Goal: Communication & Community: Answer question/provide support

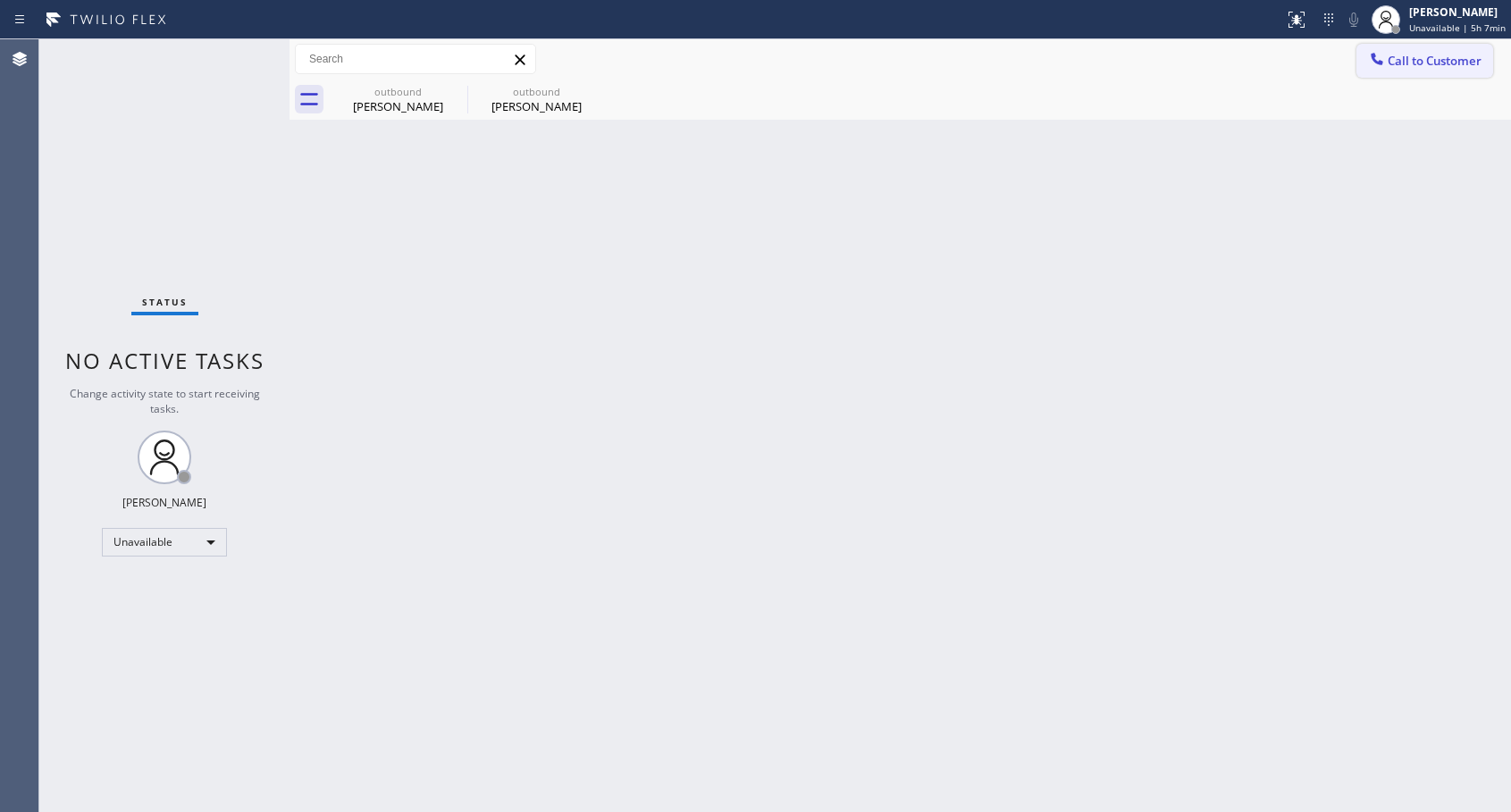
click at [1408, 59] on span "Call to Customer" at bounding box center [1434, 60] width 94 height 16
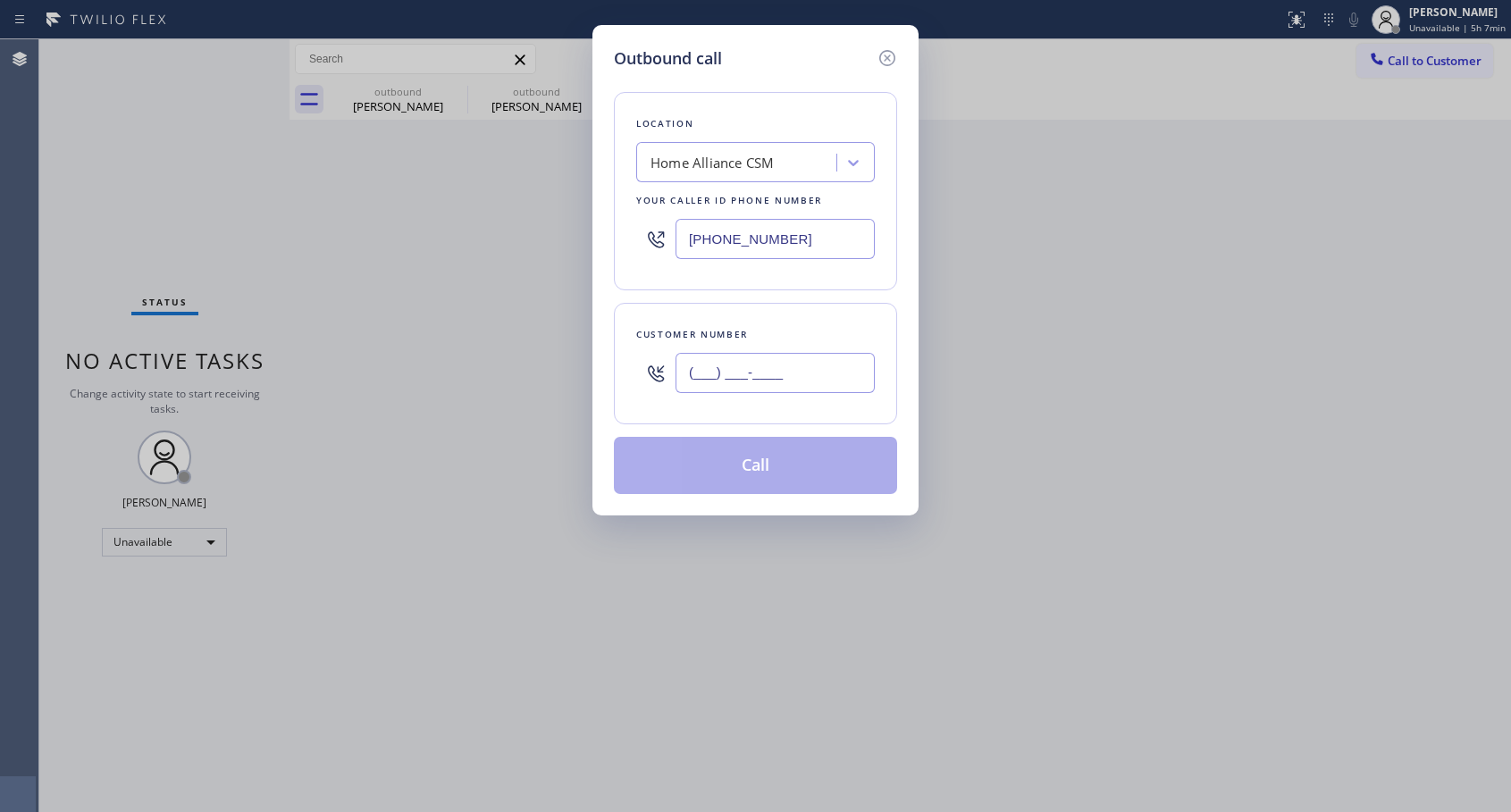
click at [719, 367] on input "(___) ___-____" at bounding box center [775, 373] width 199 height 40
paste input "408) 646-8452"
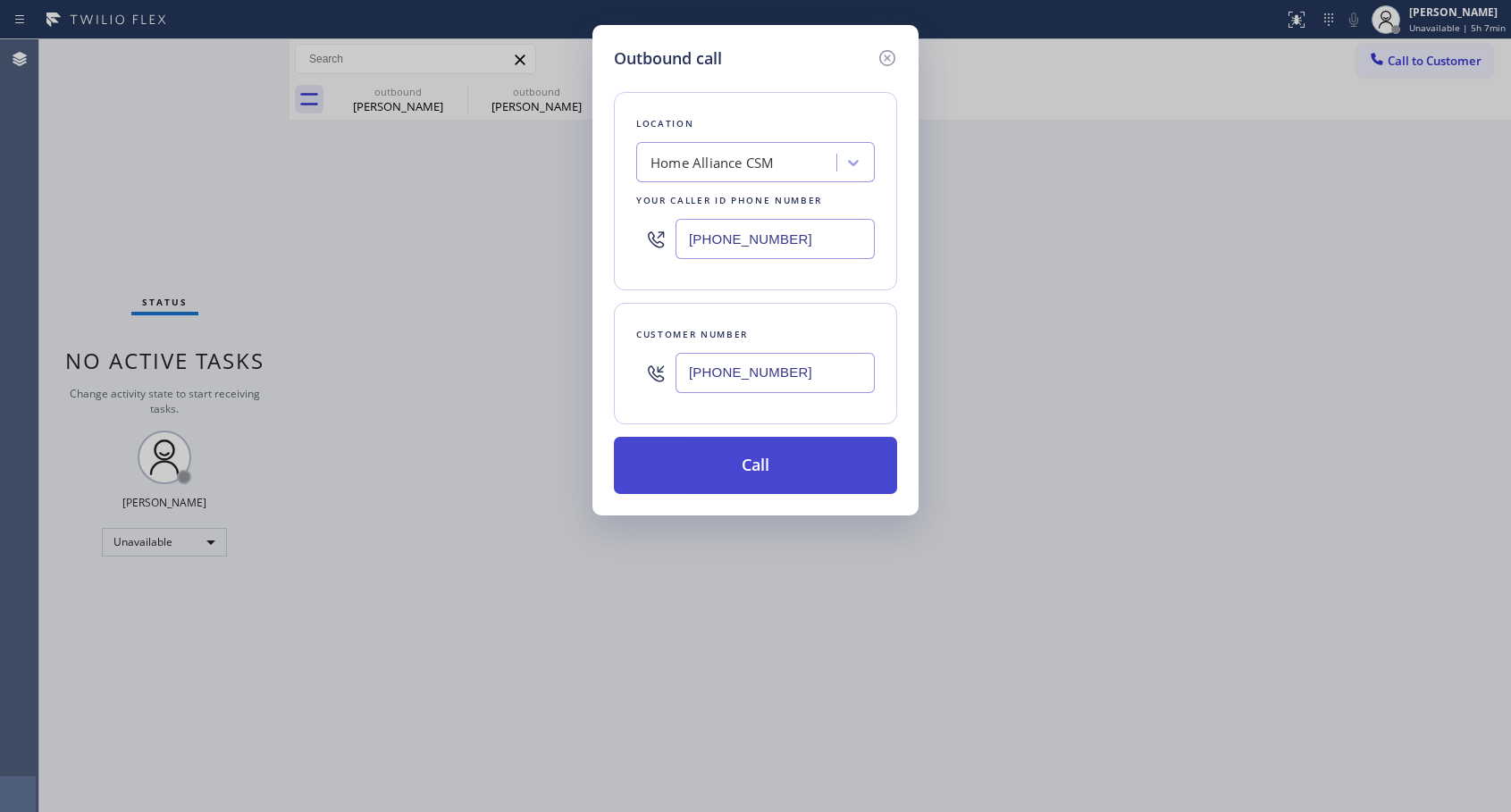
type input "[PHONE_NUMBER]"
click at [754, 465] on button "Call" at bounding box center [755, 465] width 283 height 58
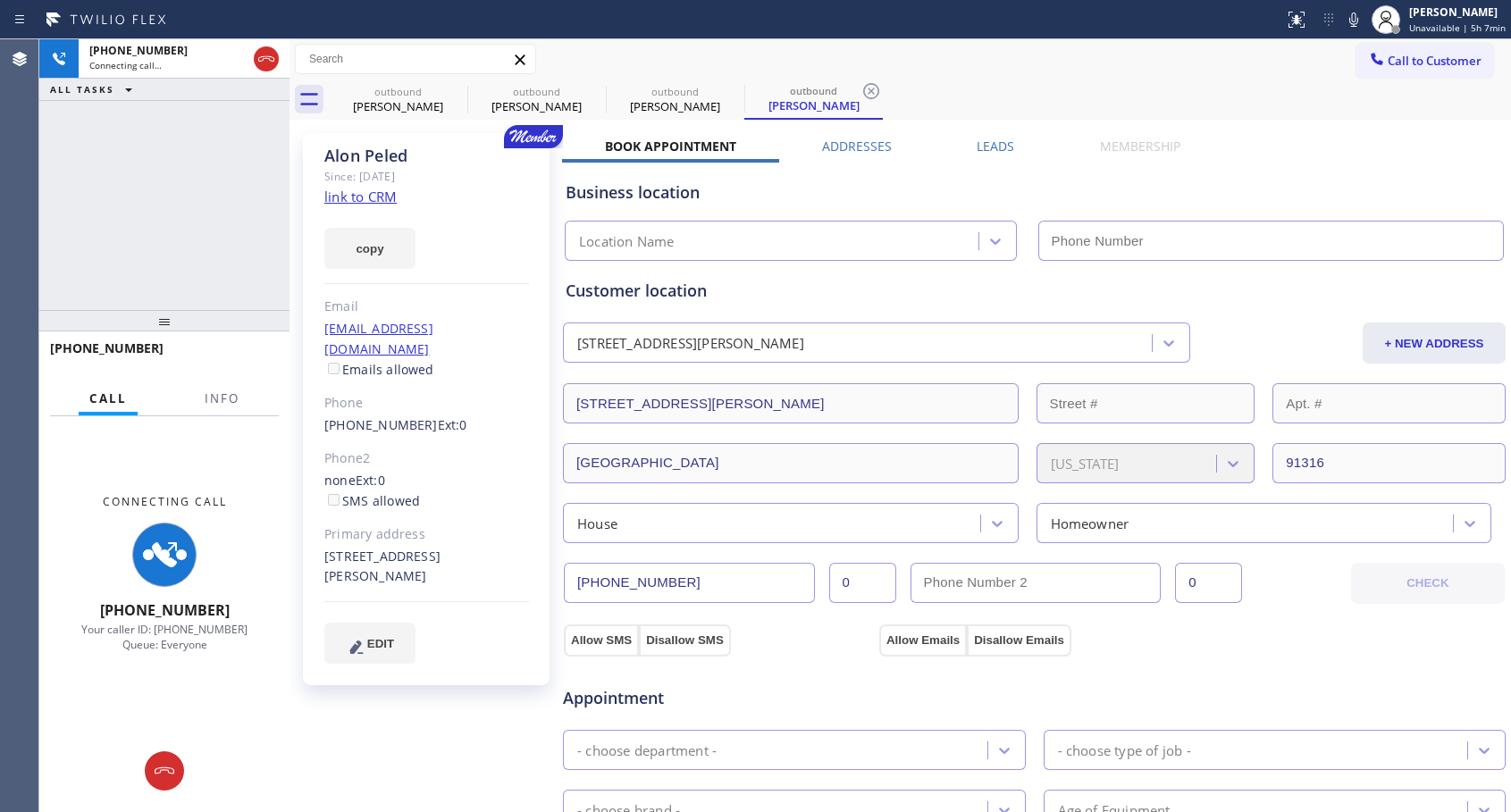
type input "[PHONE_NUMBER]"
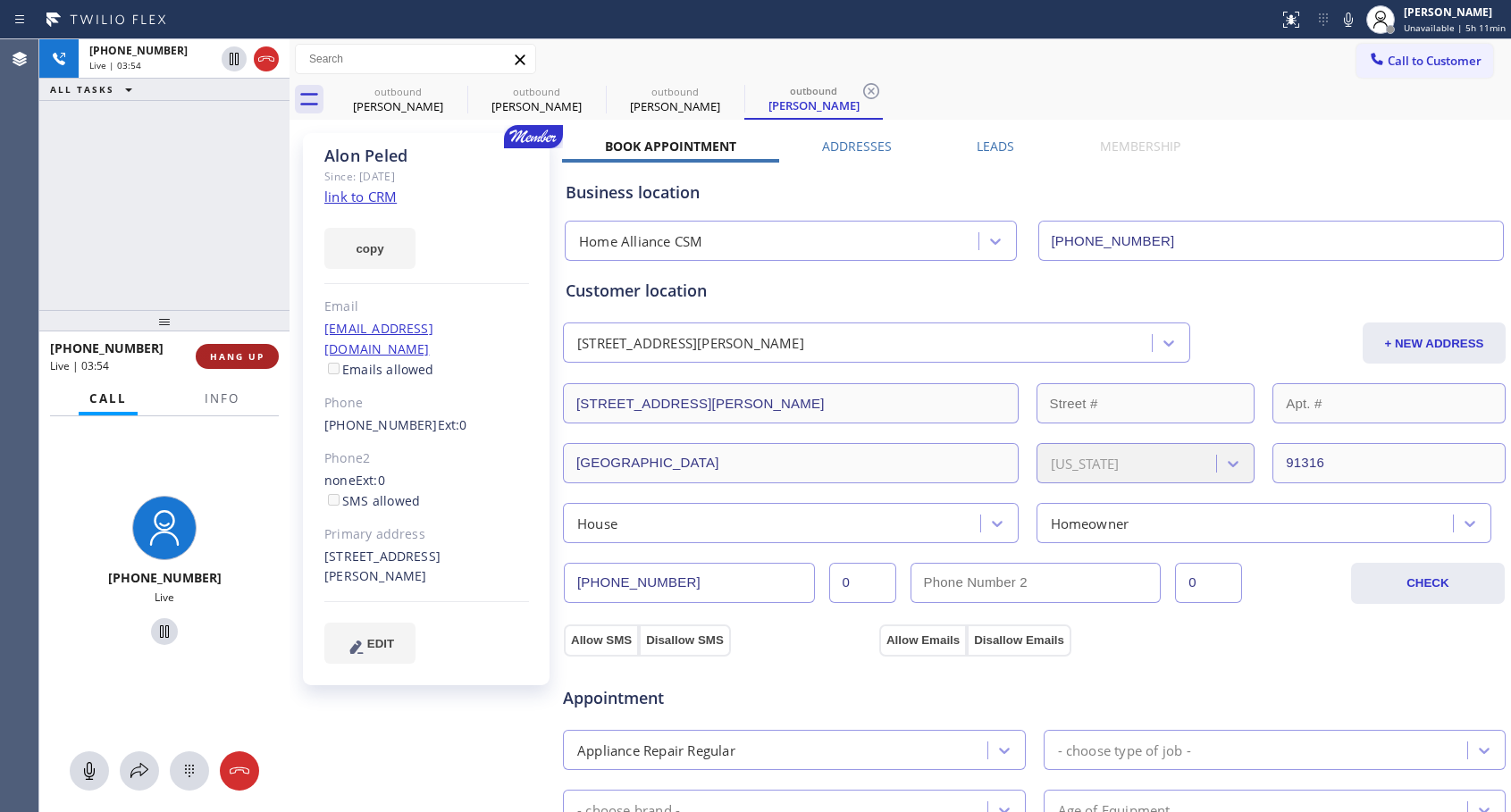
click at [232, 357] on span "HANG UP" at bounding box center [237, 356] width 55 height 12
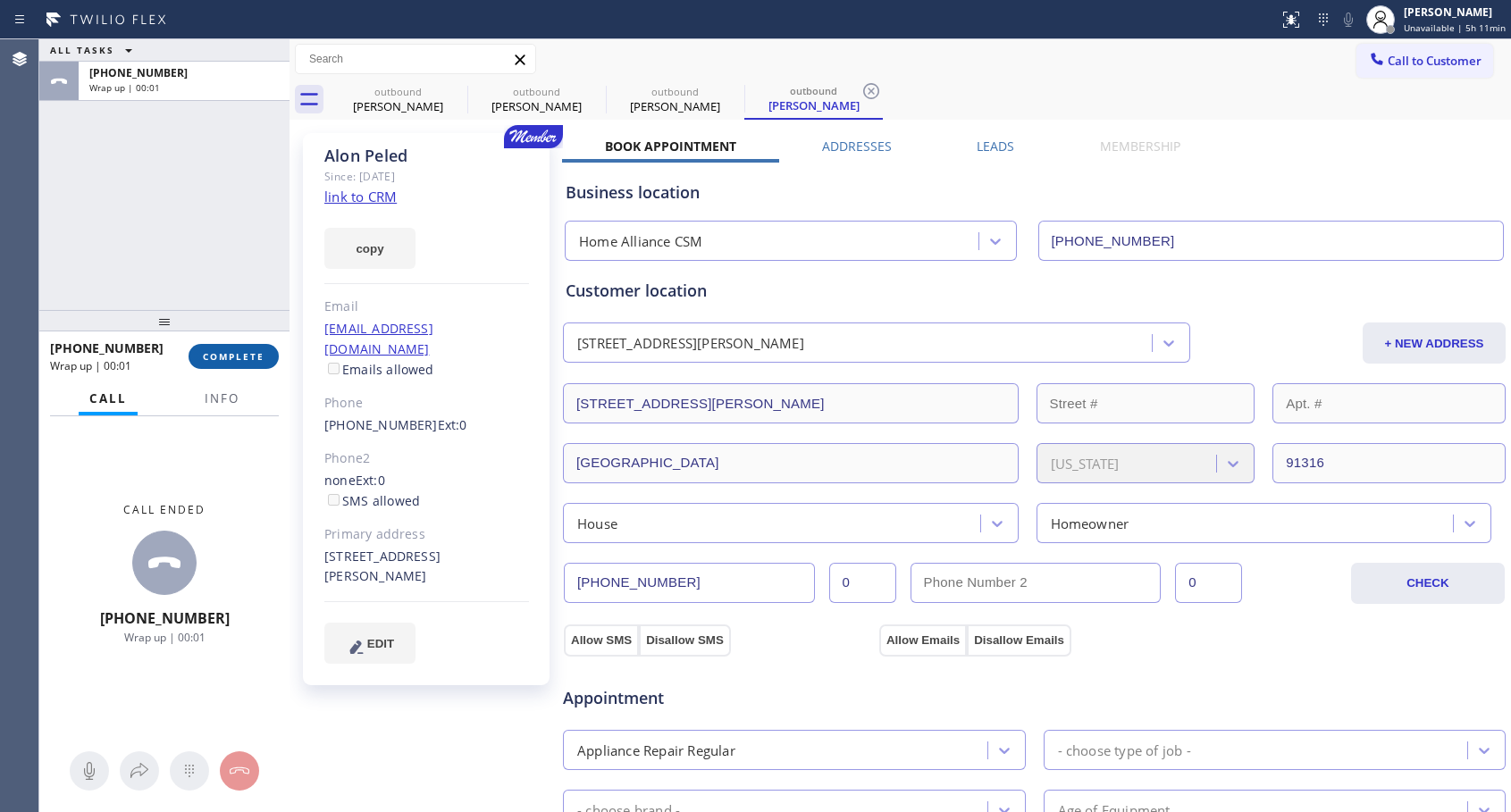
click at [232, 357] on span "COMPLETE" at bounding box center [233, 356] width 61 height 12
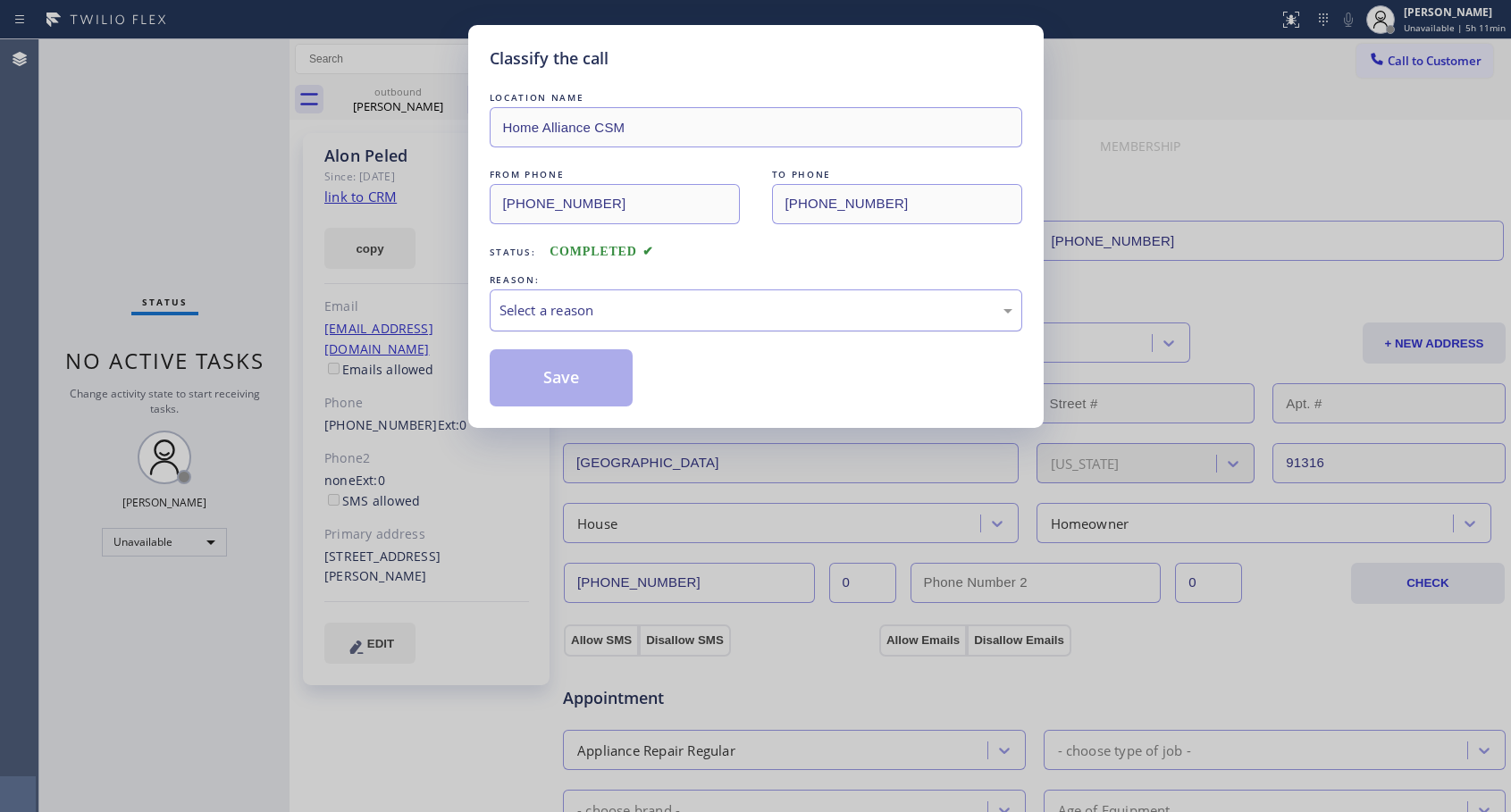
click at [596, 310] on div "Select a reason" at bounding box center [756, 310] width 513 height 20
click at [575, 365] on button "Save" at bounding box center [561, 378] width 144 height 58
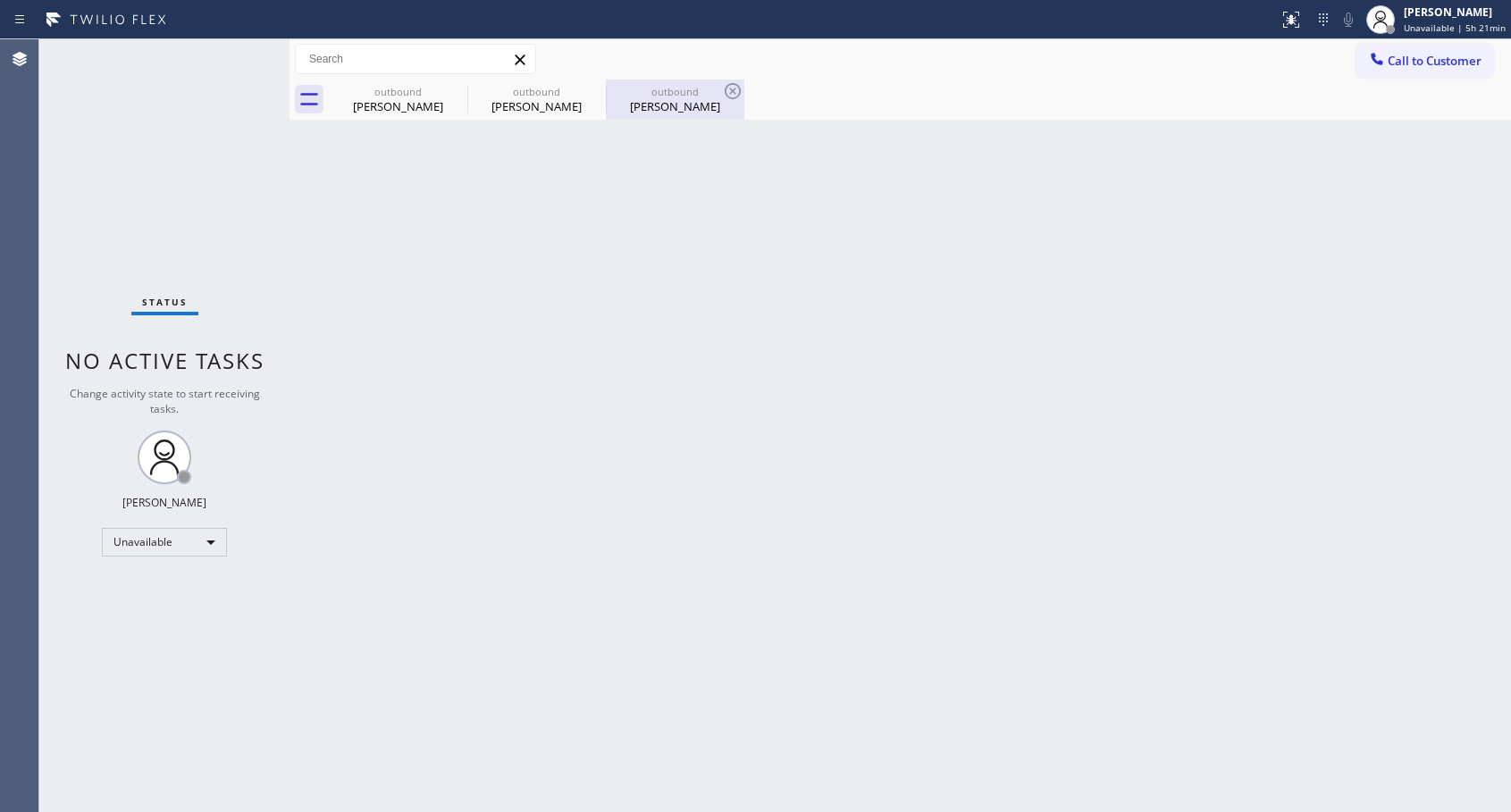
click at [677, 110] on div "[PERSON_NAME]" at bounding box center [675, 106] width 135 height 16
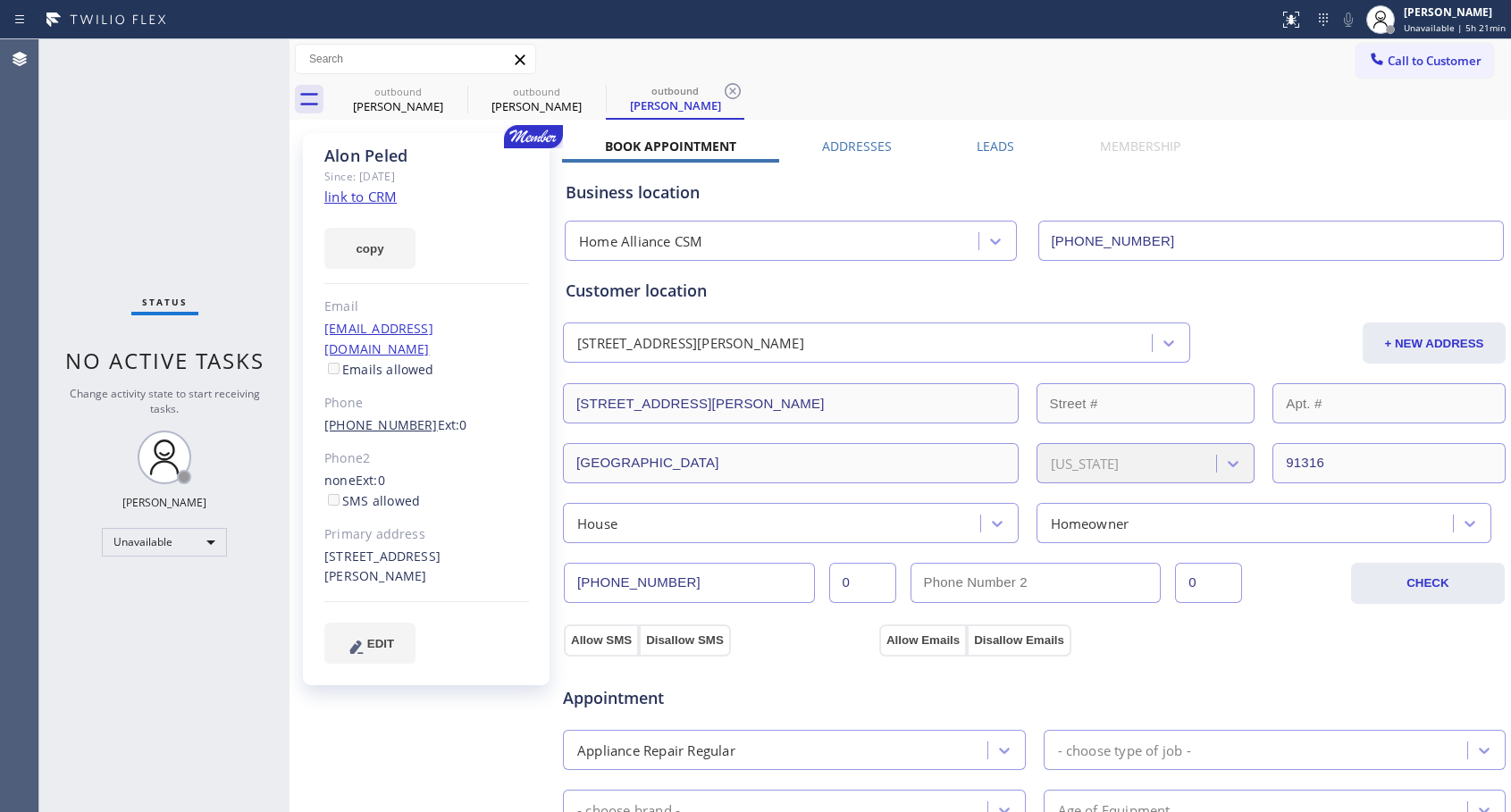
click at [373, 416] on link "[PHONE_NUMBER]" at bounding box center [381, 425] width 113 height 17
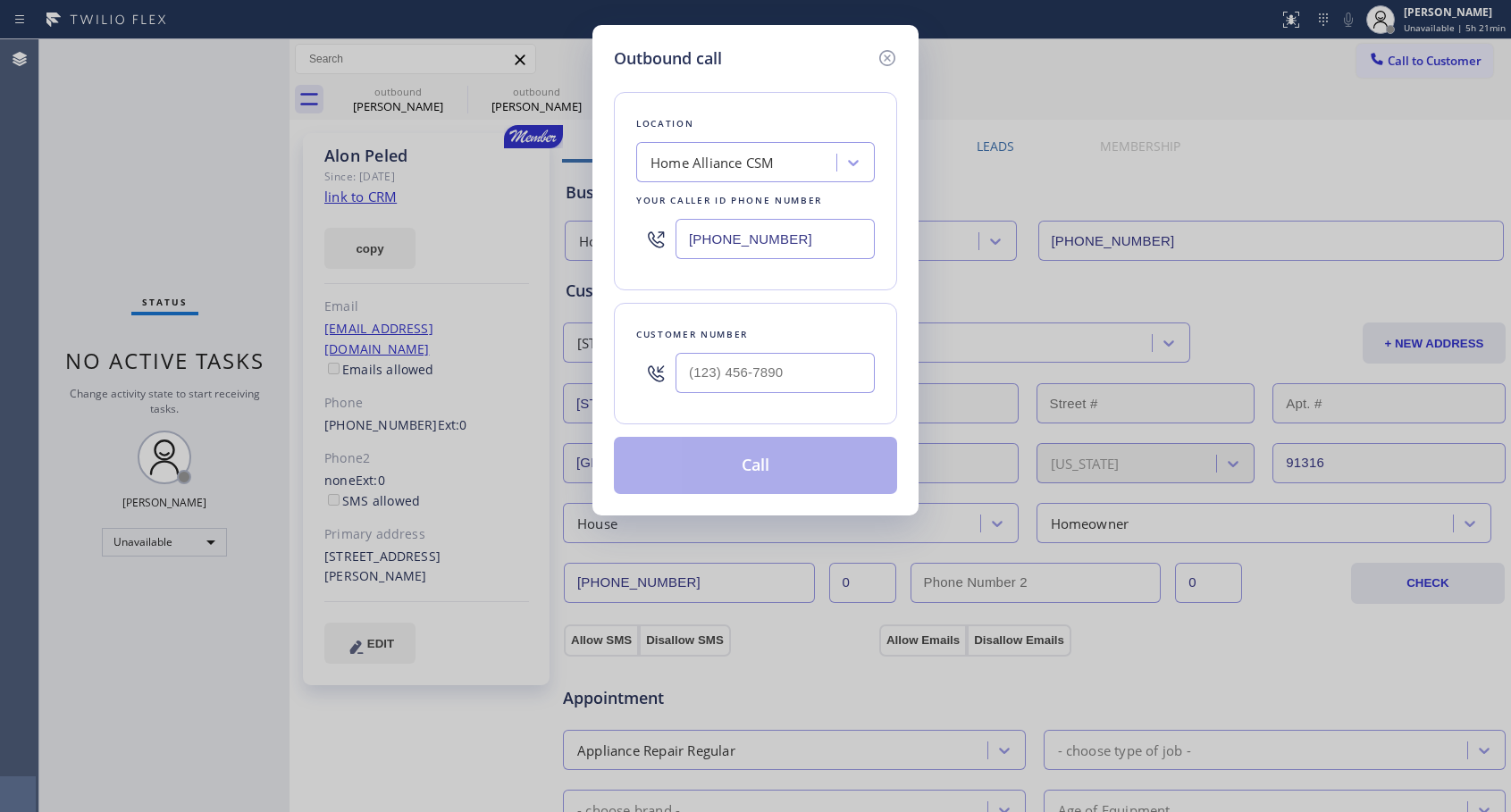
type input "[PHONE_NUMBER]"
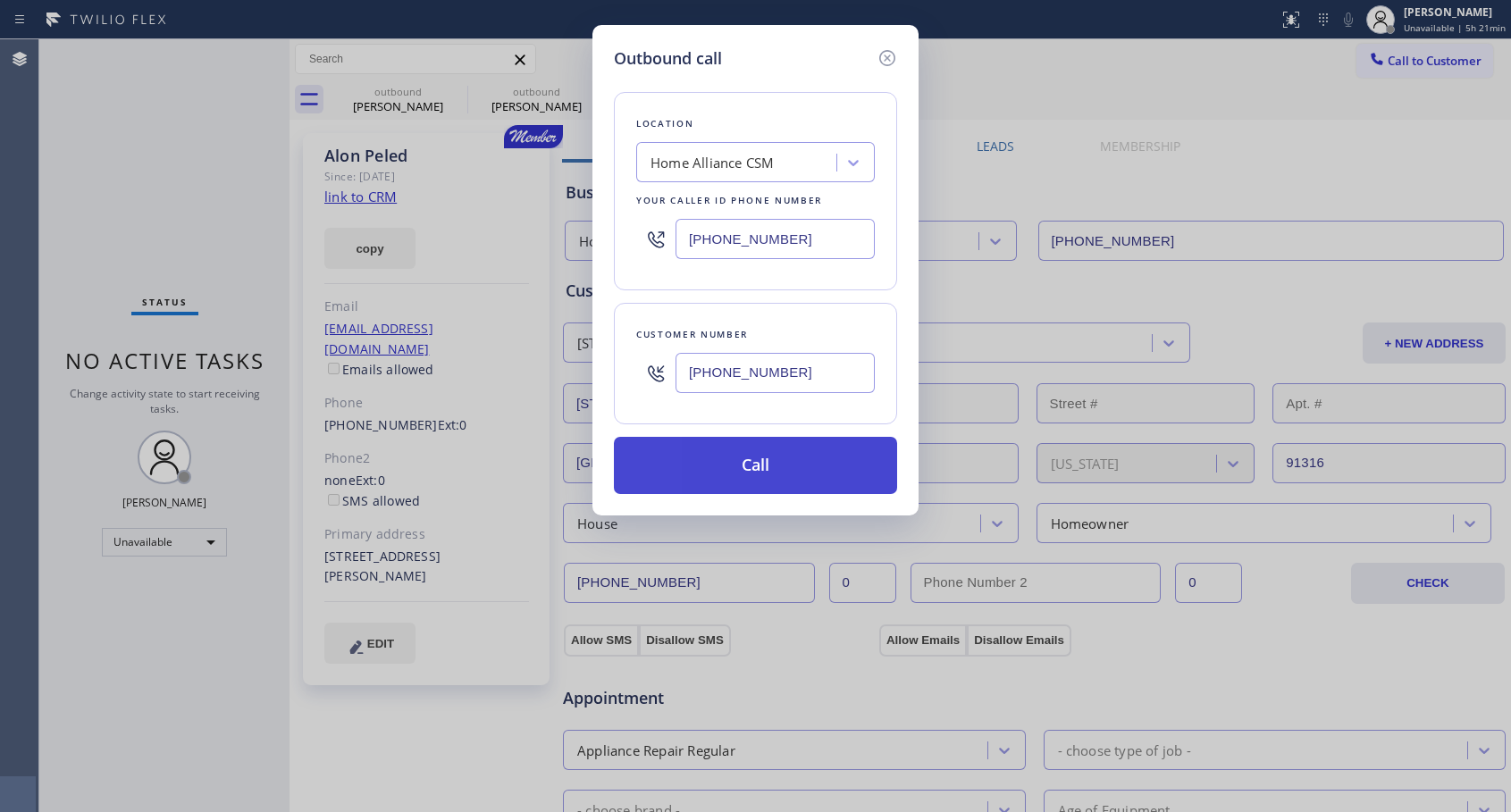
click at [731, 474] on button "Call" at bounding box center [755, 465] width 283 height 58
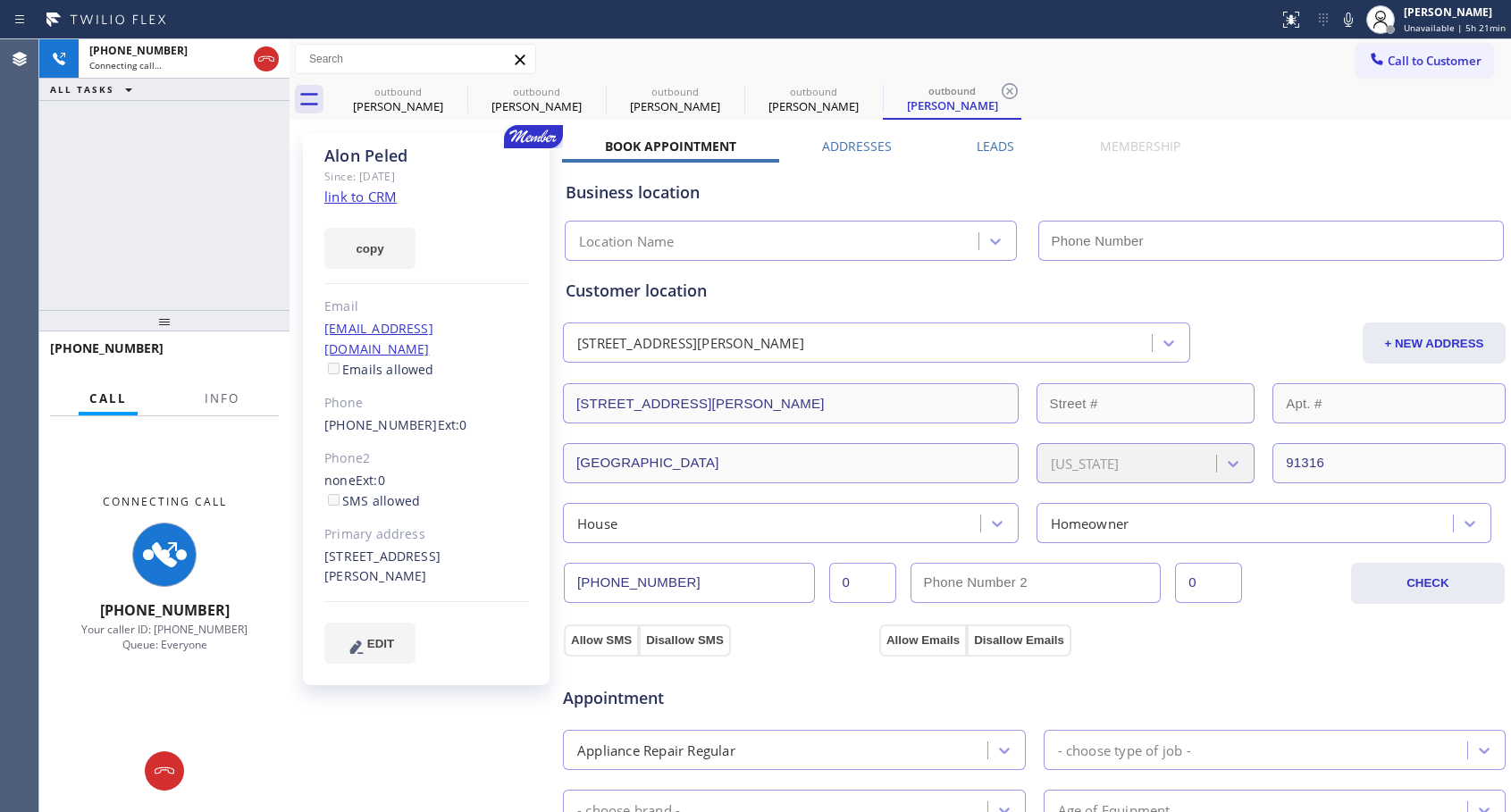
type input "[PHONE_NUMBER]"
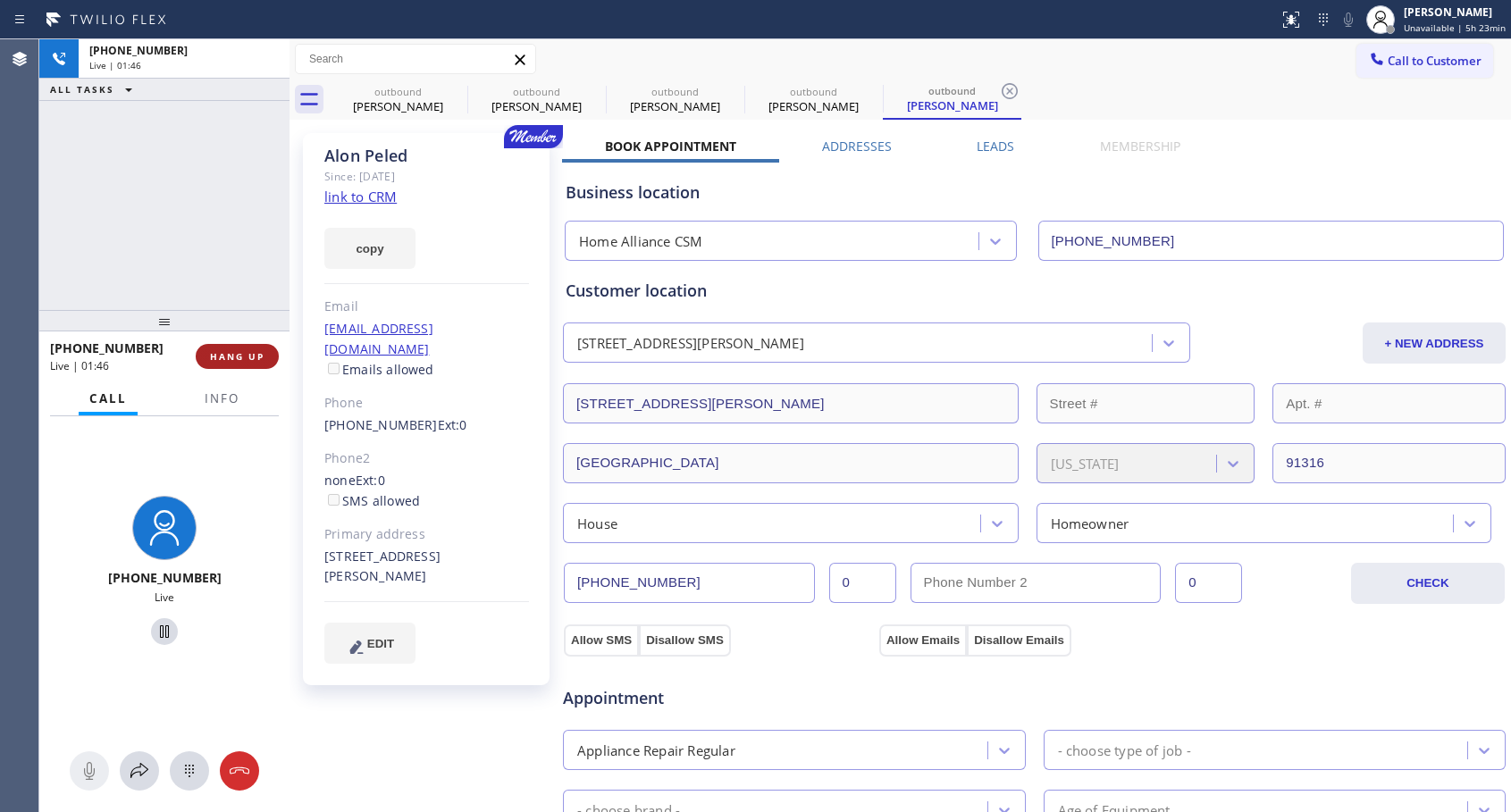
click at [265, 357] on button "HANG UP" at bounding box center [237, 356] width 83 height 25
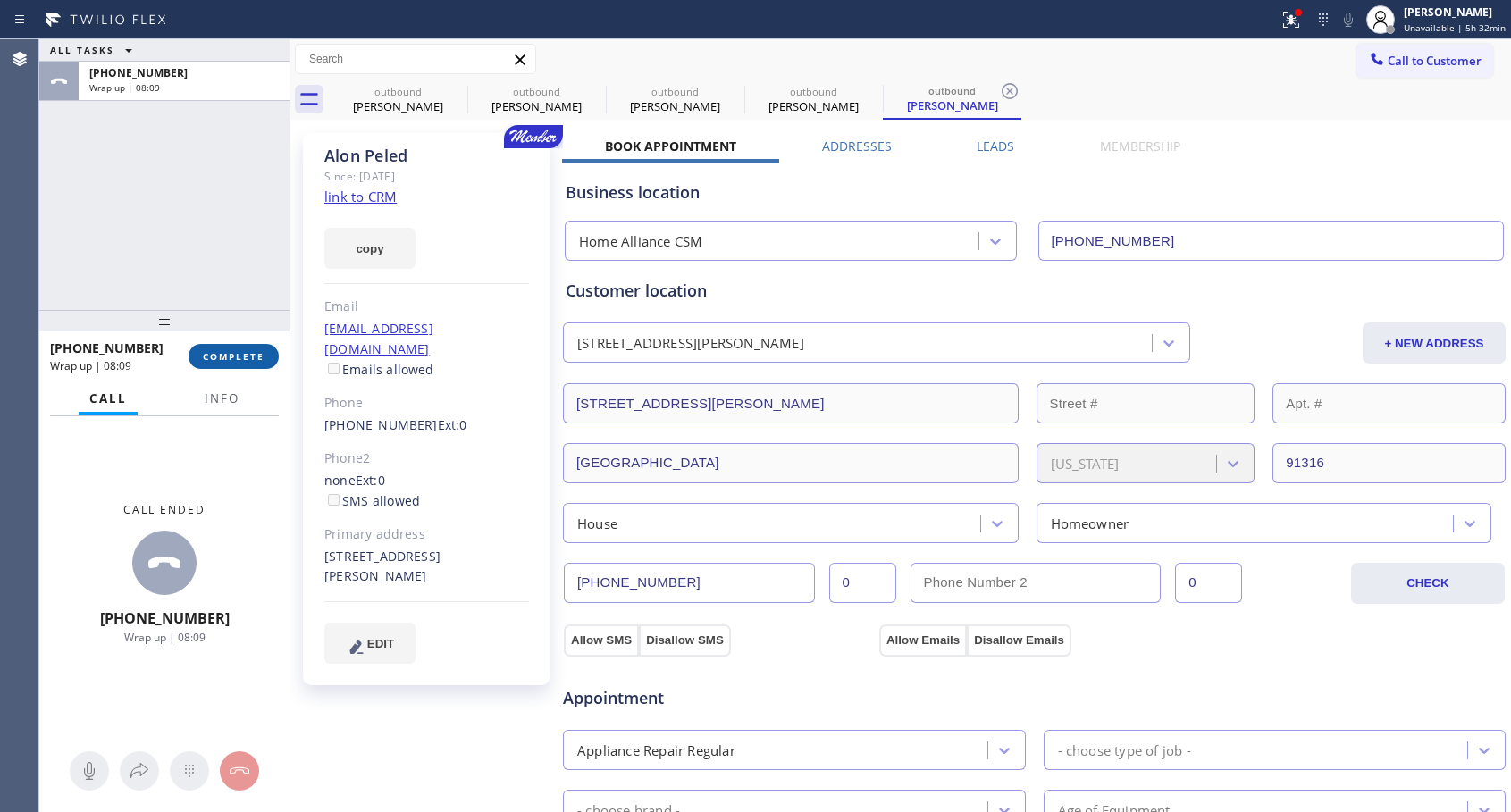
click at [246, 363] on button "COMPLETE" at bounding box center [233, 356] width 90 height 25
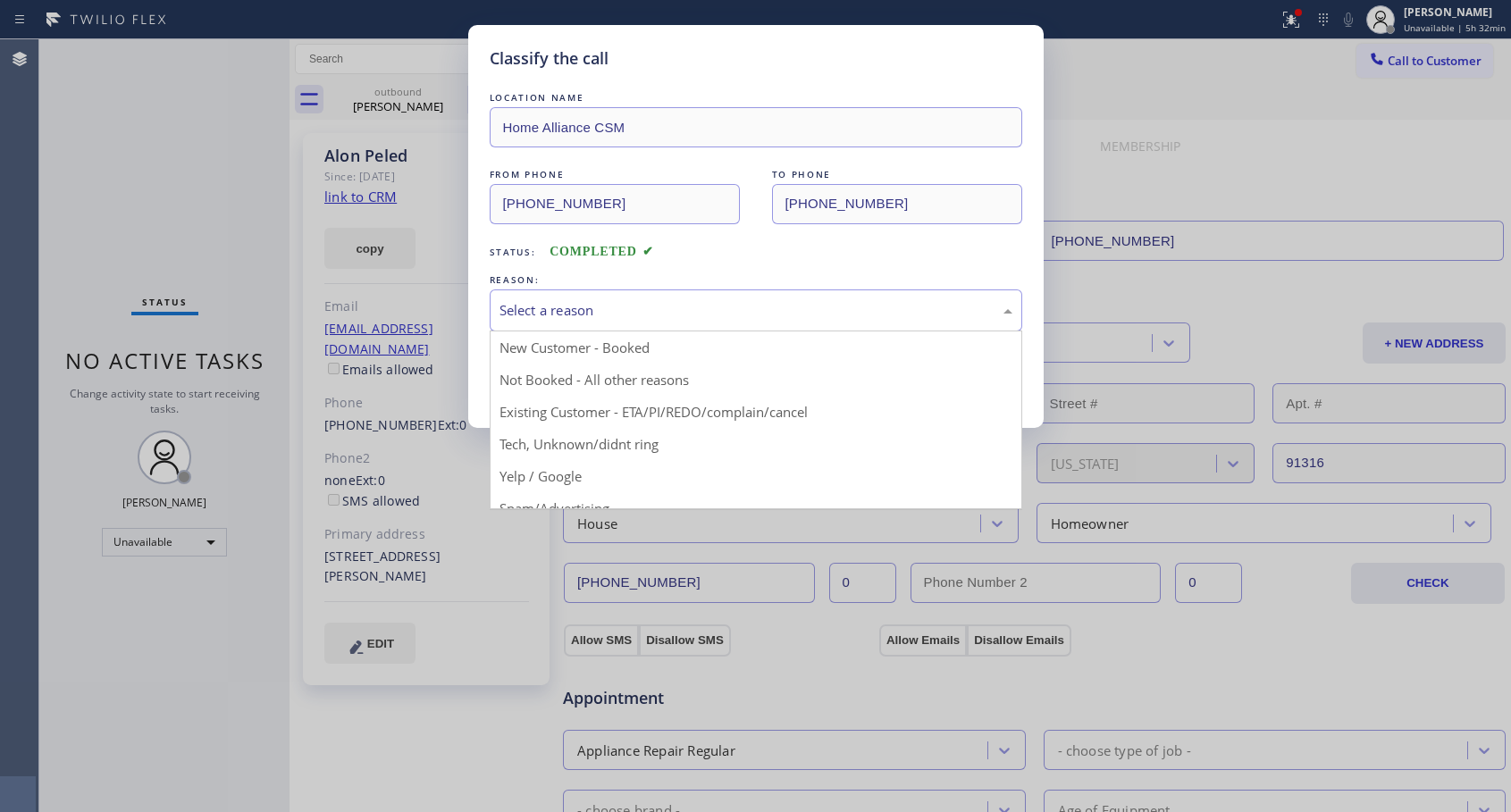
click at [622, 306] on div "Select a reason" at bounding box center [756, 310] width 513 height 20
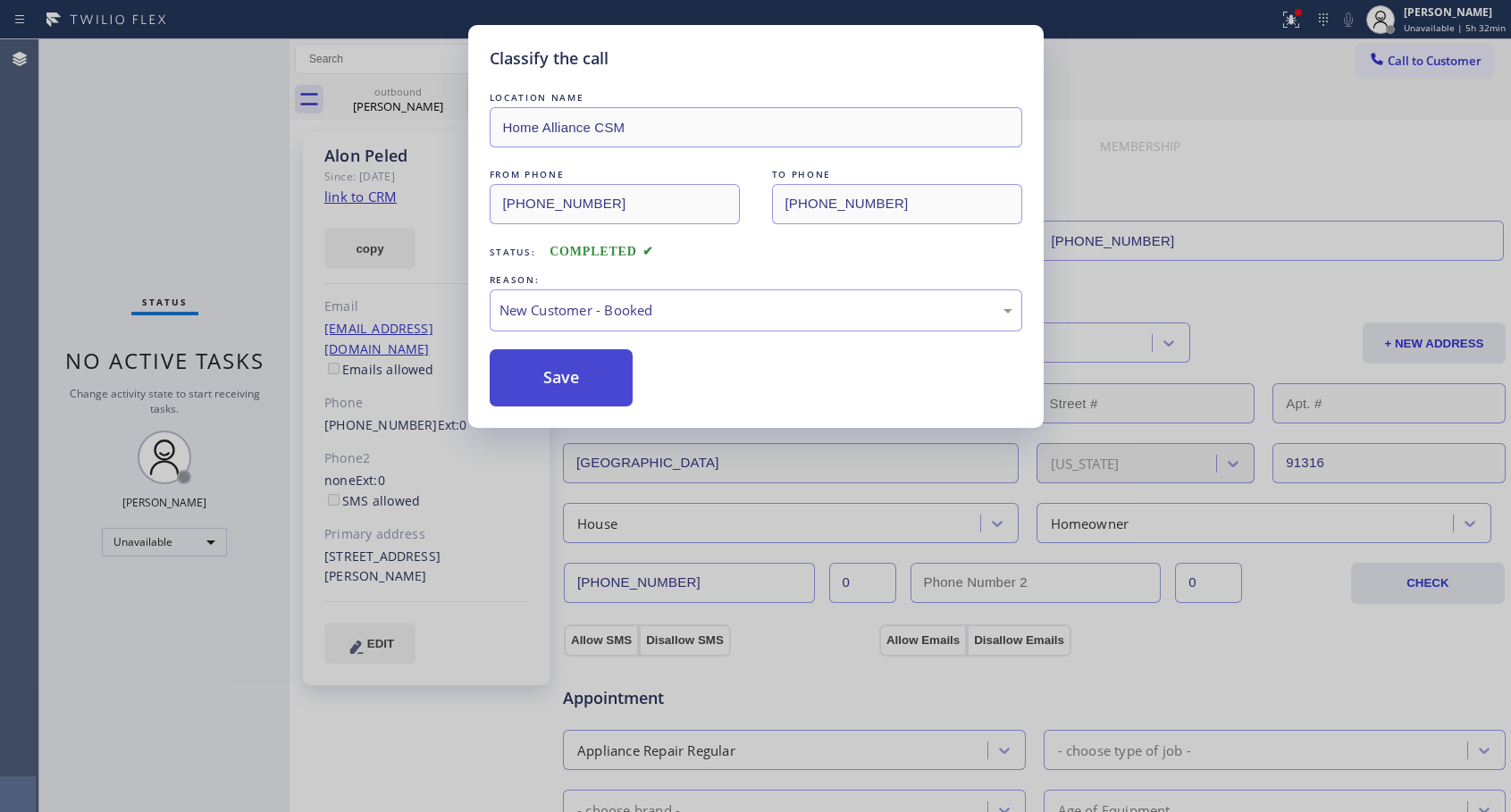
click at [598, 369] on button "Save" at bounding box center [561, 378] width 144 height 58
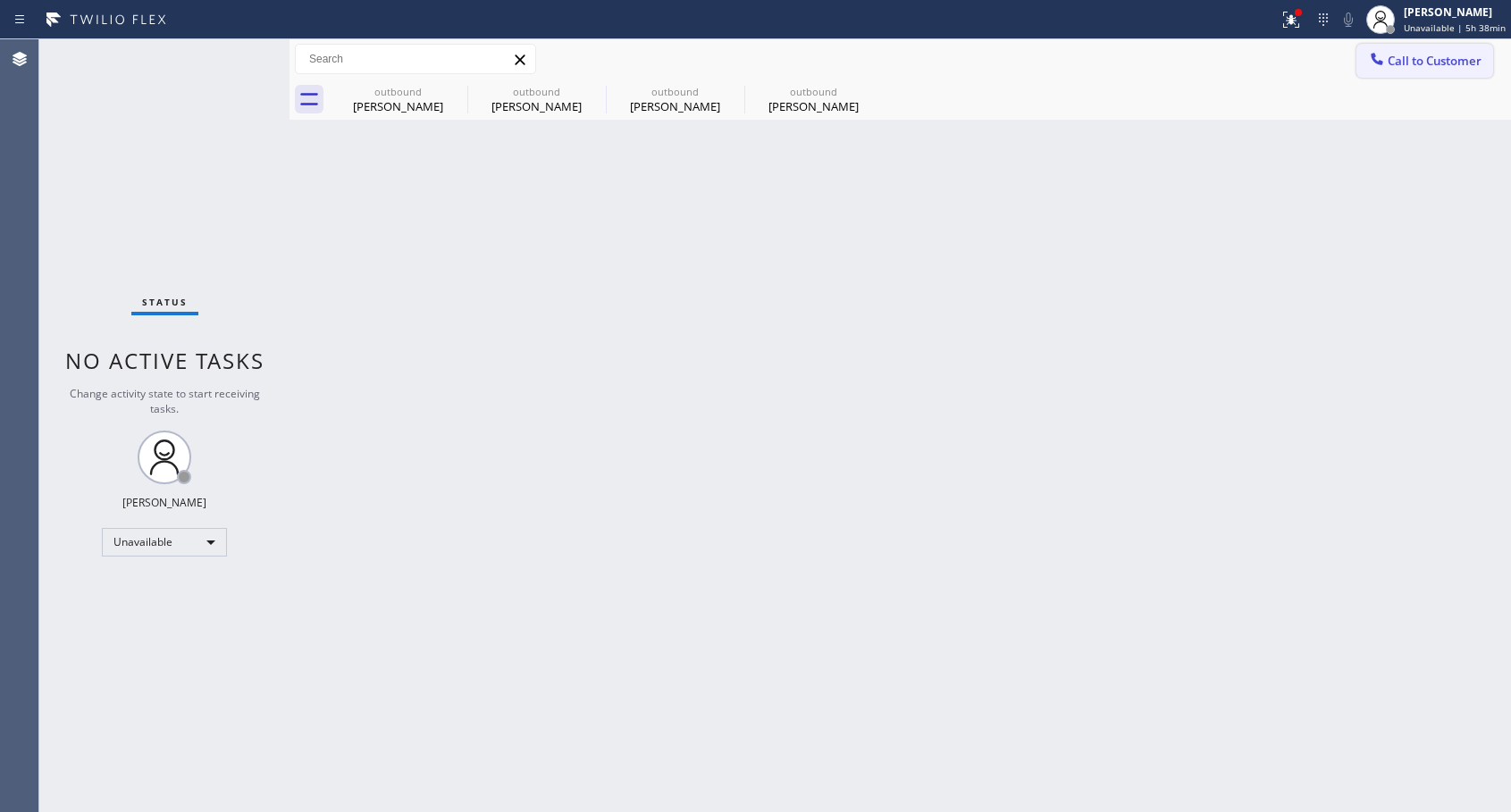
click at [1381, 59] on icon at bounding box center [1376, 59] width 18 height 18
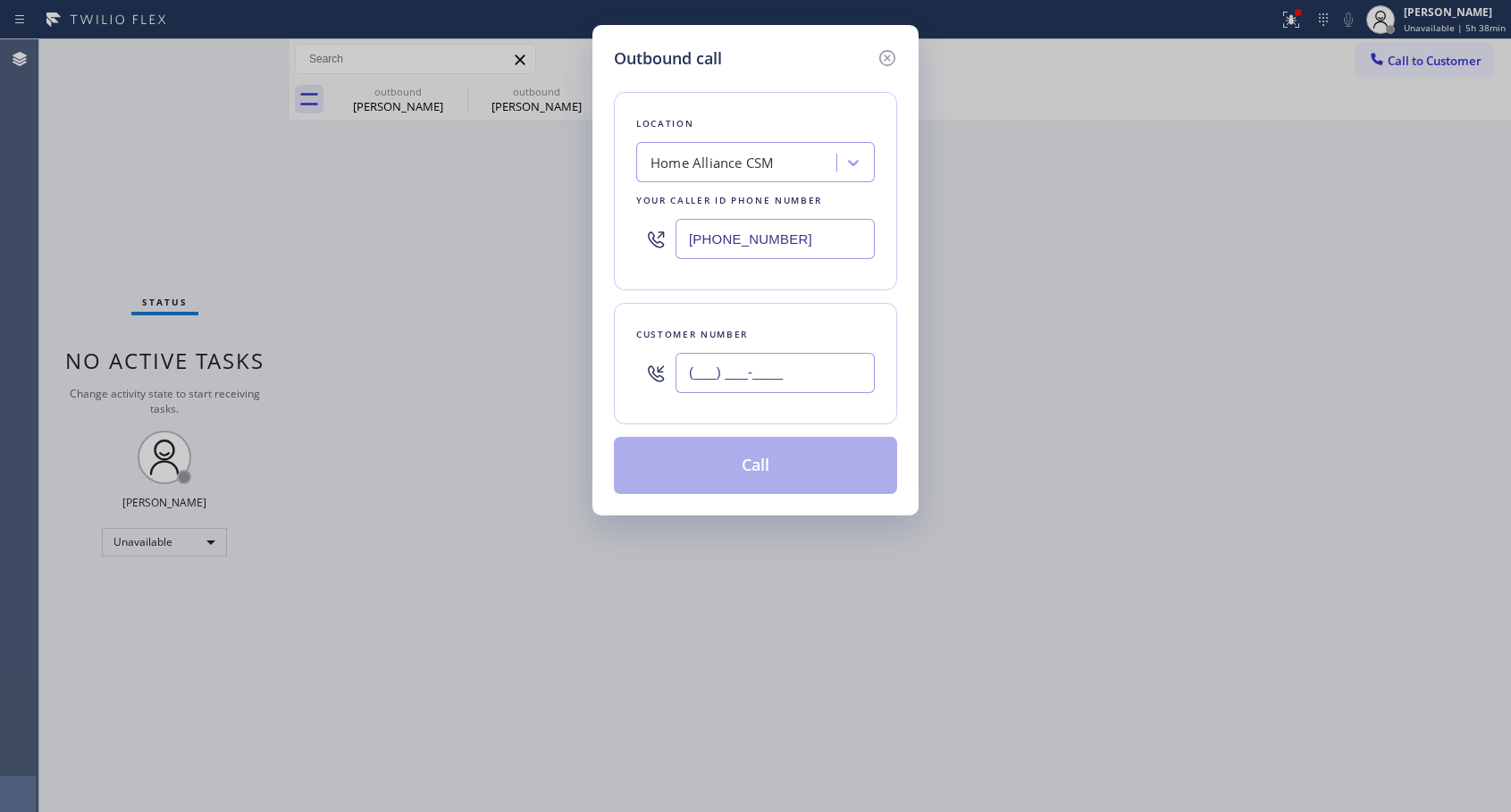
click at [697, 368] on input "(___) ___-____" at bounding box center [775, 373] width 199 height 40
paste input "805) 630-6466"
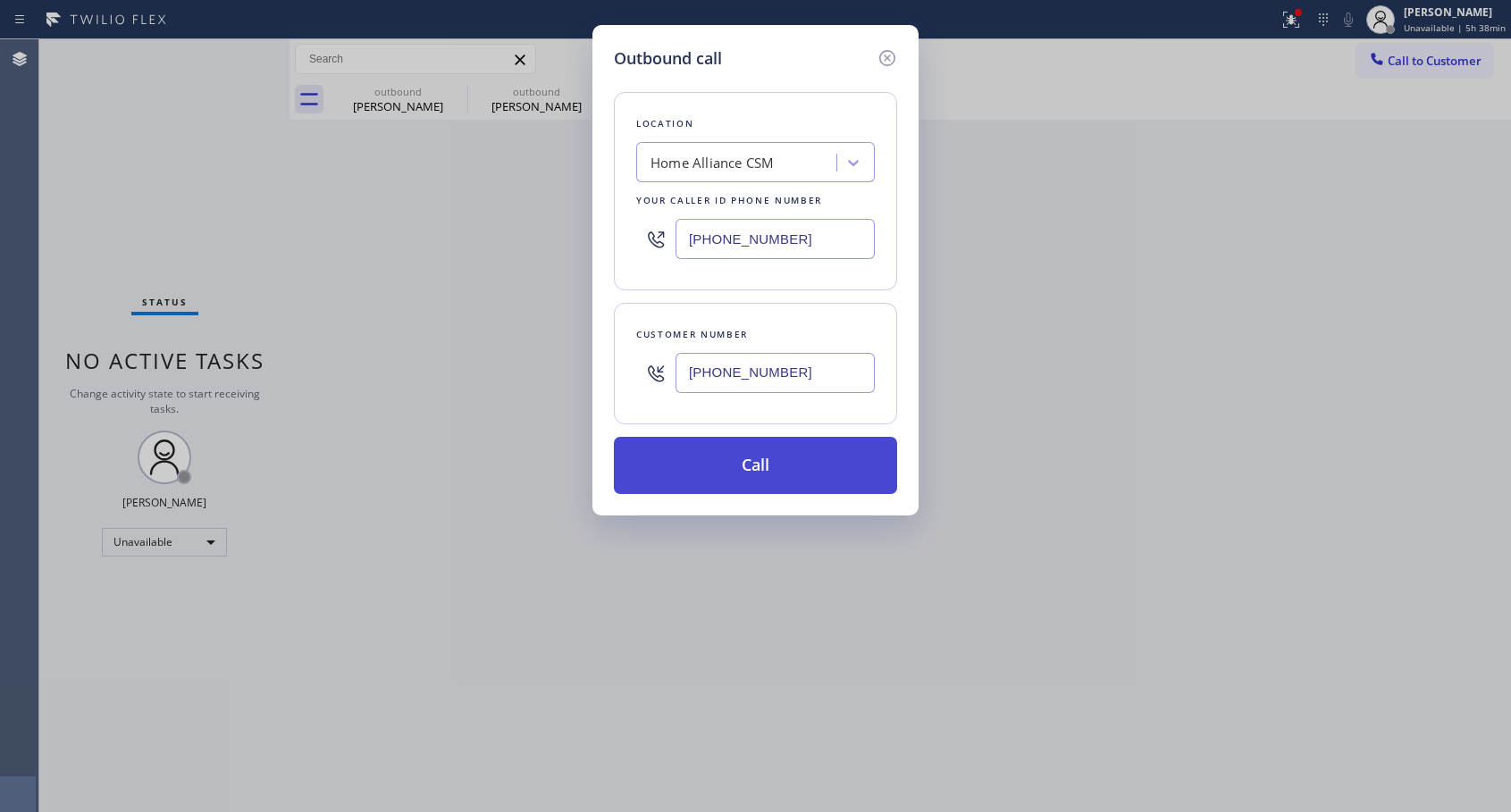
type input "[PHONE_NUMBER]"
click at [758, 467] on button "Call" at bounding box center [755, 465] width 283 height 58
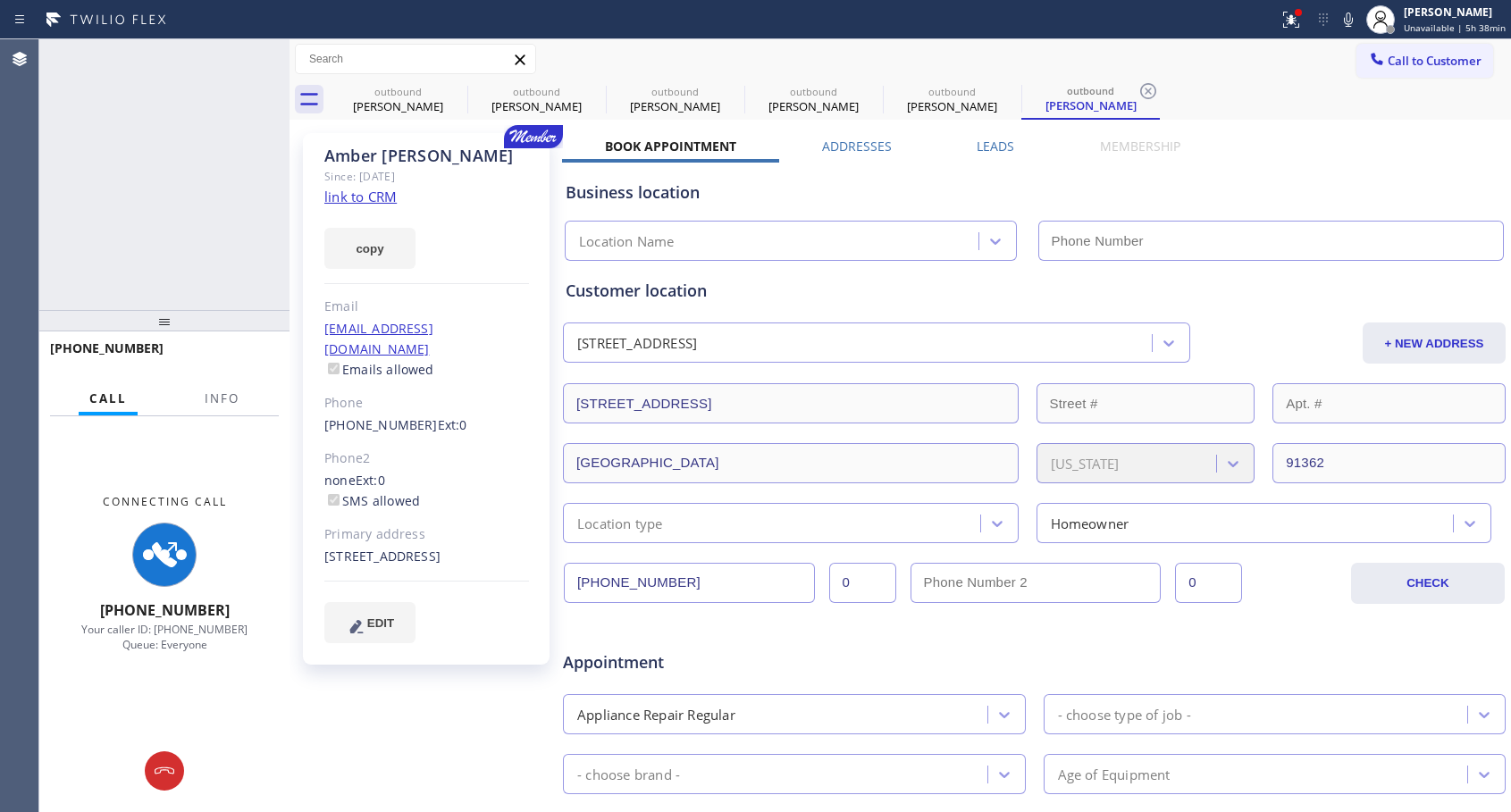
type input "[PHONE_NUMBER]"
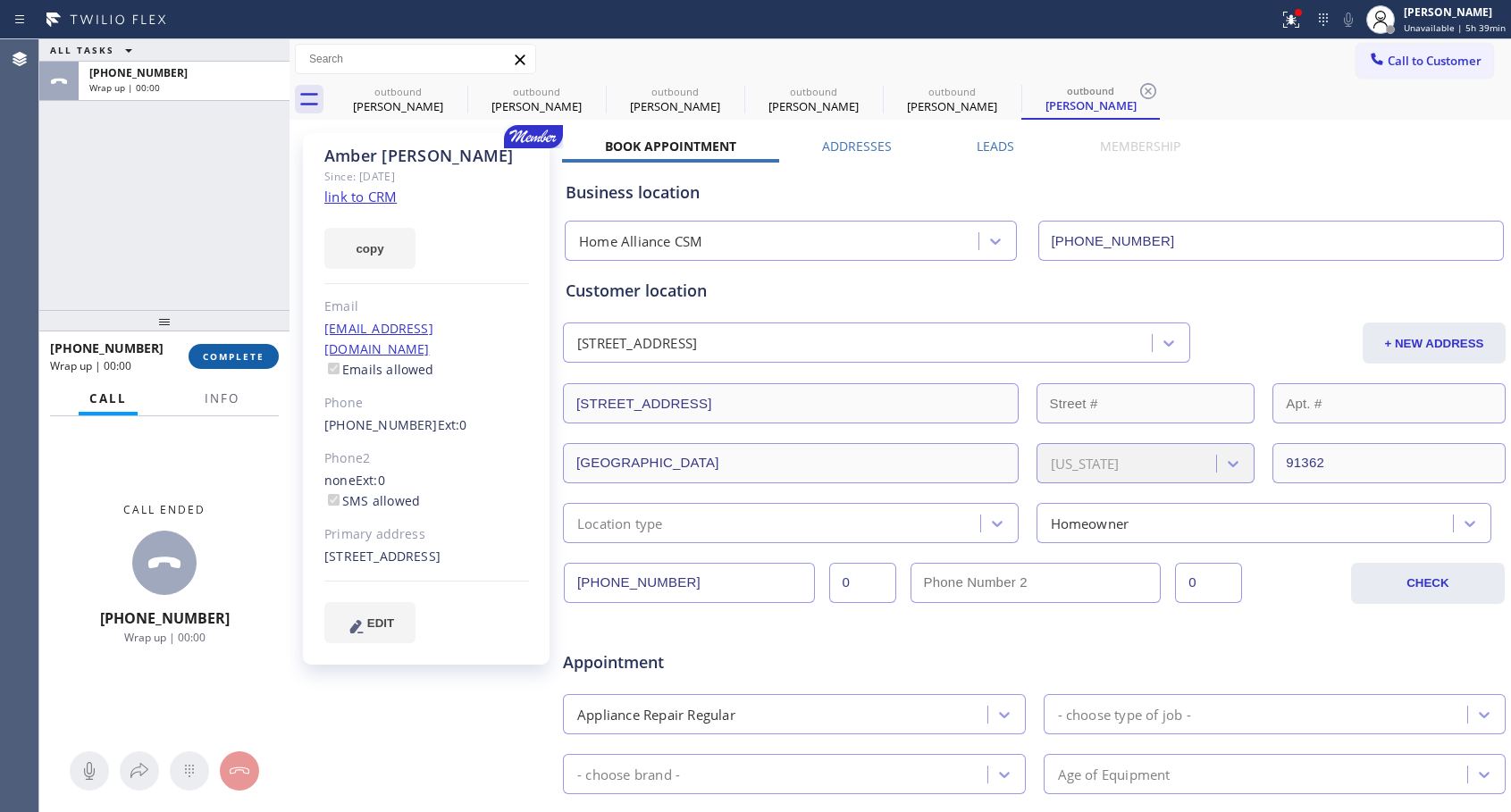
click at [246, 355] on span "COMPLETE" at bounding box center [233, 356] width 61 height 12
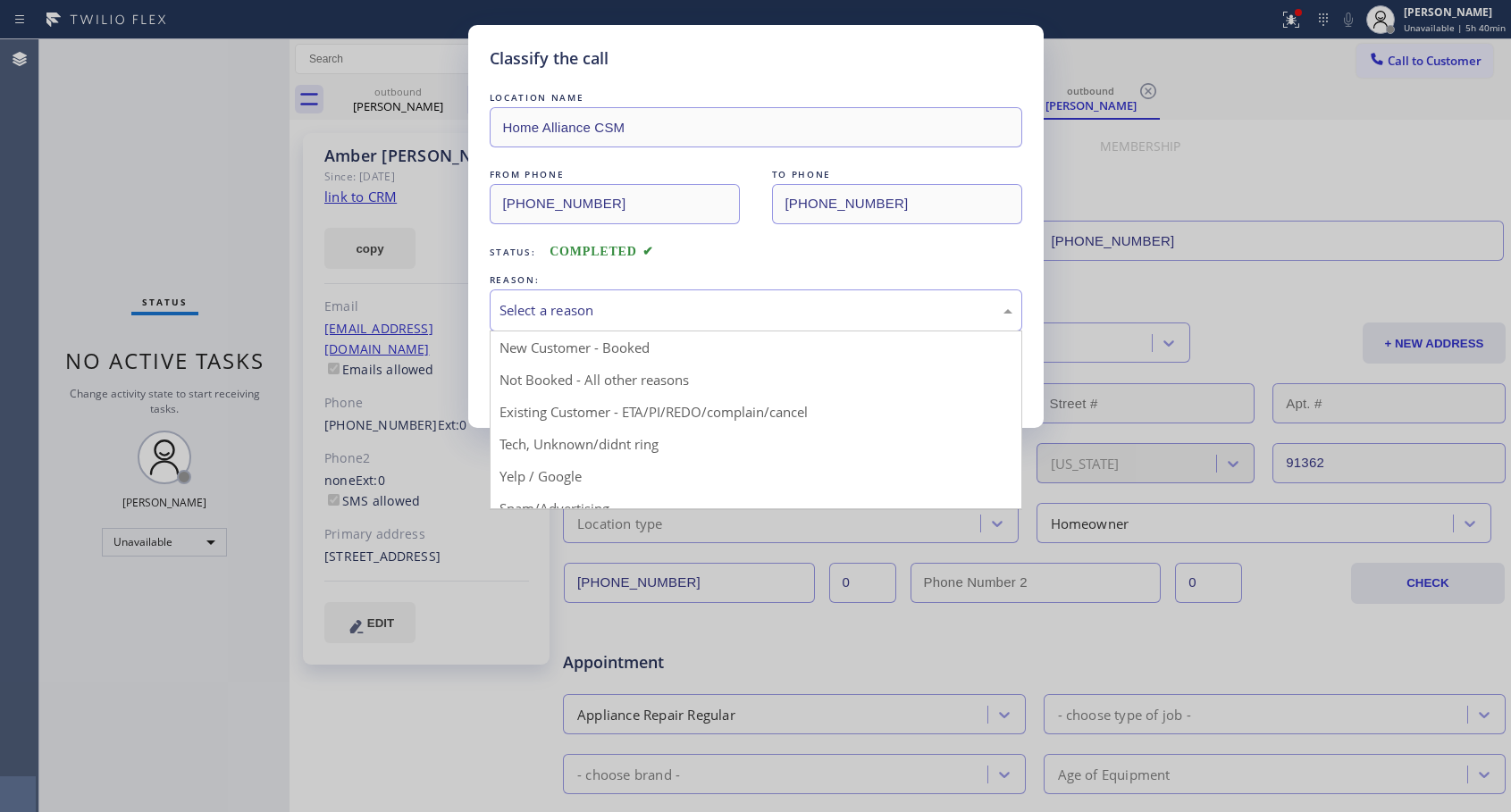
click at [538, 307] on div "Select a reason" at bounding box center [756, 310] width 513 height 20
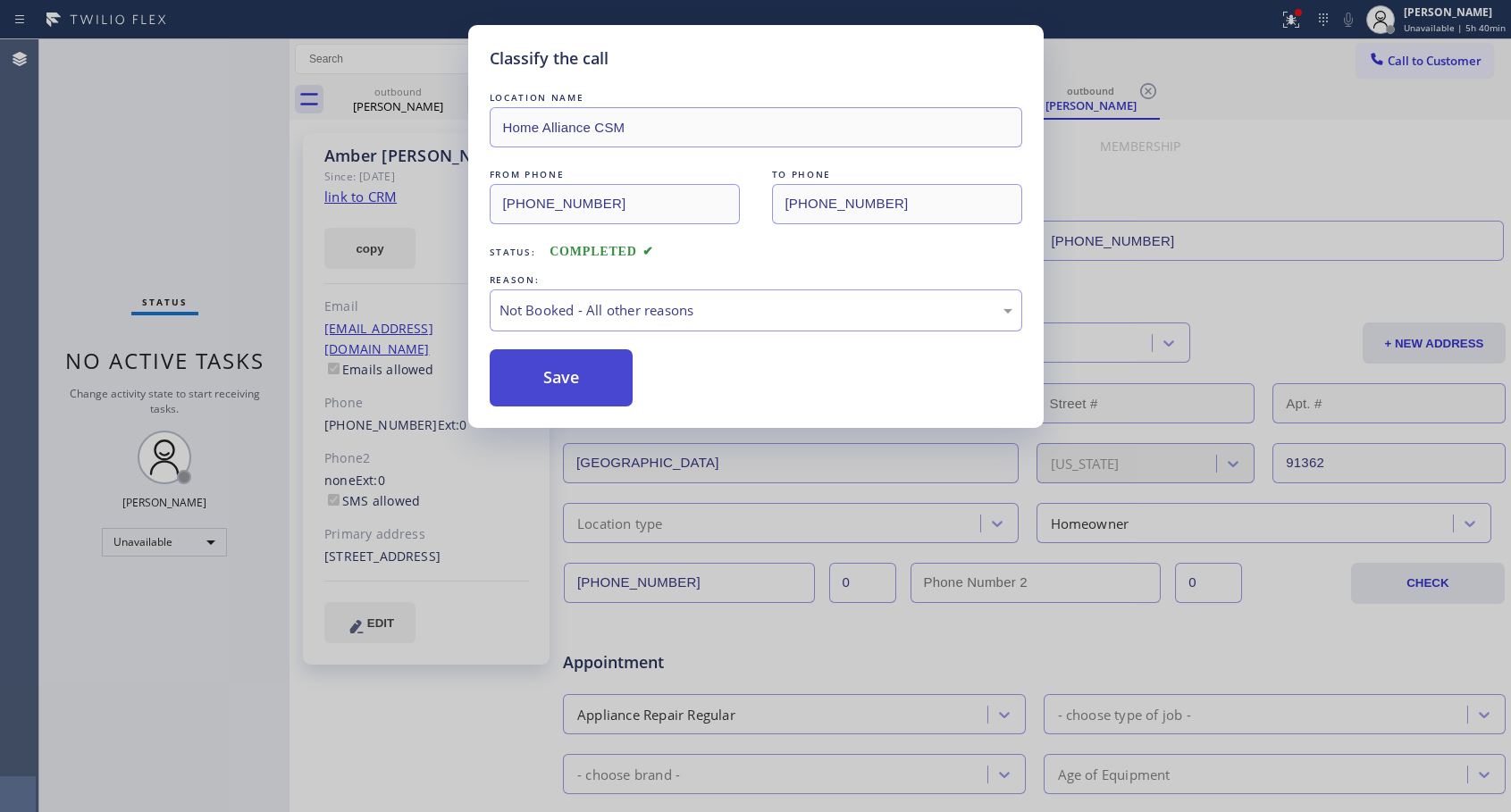
click at [564, 372] on button "Save" at bounding box center [561, 378] width 144 height 58
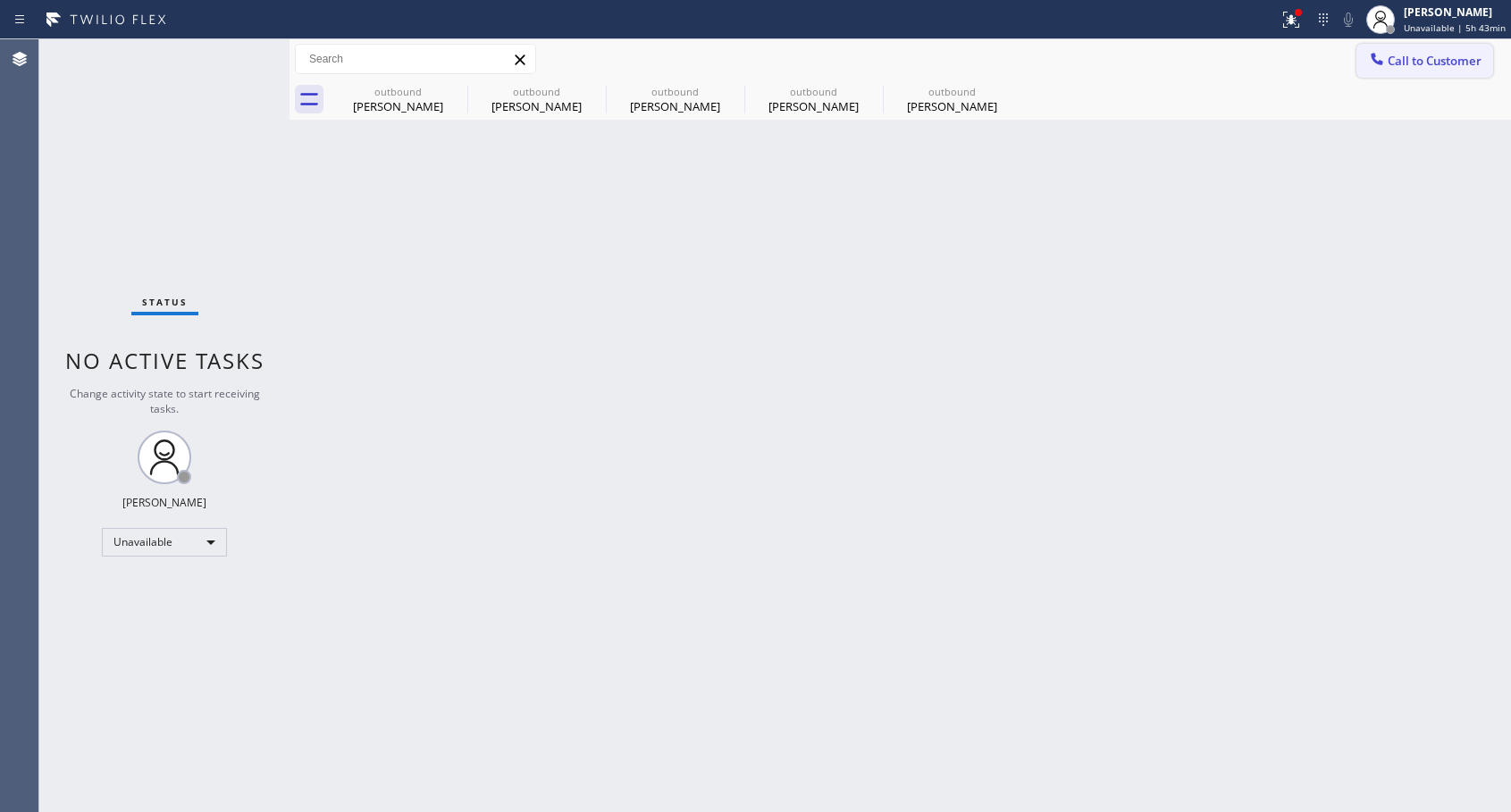
drag, startPoint x: 1399, startPoint y: 62, endPoint x: 1370, endPoint y: 85, distance: 37.0
click at [1396, 66] on span "Call to Customer" at bounding box center [1434, 60] width 94 height 16
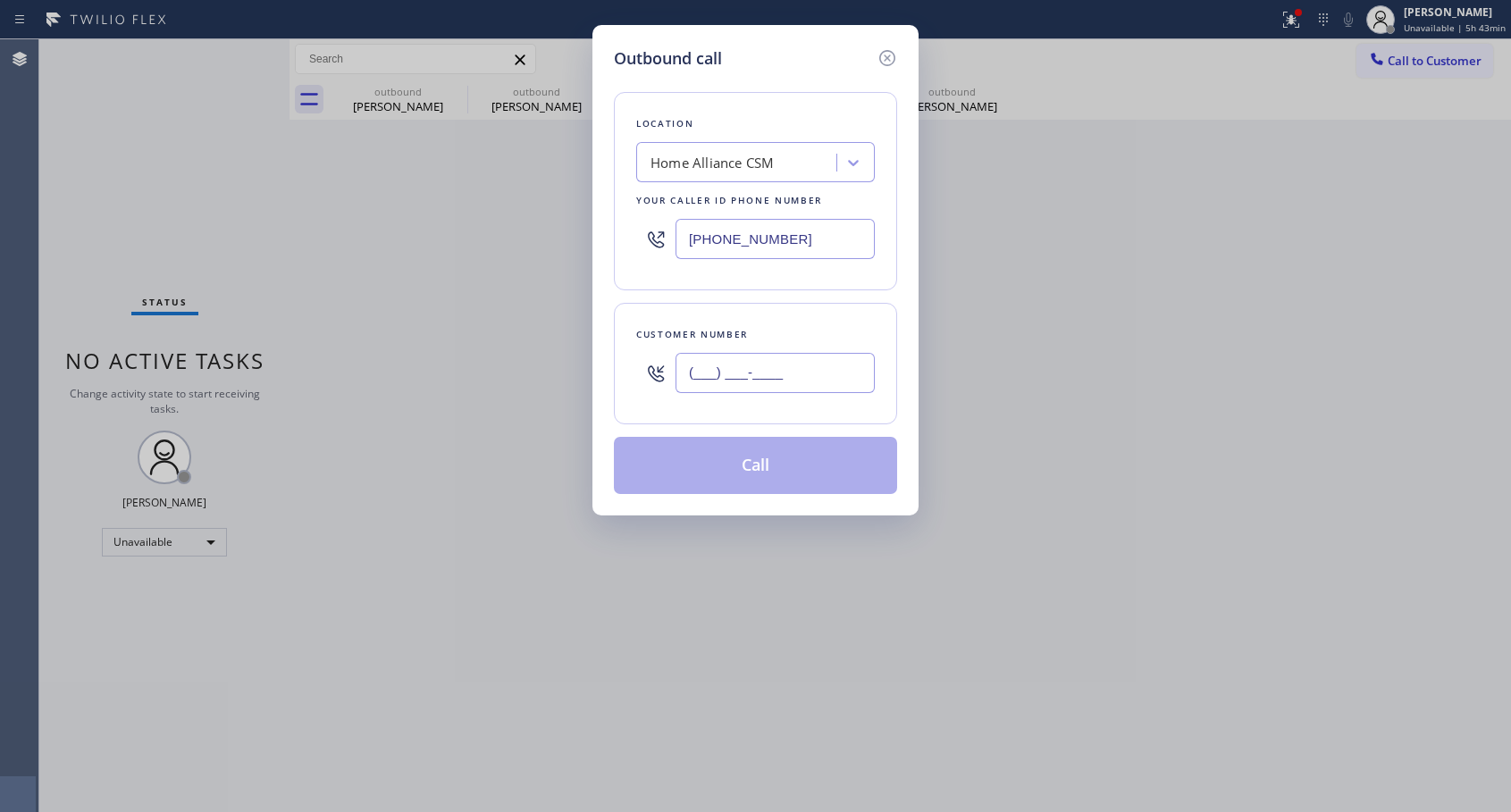
click at [773, 385] on input "(___) ___-____" at bounding box center [775, 373] width 199 height 40
paste input "954) 558-9744"
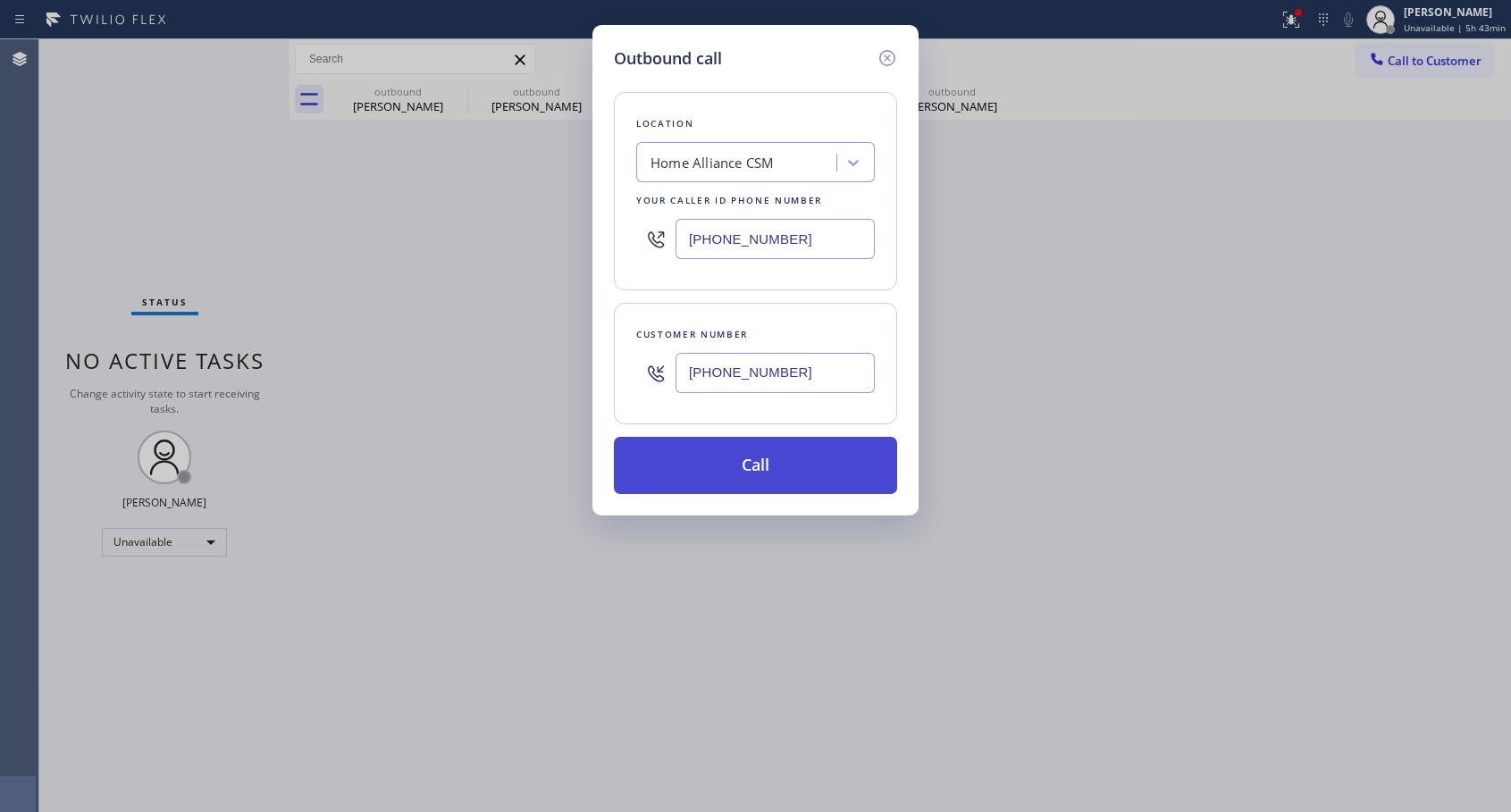
type input "[PHONE_NUMBER]"
click at [774, 452] on button "Call" at bounding box center [755, 465] width 283 height 58
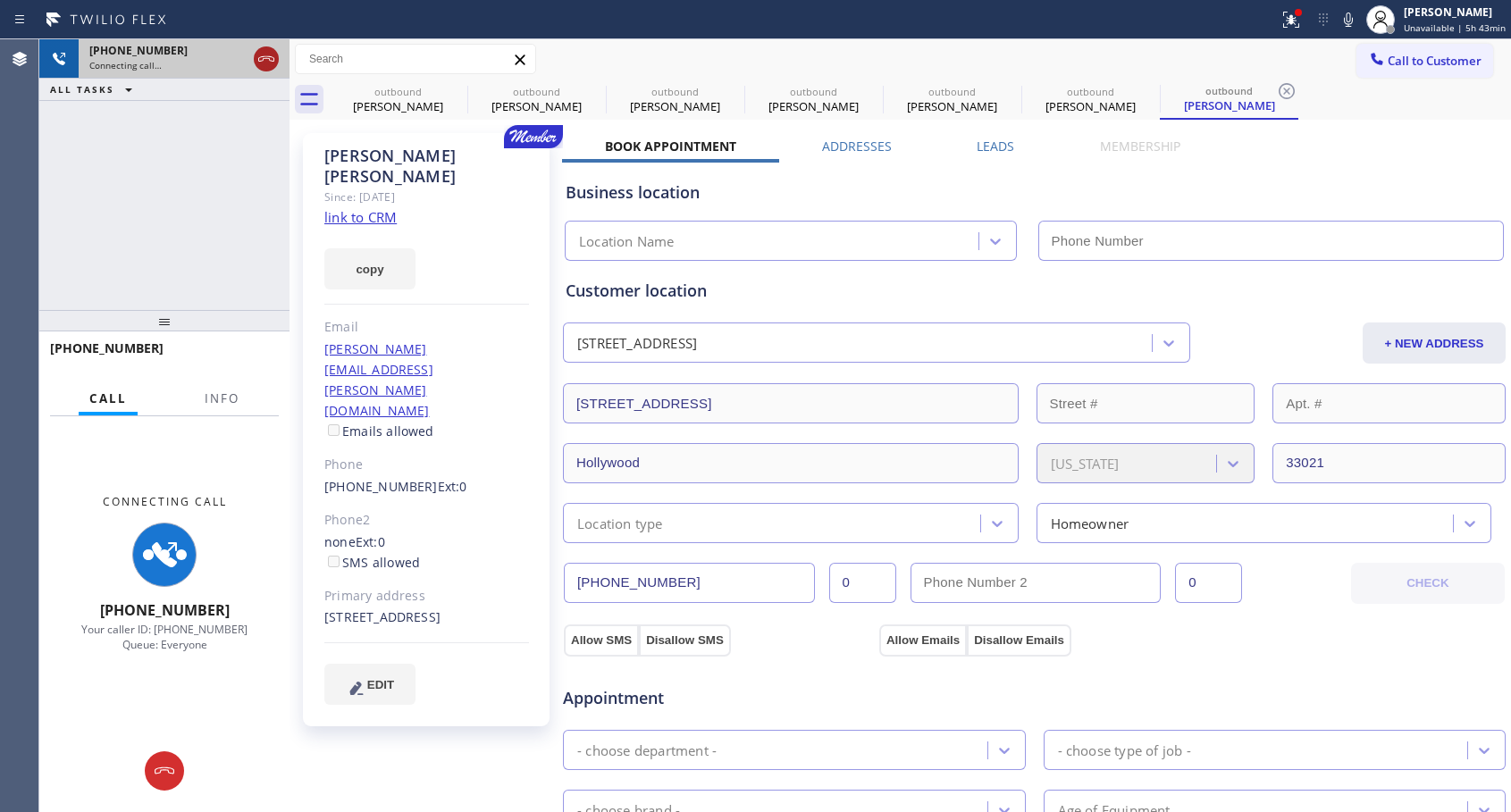
type input "[PHONE_NUMBER]"
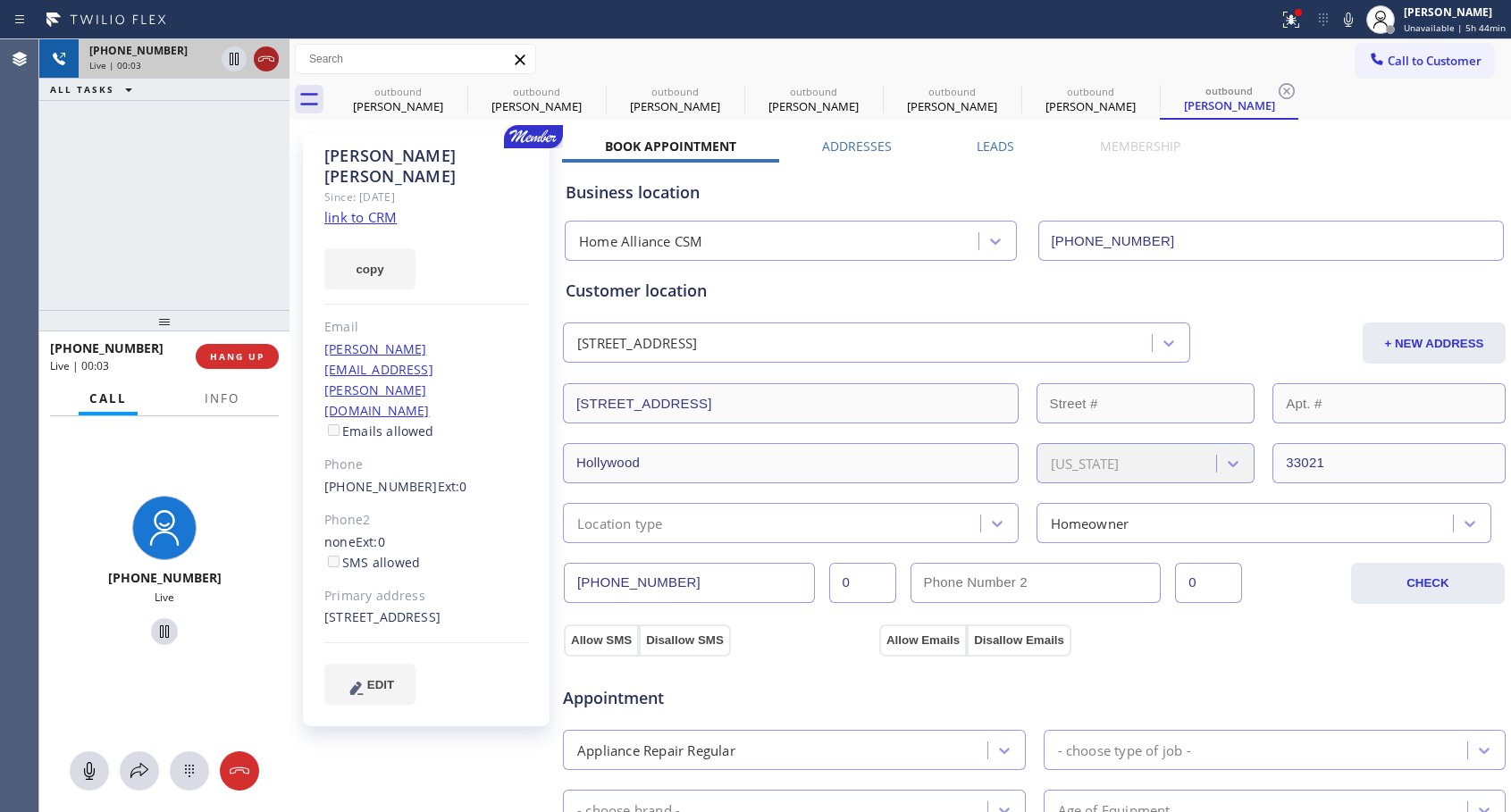
click at [269, 58] on icon at bounding box center [266, 59] width 21 height 21
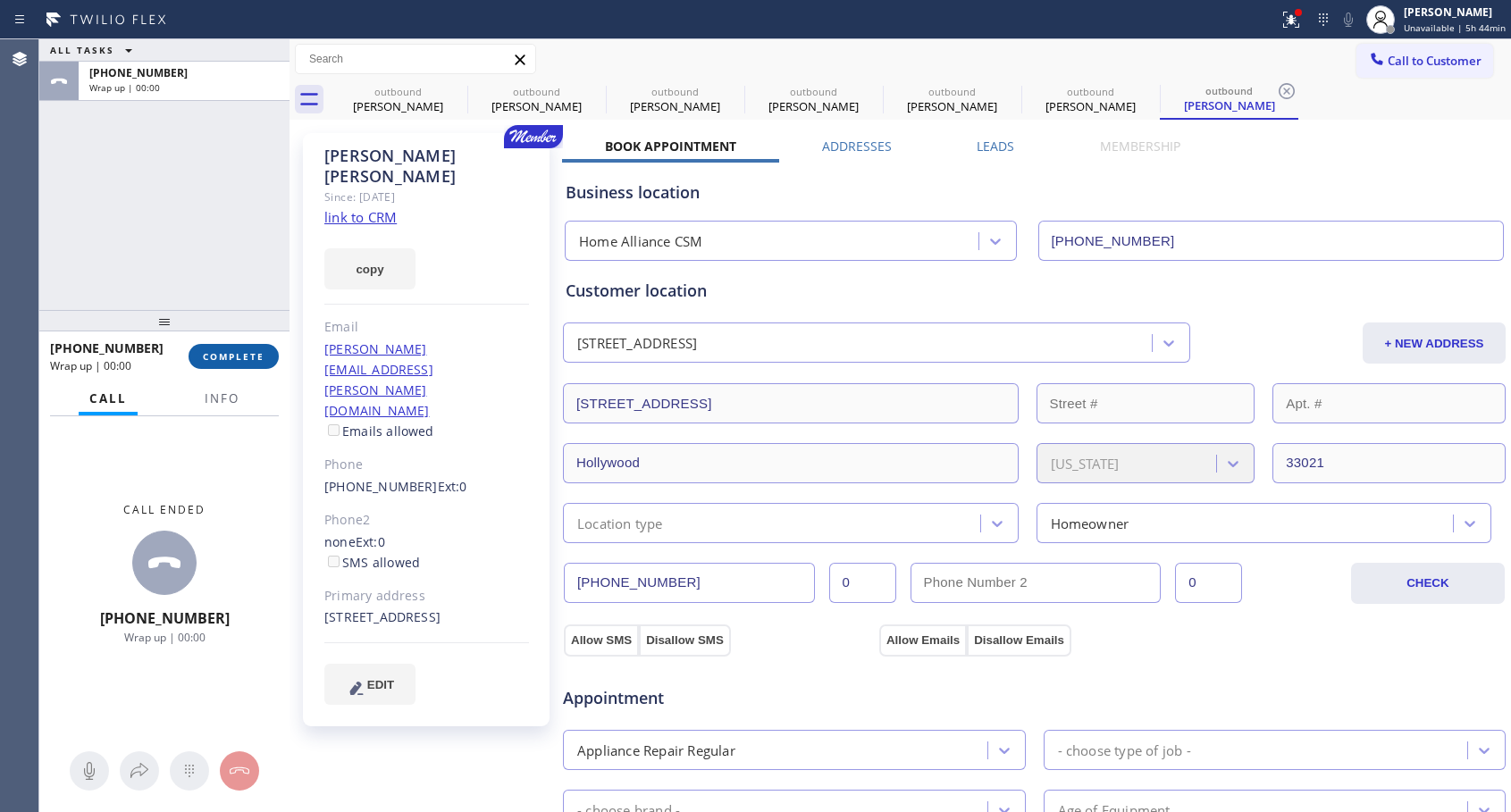
click at [241, 362] on button "COMPLETE" at bounding box center [233, 356] width 90 height 25
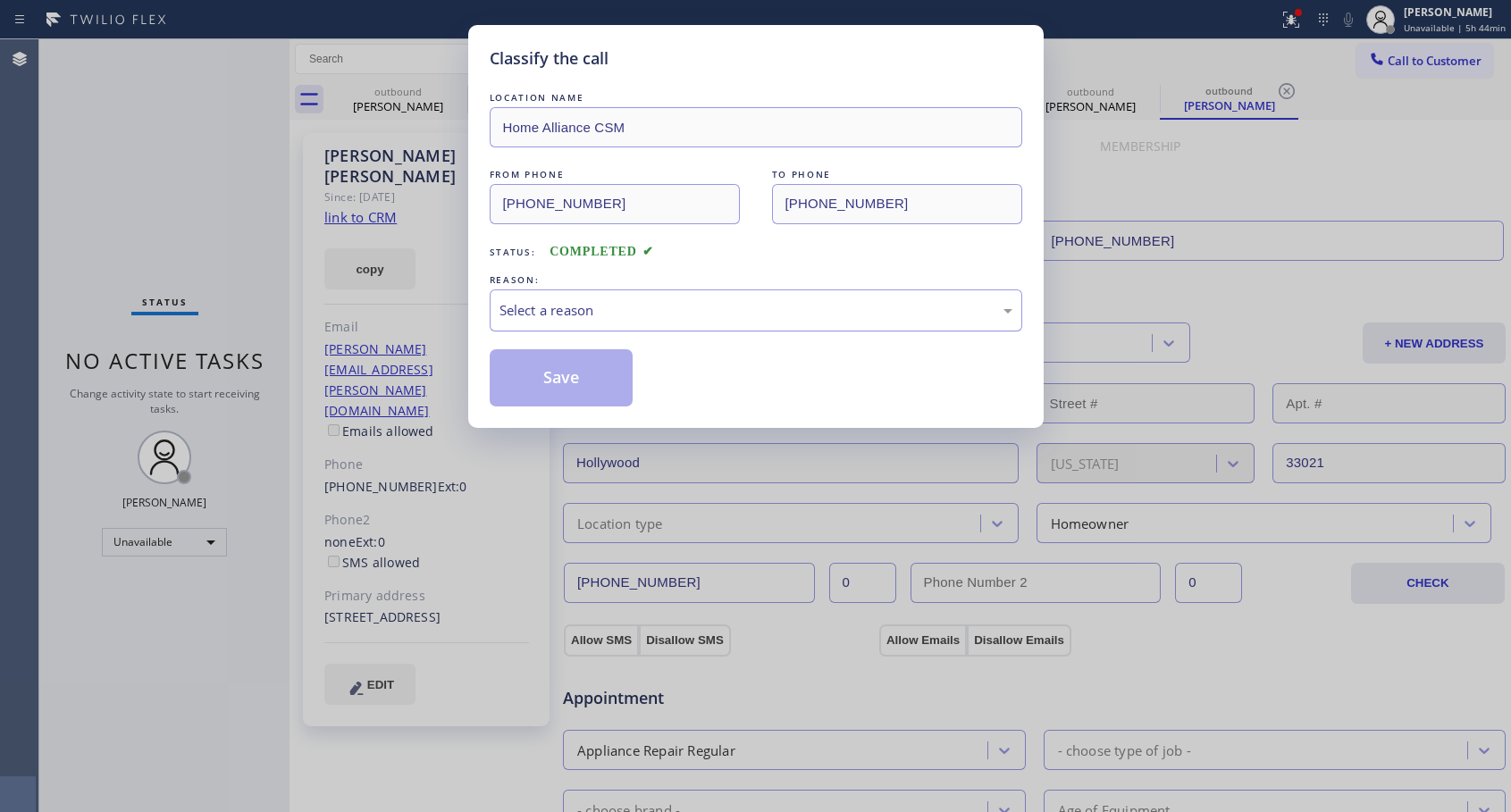
click at [617, 303] on div "Select a reason" at bounding box center [756, 310] width 513 height 20
click at [577, 378] on button "Save" at bounding box center [561, 378] width 144 height 58
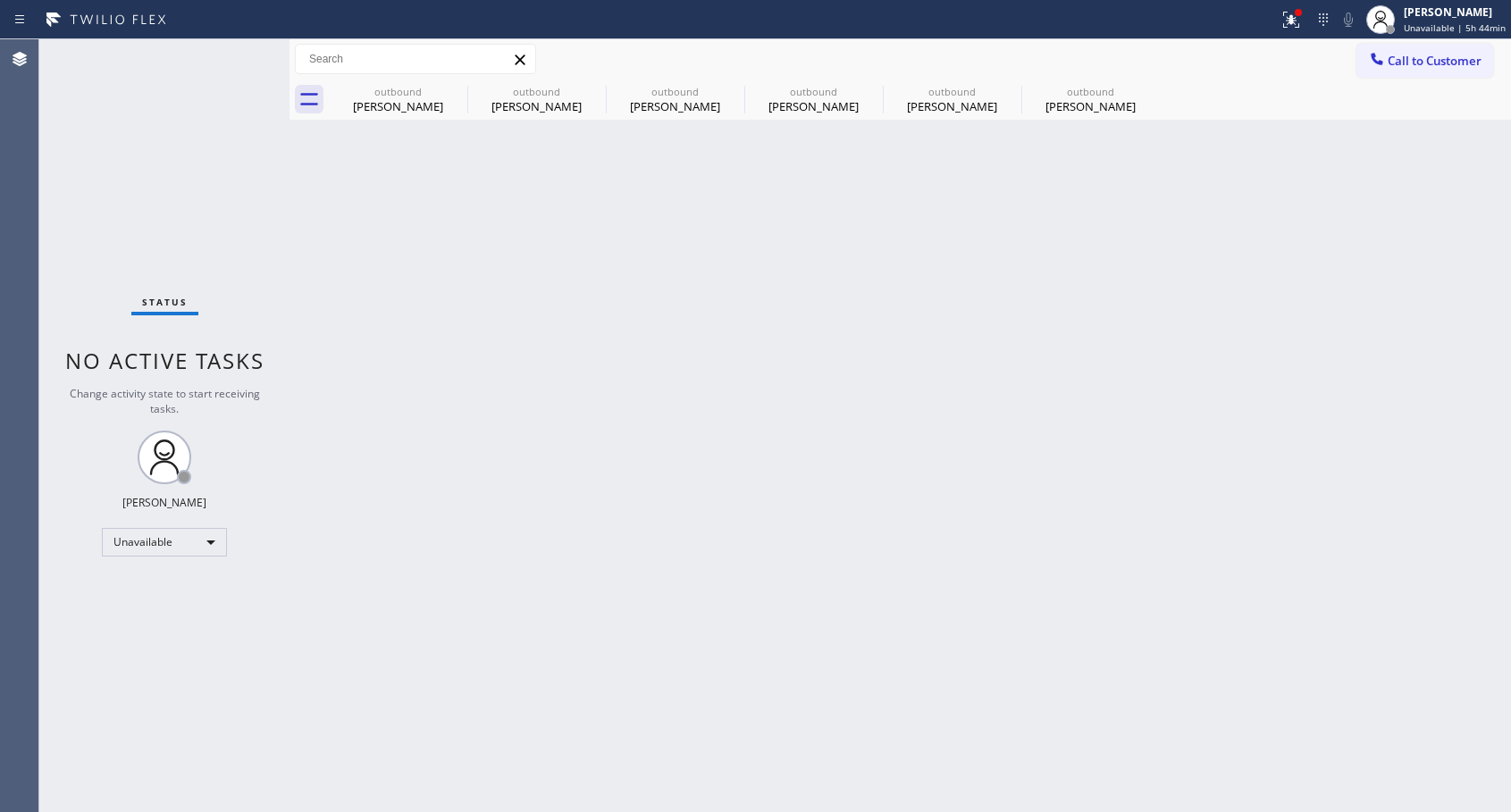
drag, startPoint x: 1060, startPoint y: 110, endPoint x: 587, endPoint y: 216, distance: 484.7
click at [1060, 110] on div "[PERSON_NAME]" at bounding box center [1090, 106] width 135 height 16
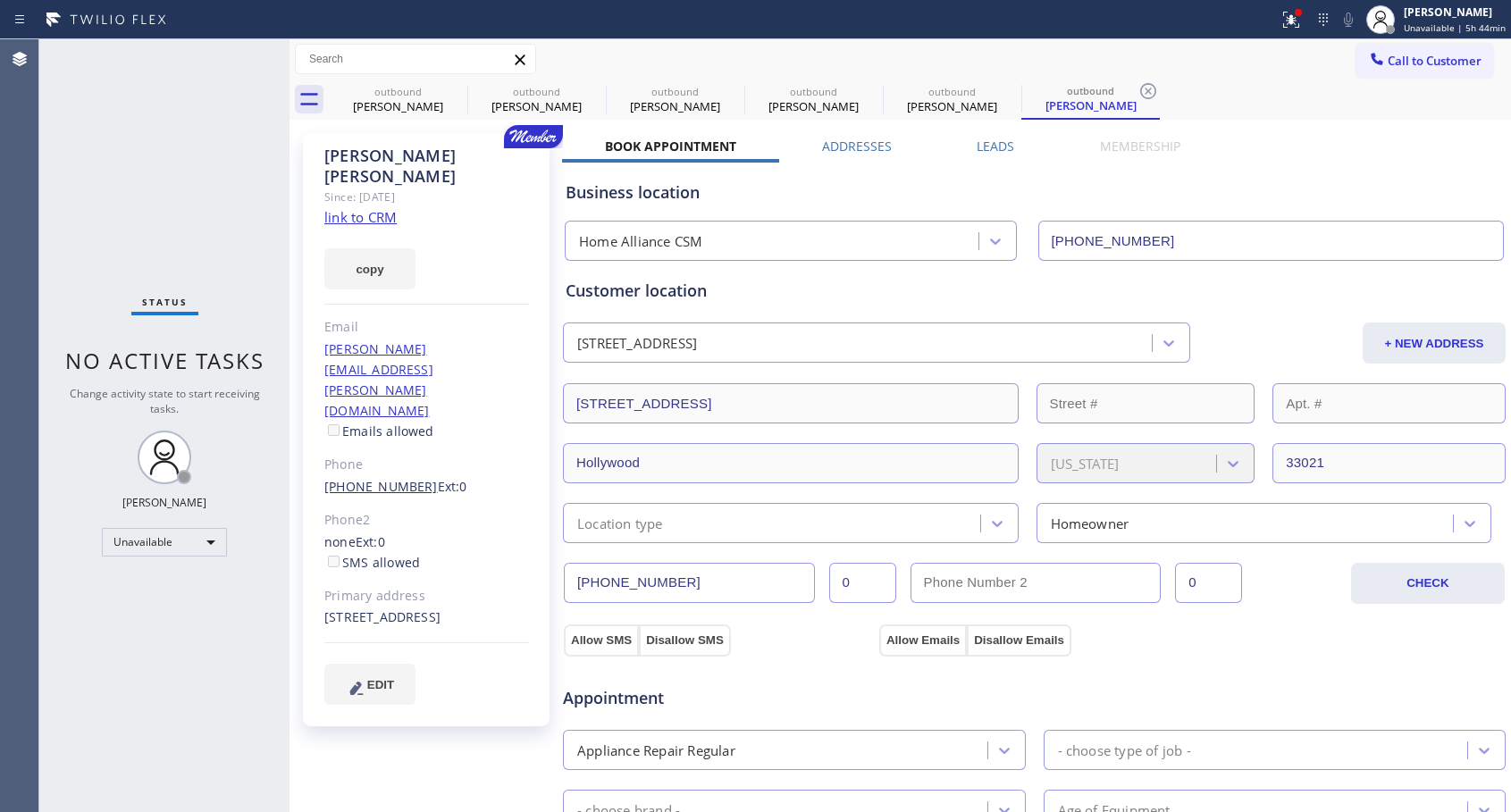
click at [398, 478] on link "[PHONE_NUMBER]" at bounding box center [381, 486] width 113 height 17
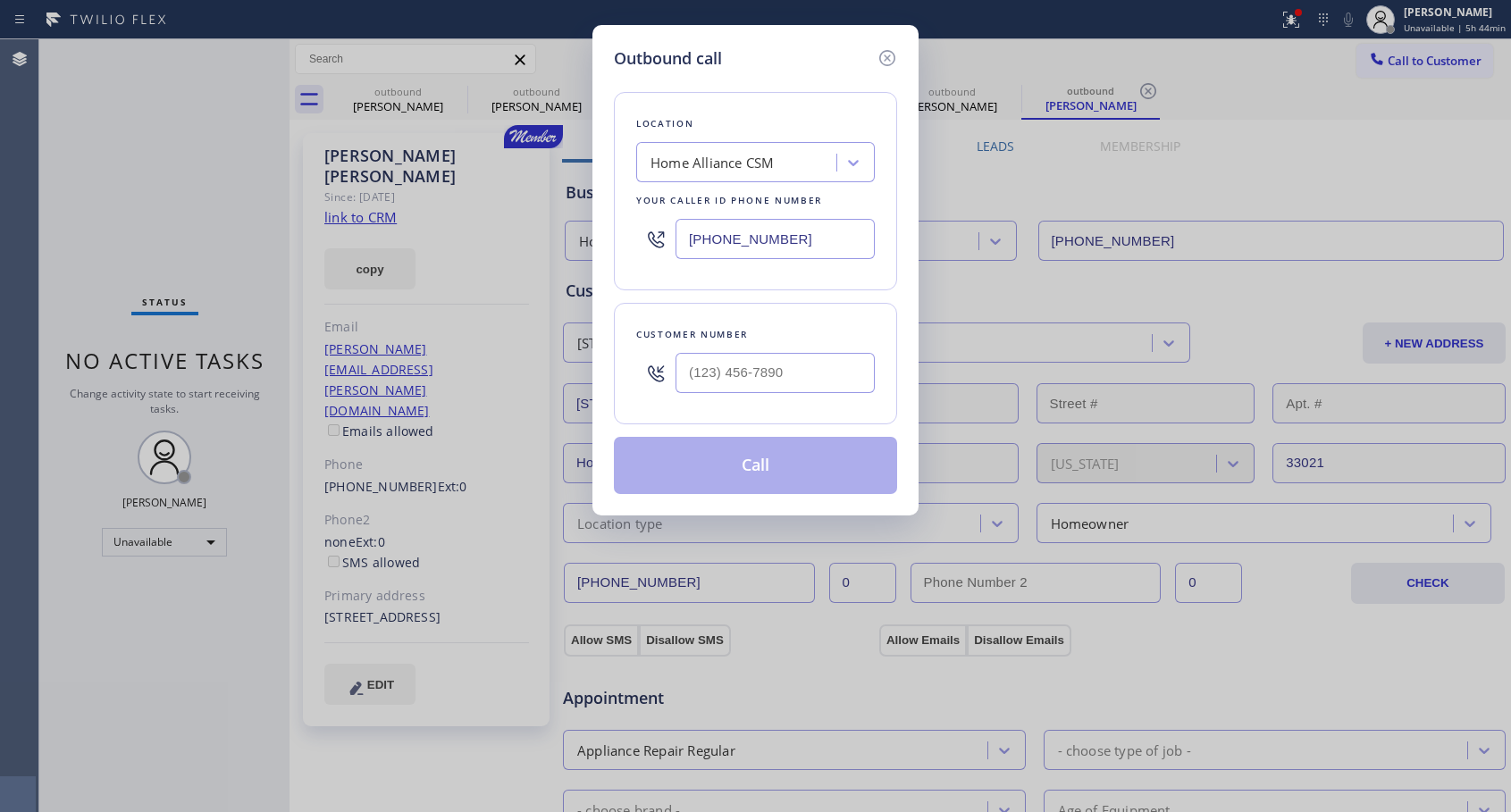
type input "[PHONE_NUMBER]"
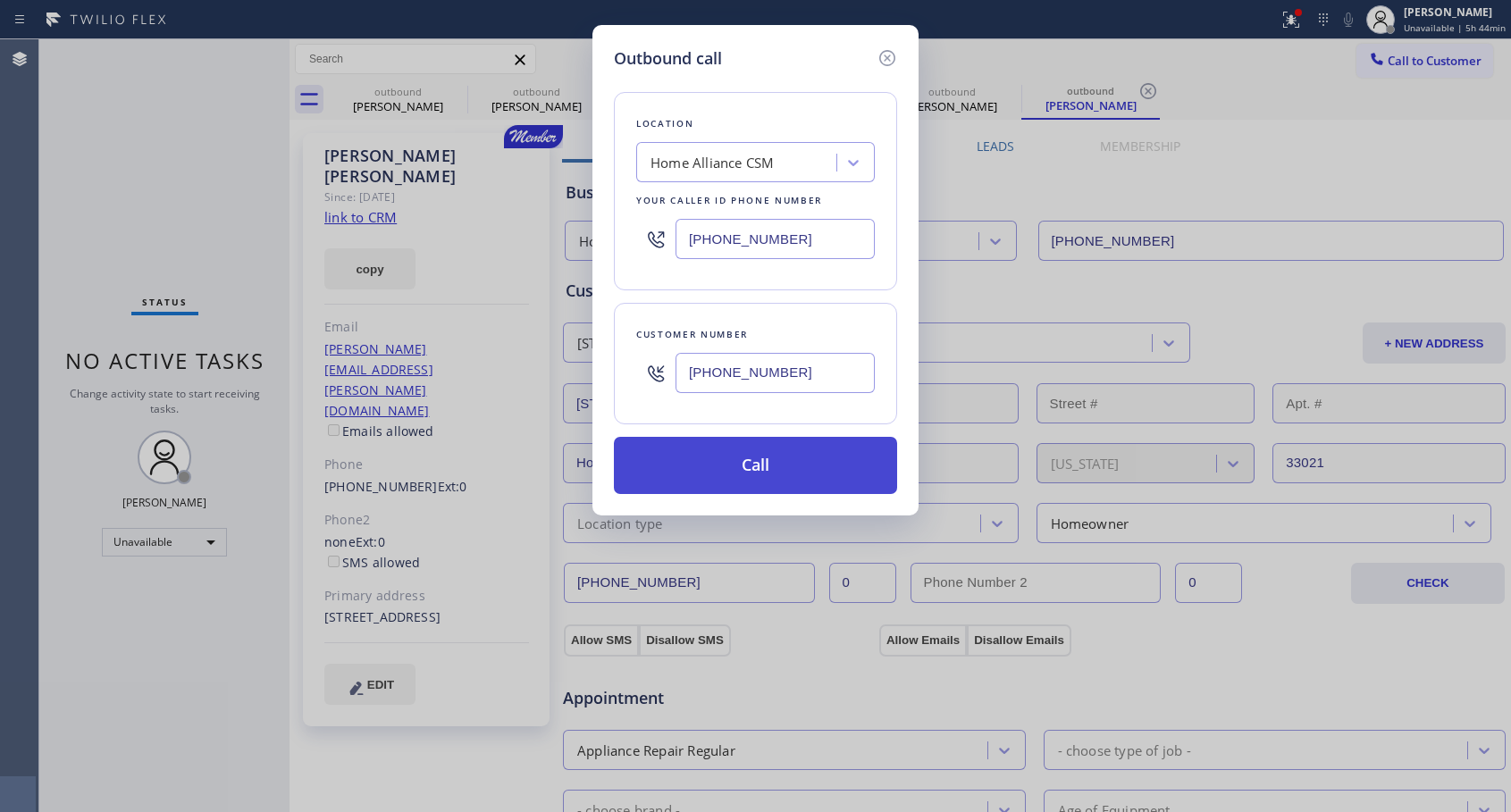
click at [699, 471] on button "Call" at bounding box center [755, 465] width 283 height 58
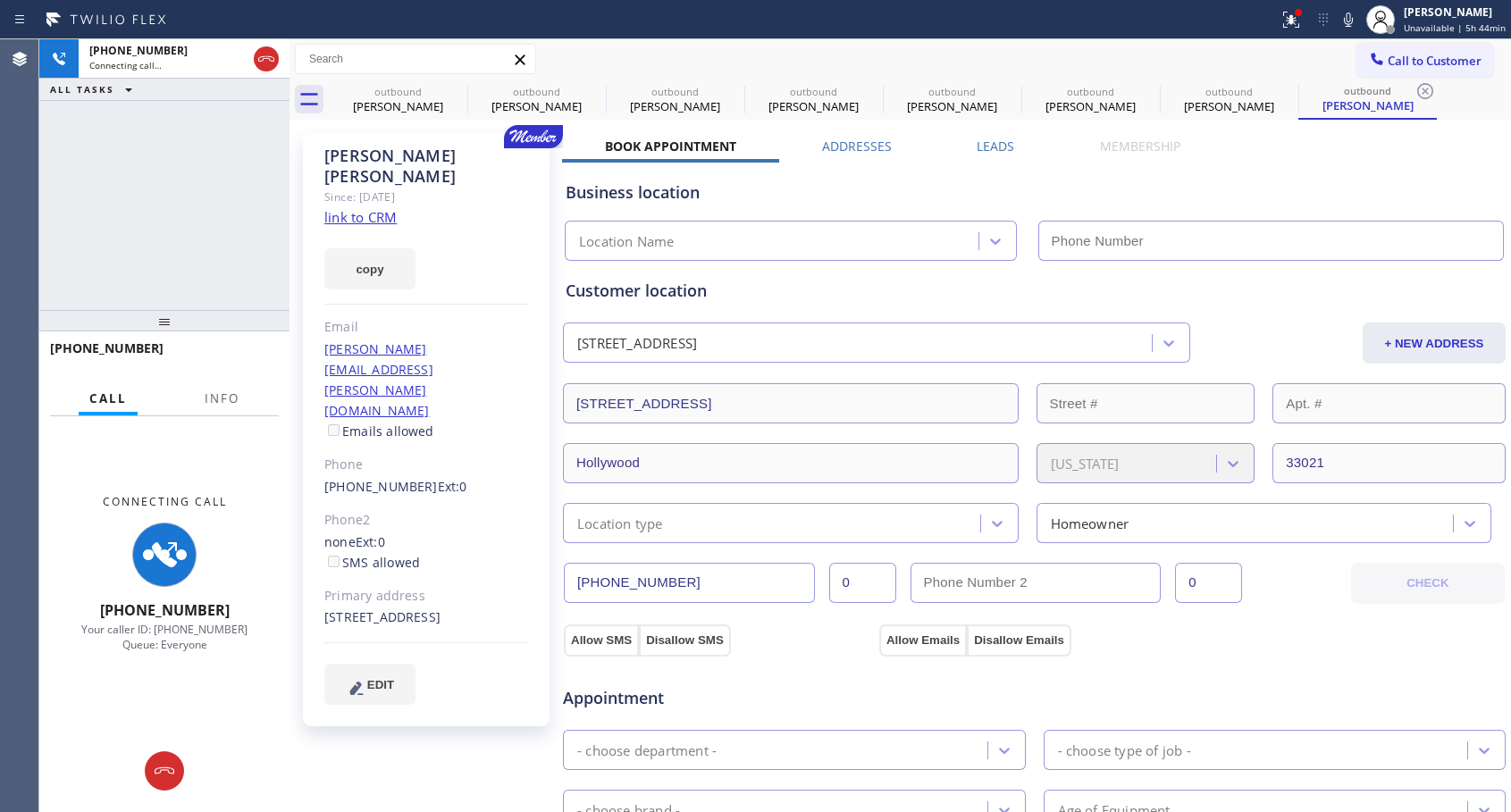
type input "[PHONE_NUMBER]"
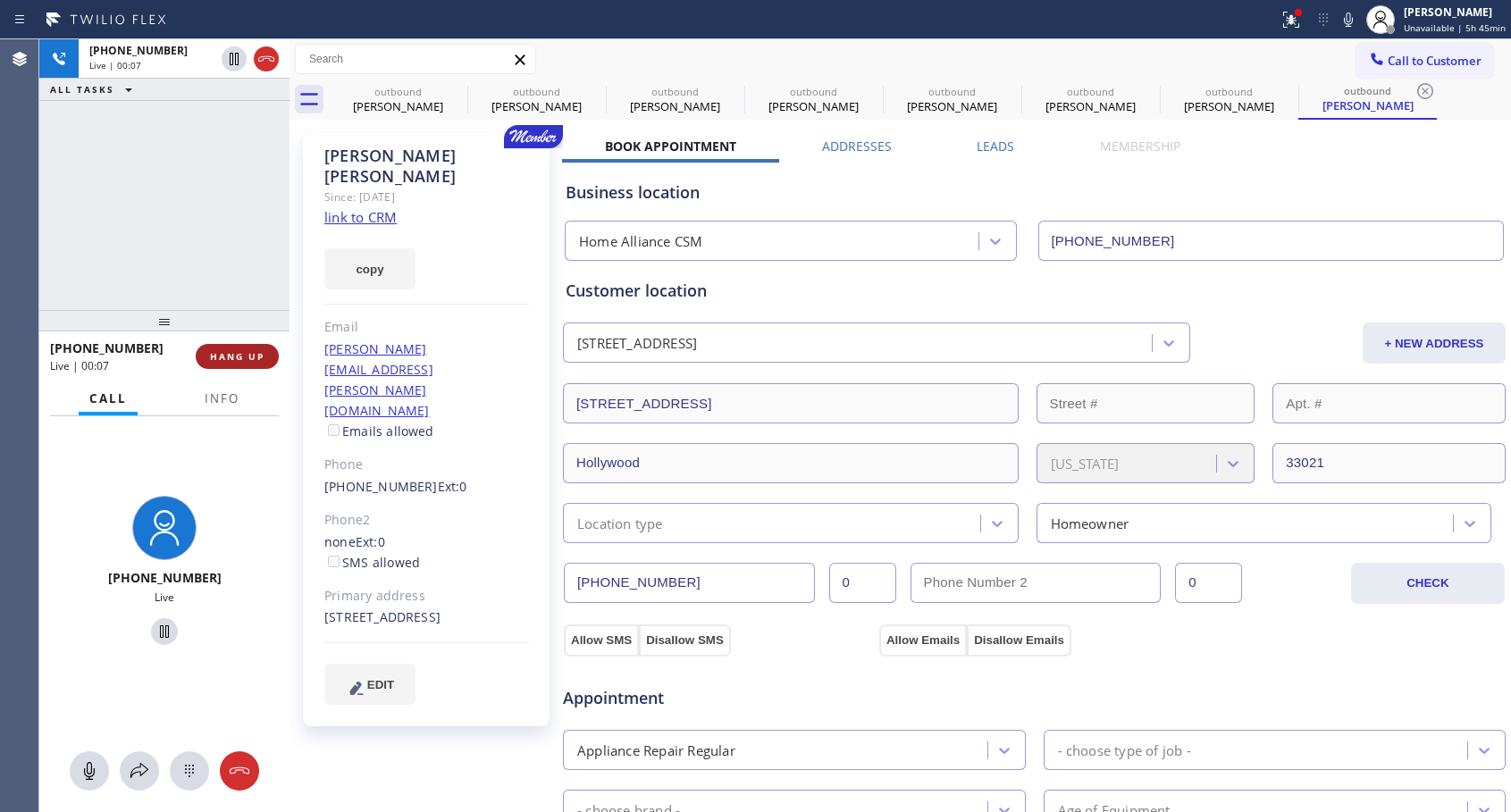
click at [263, 354] on span "HANG UP" at bounding box center [237, 356] width 55 height 12
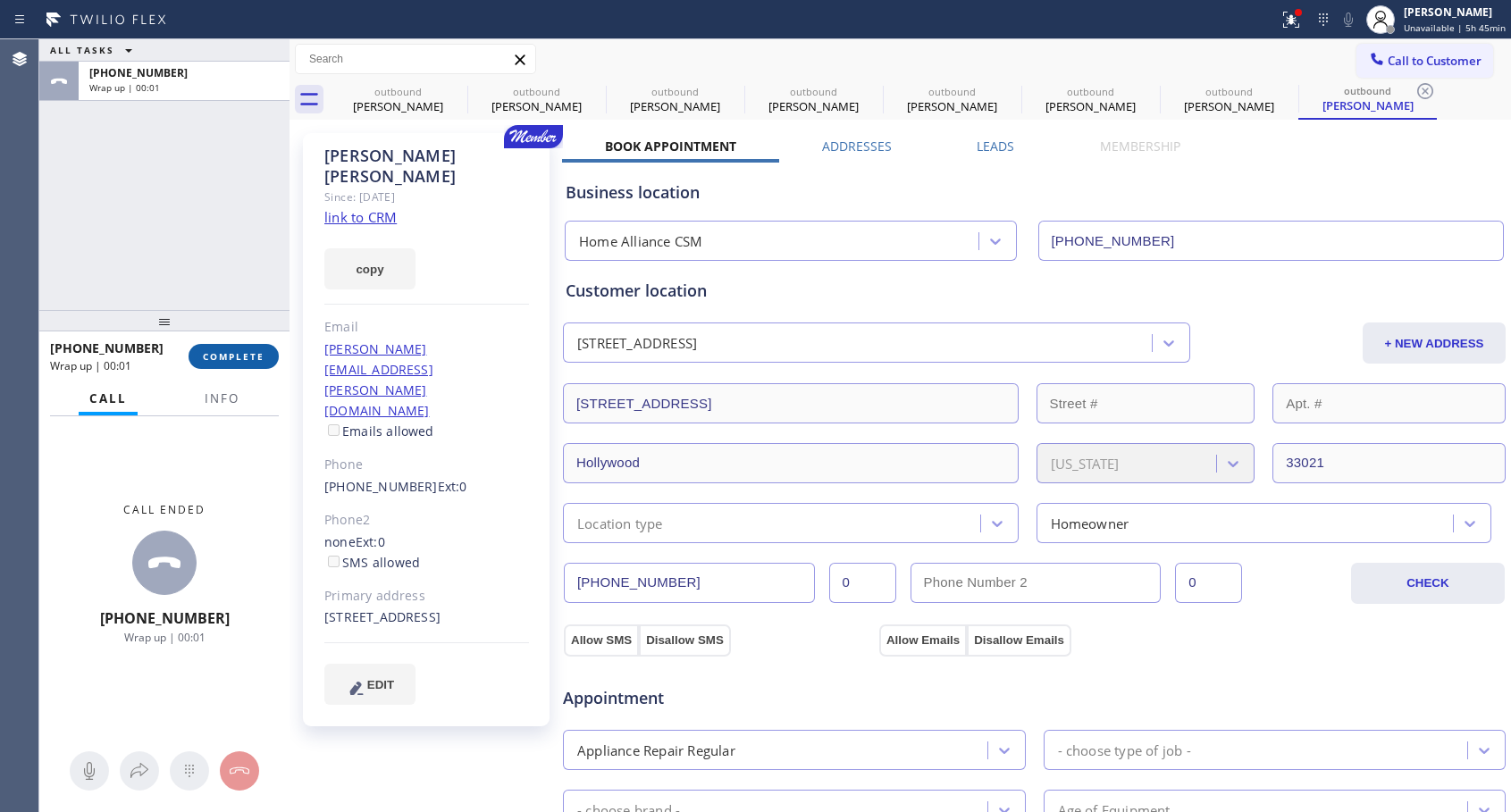
click at [260, 358] on span "COMPLETE" at bounding box center [233, 356] width 61 height 12
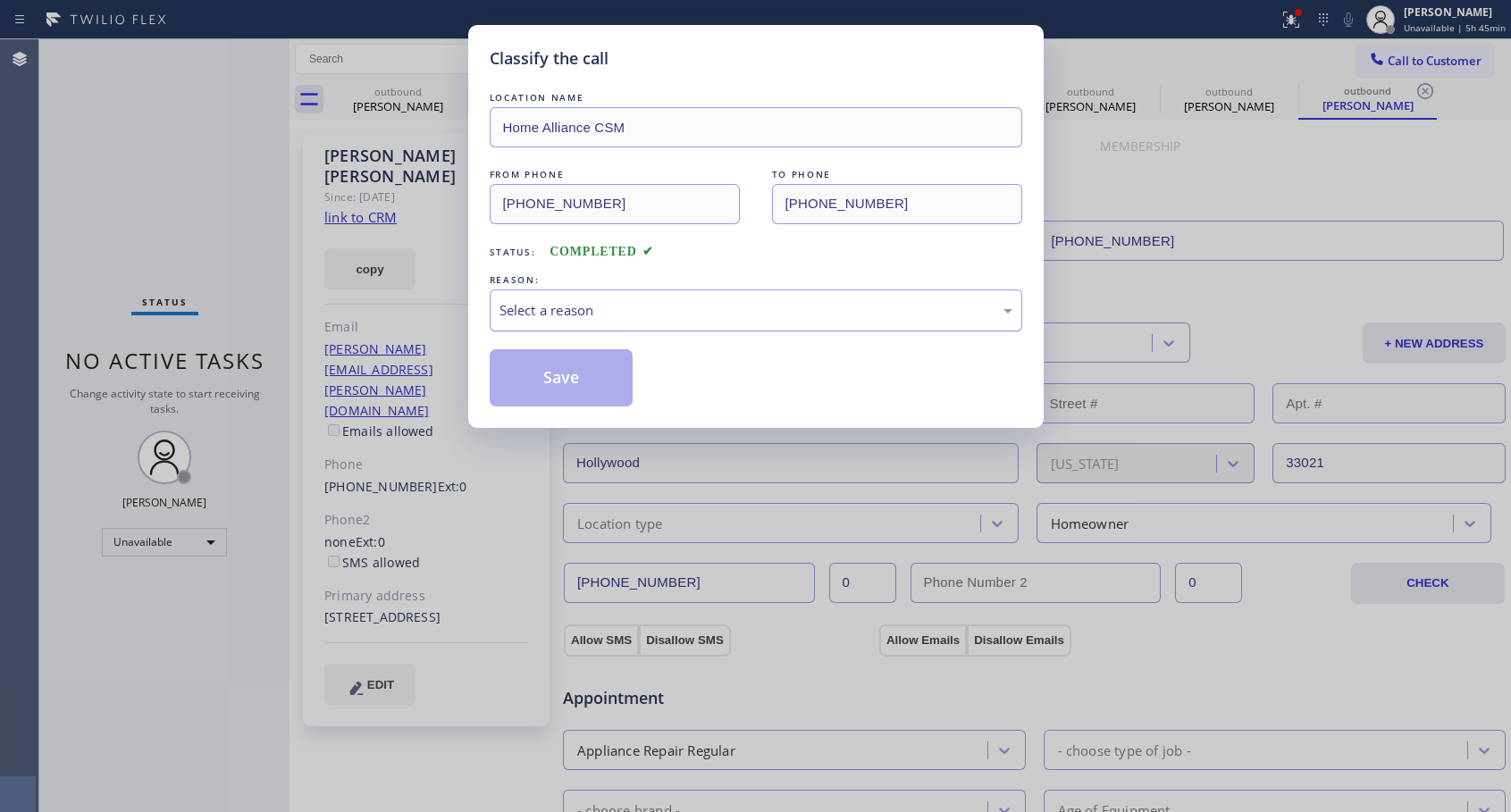
drag, startPoint x: 698, startPoint y: 310, endPoint x: 652, endPoint y: 327, distance: 49.0
click at [694, 311] on div "Select a reason" at bounding box center [756, 310] width 513 height 20
click at [555, 386] on button "Save" at bounding box center [561, 378] width 144 height 58
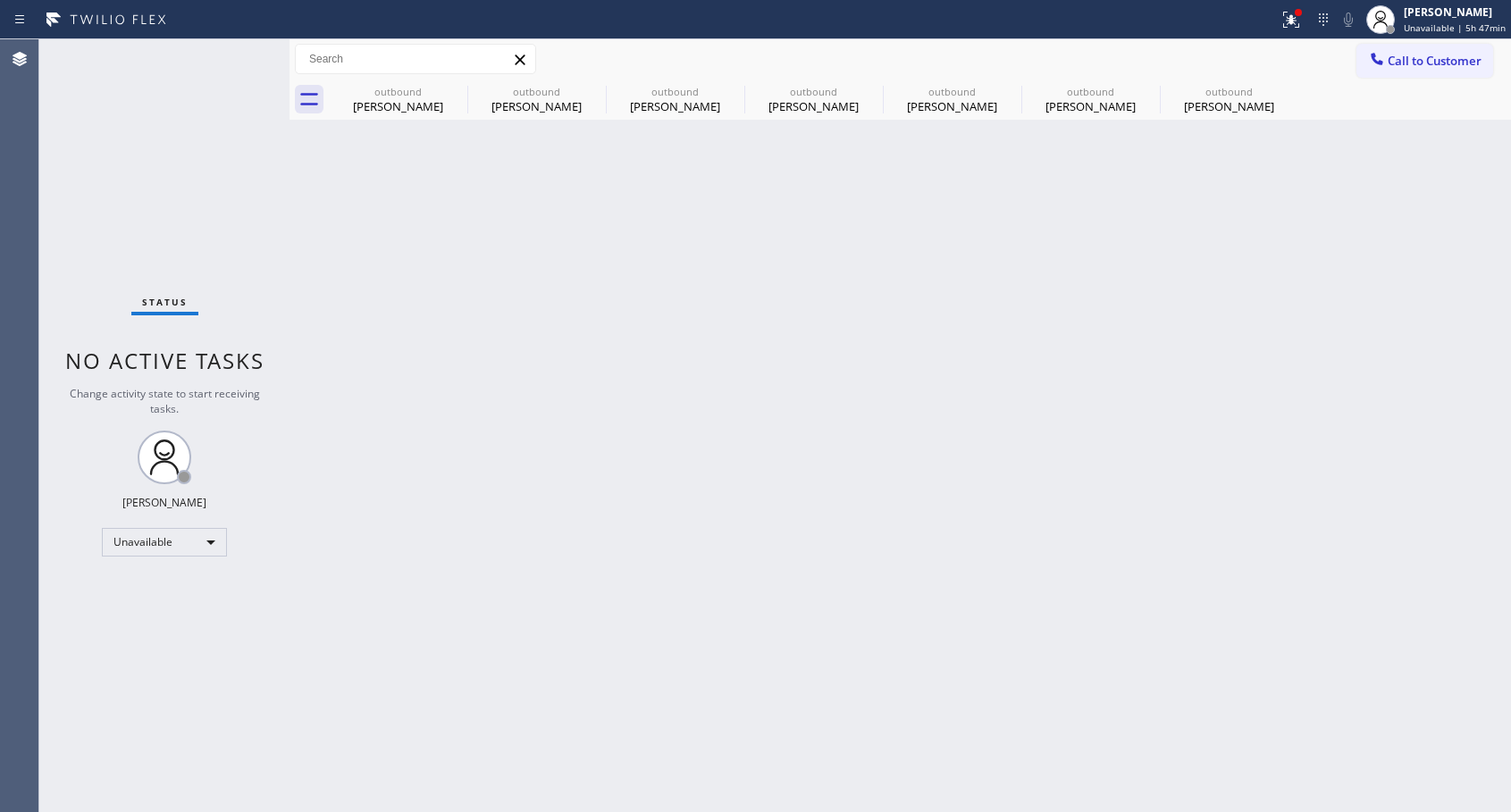
drag, startPoint x: 1385, startPoint y: 62, endPoint x: 1119, endPoint y: 120, distance: 272.2
click at [1386, 63] on div at bounding box center [1376, 60] width 21 height 21
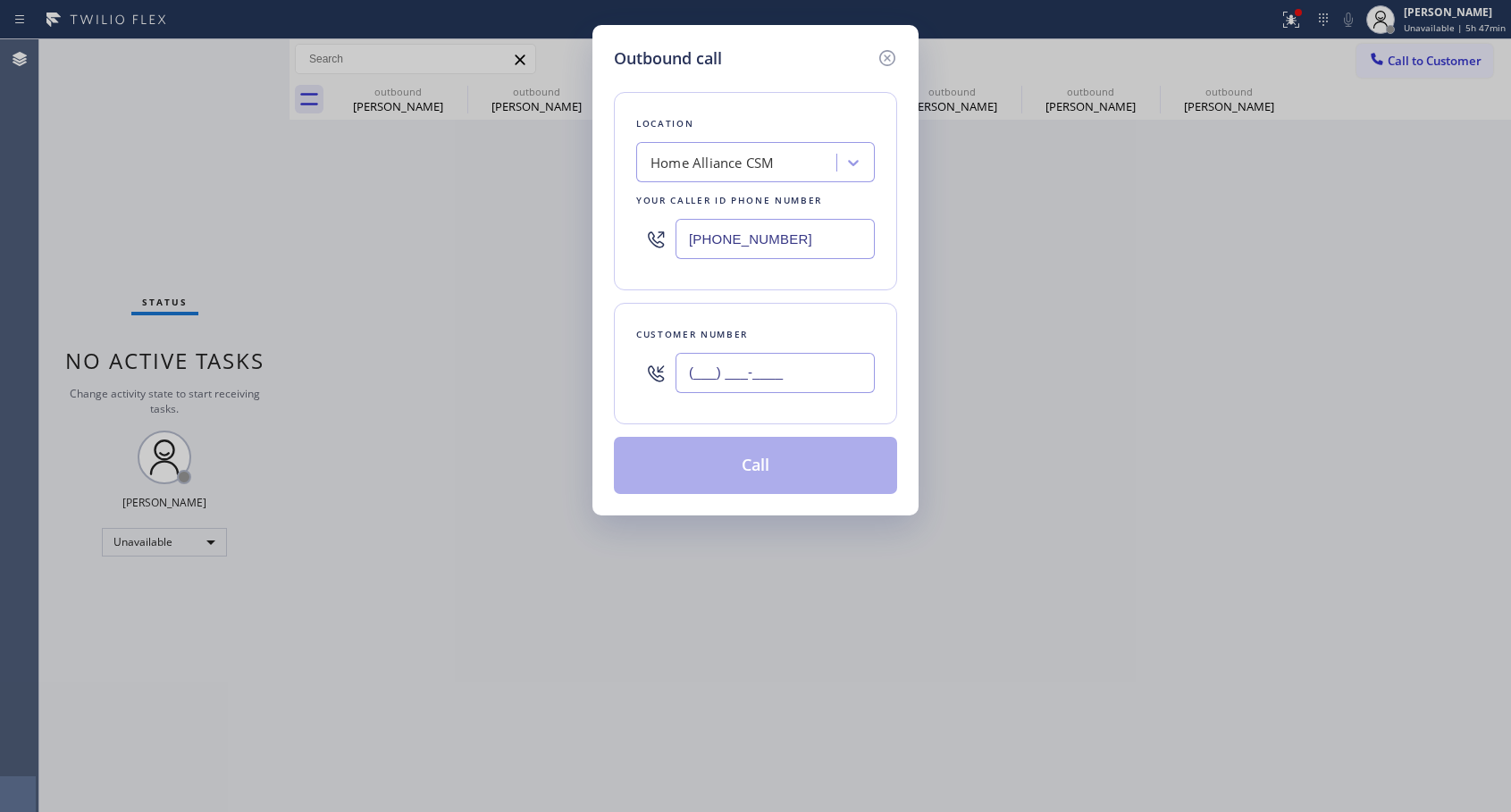
click at [737, 363] on input "(___) ___-____" at bounding box center [775, 373] width 199 height 40
paste input "323) 868-1635"
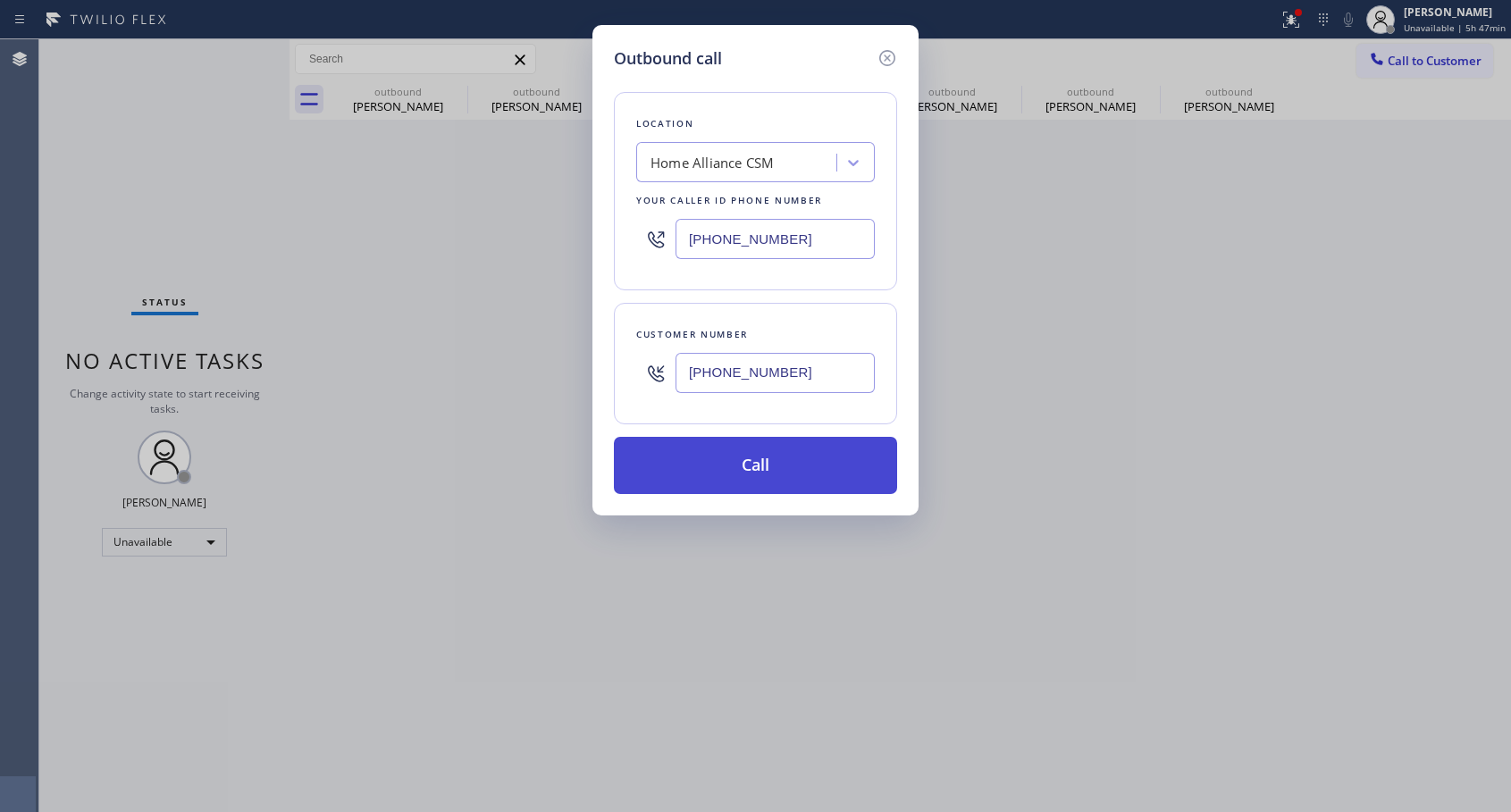
type input "[PHONE_NUMBER]"
click at [787, 473] on button "Call" at bounding box center [755, 465] width 283 height 58
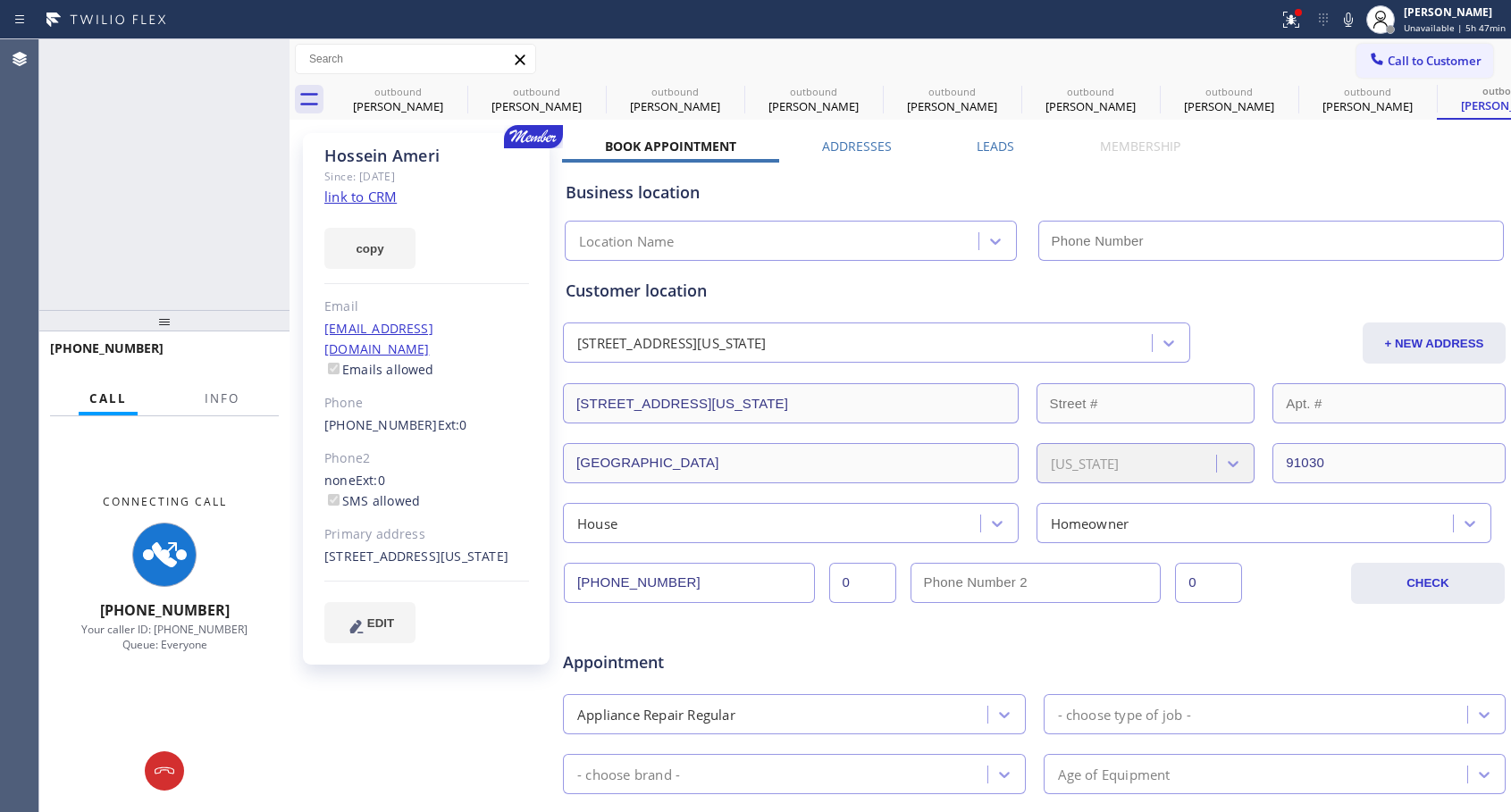
type input "[PHONE_NUMBER]"
click at [265, 57] on icon at bounding box center [266, 59] width 16 height 6
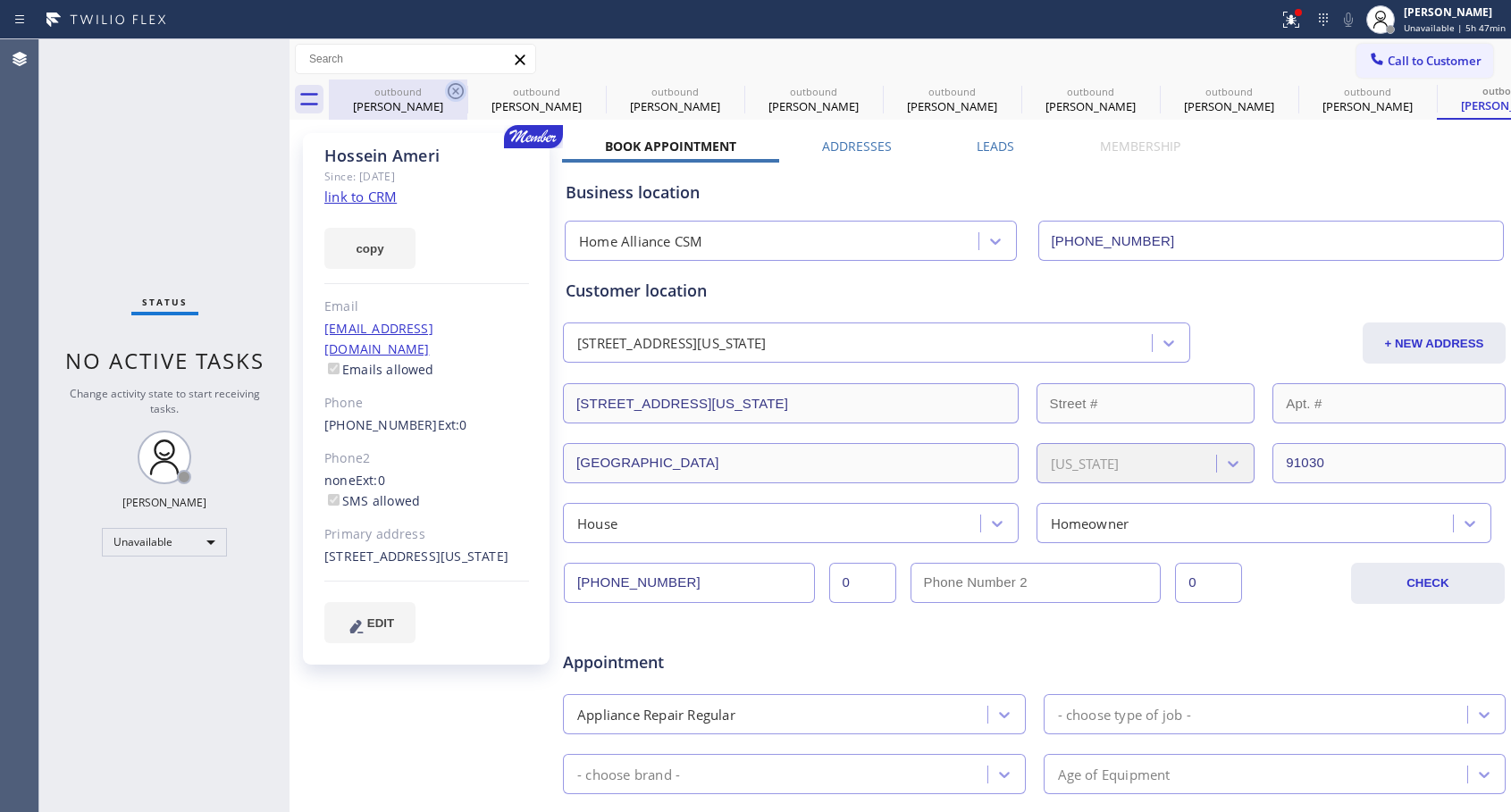
click at [455, 92] on icon at bounding box center [455, 90] width 16 height 16
click at [0, 0] on icon at bounding box center [0, 0] width 0 height 0
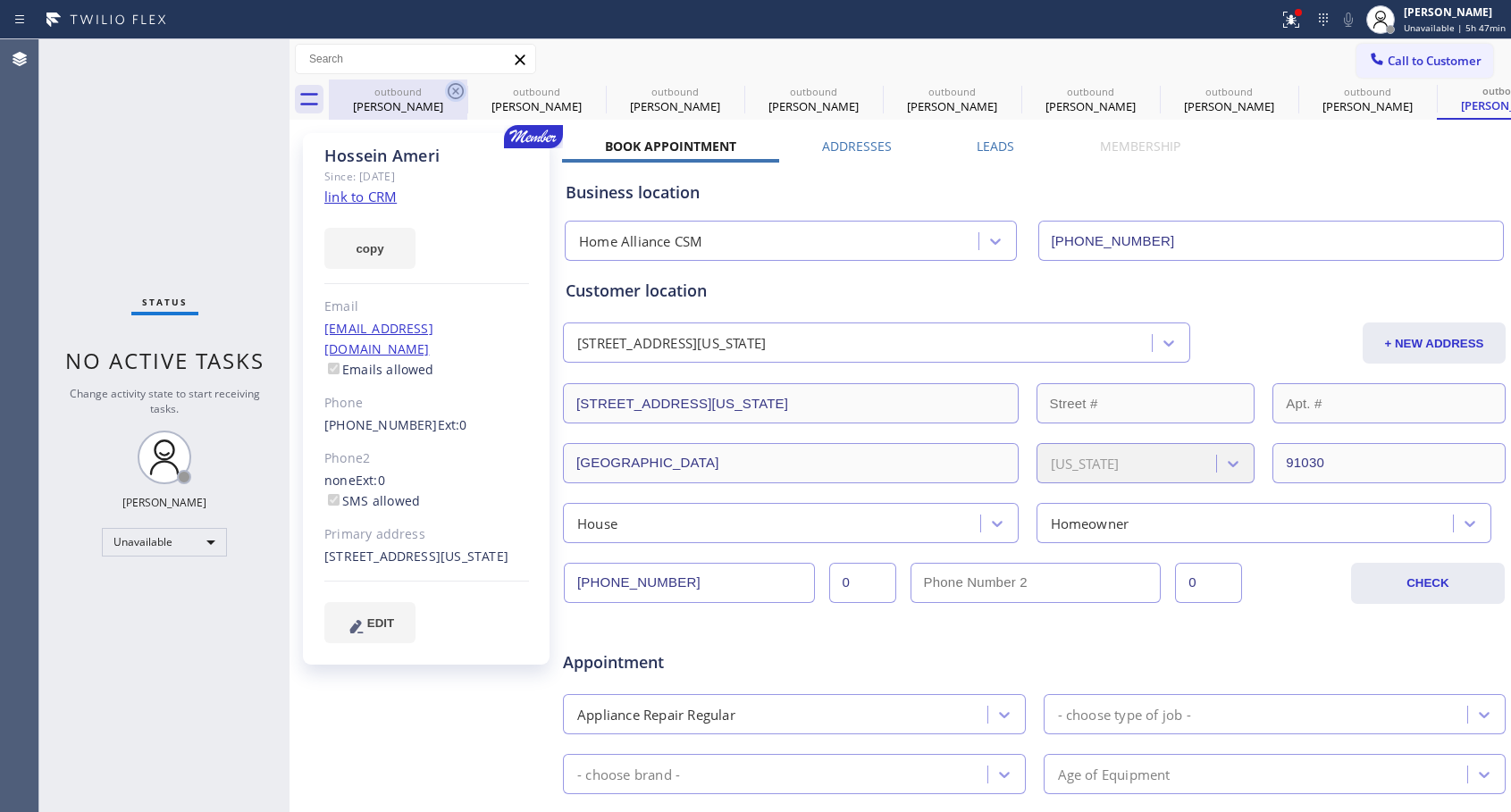
click at [0, 0] on icon at bounding box center [0, 0] width 0 height 0
click at [455, 92] on div "outbound [PERSON_NAME] outbound [PERSON_NAME] outbound [PERSON_NAME] outbound […" at bounding box center [920, 99] width 1182 height 40
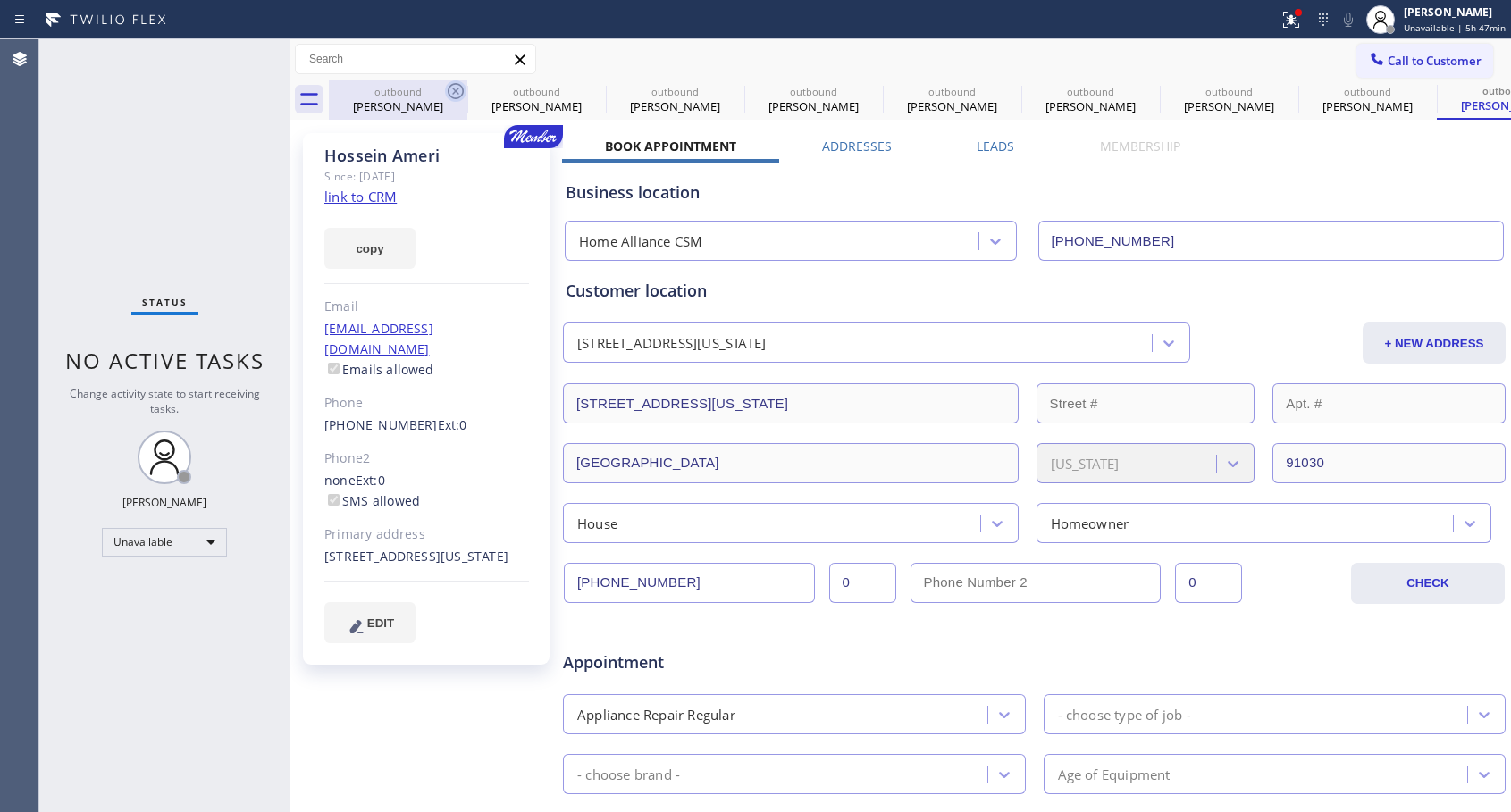
click at [455, 92] on div "outbound [PERSON_NAME] outbound [PERSON_NAME] outbound [PERSON_NAME] outbound […" at bounding box center [920, 99] width 1182 height 40
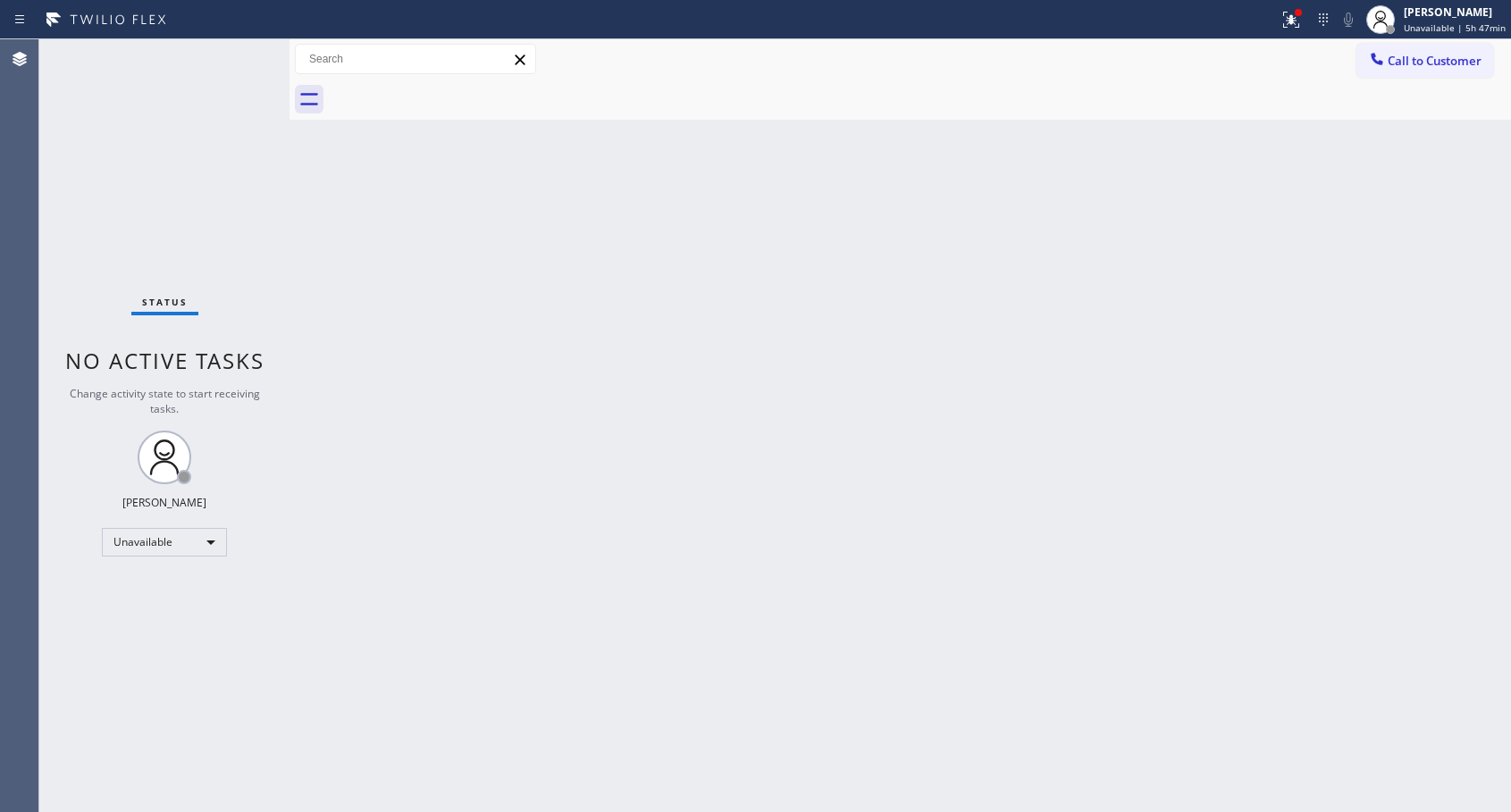
click at [455, 92] on div at bounding box center [920, 99] width 1182 height 40
drag, startPoint x: 1401, startPoint y: 61, endPoint x: 866, endPoint y: 313, distance: 591.4
click at [1394, 72] on button "Call to Customer" at bounding box center [1424, 60] width 137 height 34
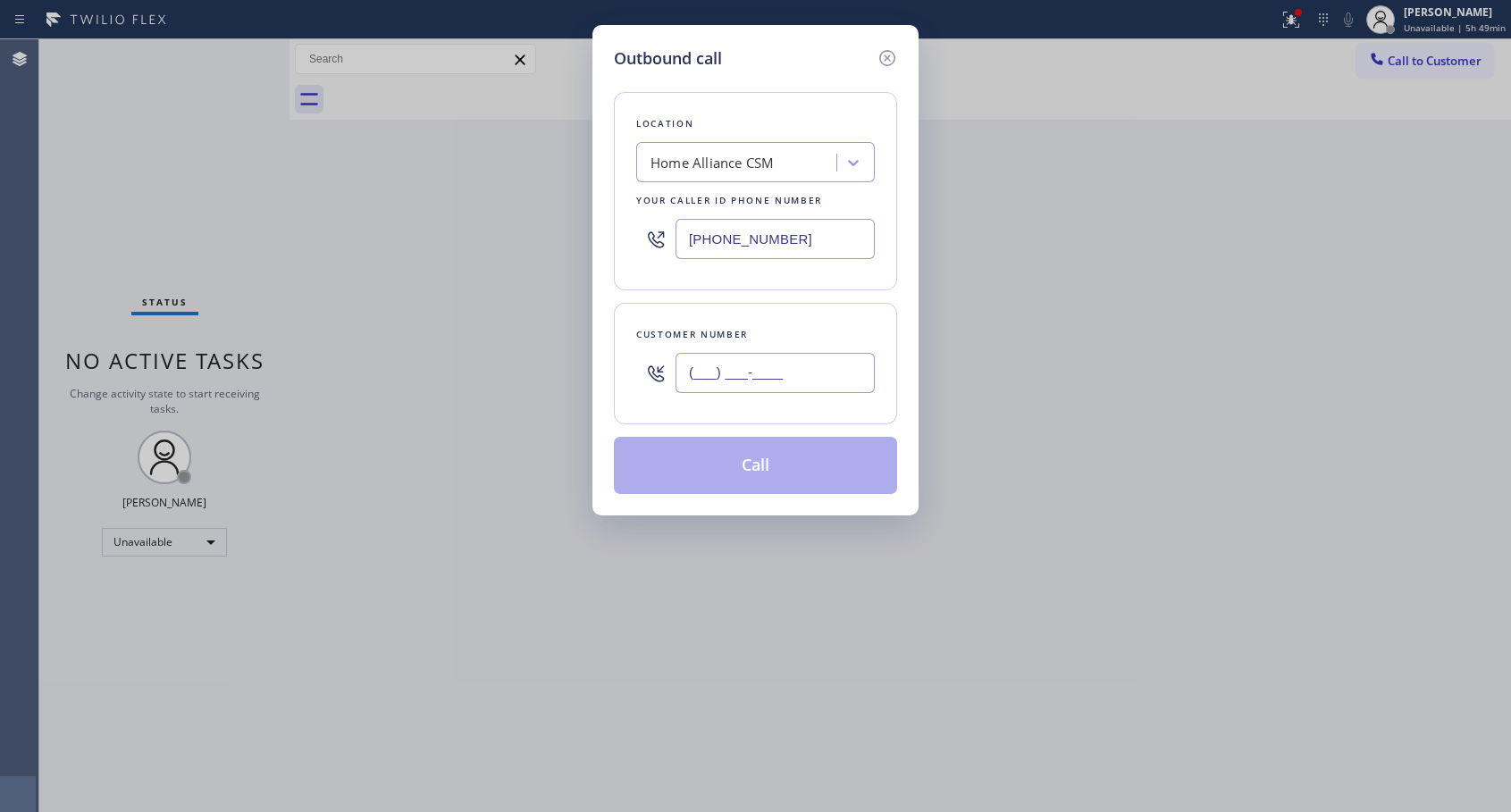
click at [796, 380] on input "(___) ___-____" at bounding box center [775, 373] width 199 height 40
paste input "310) 994-5810"
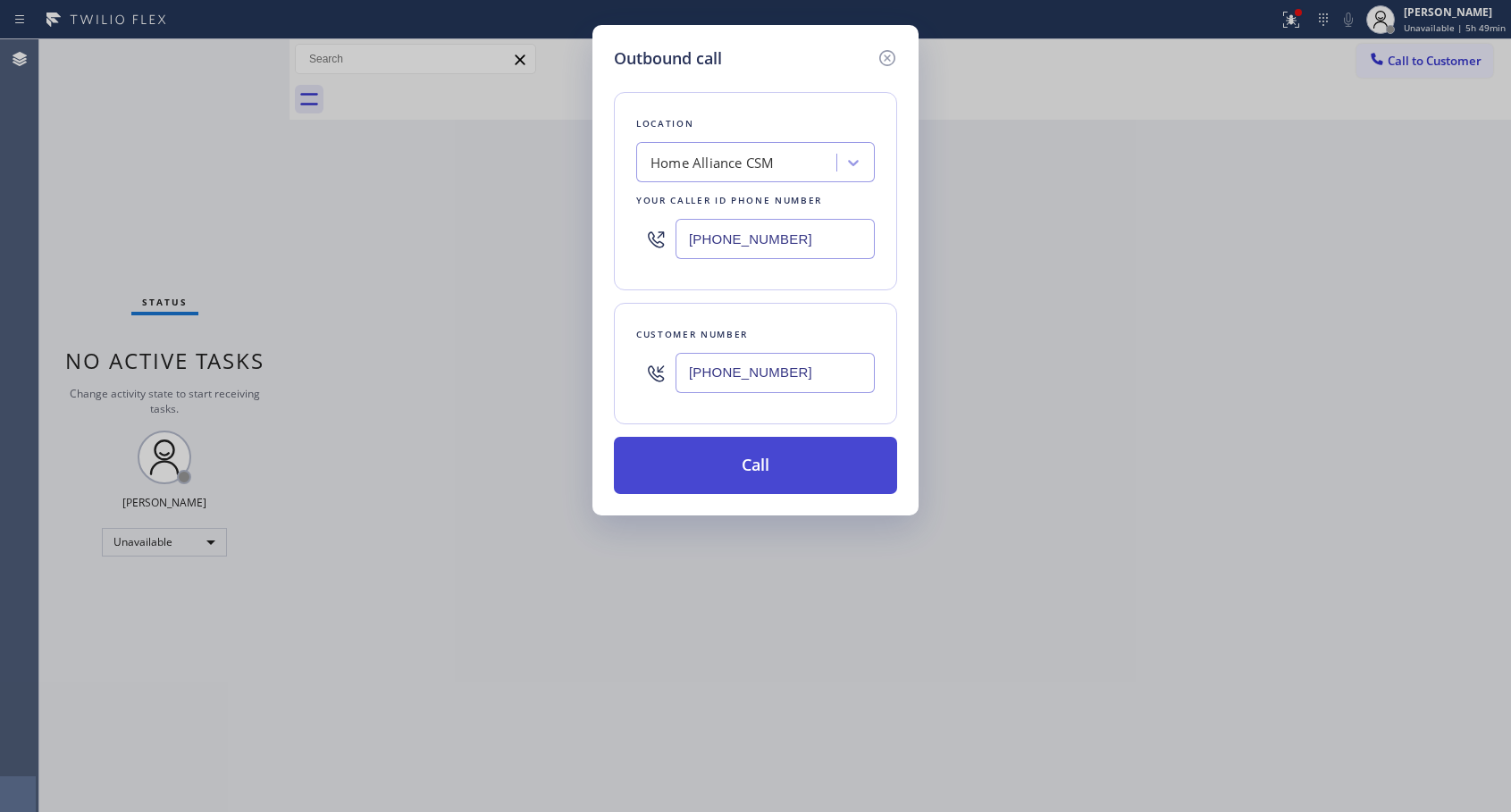
type input "[PHONE_NUMBER]"
click at [758, 475] on button "Call" at bounding box center [755, 465] width 283 height 58
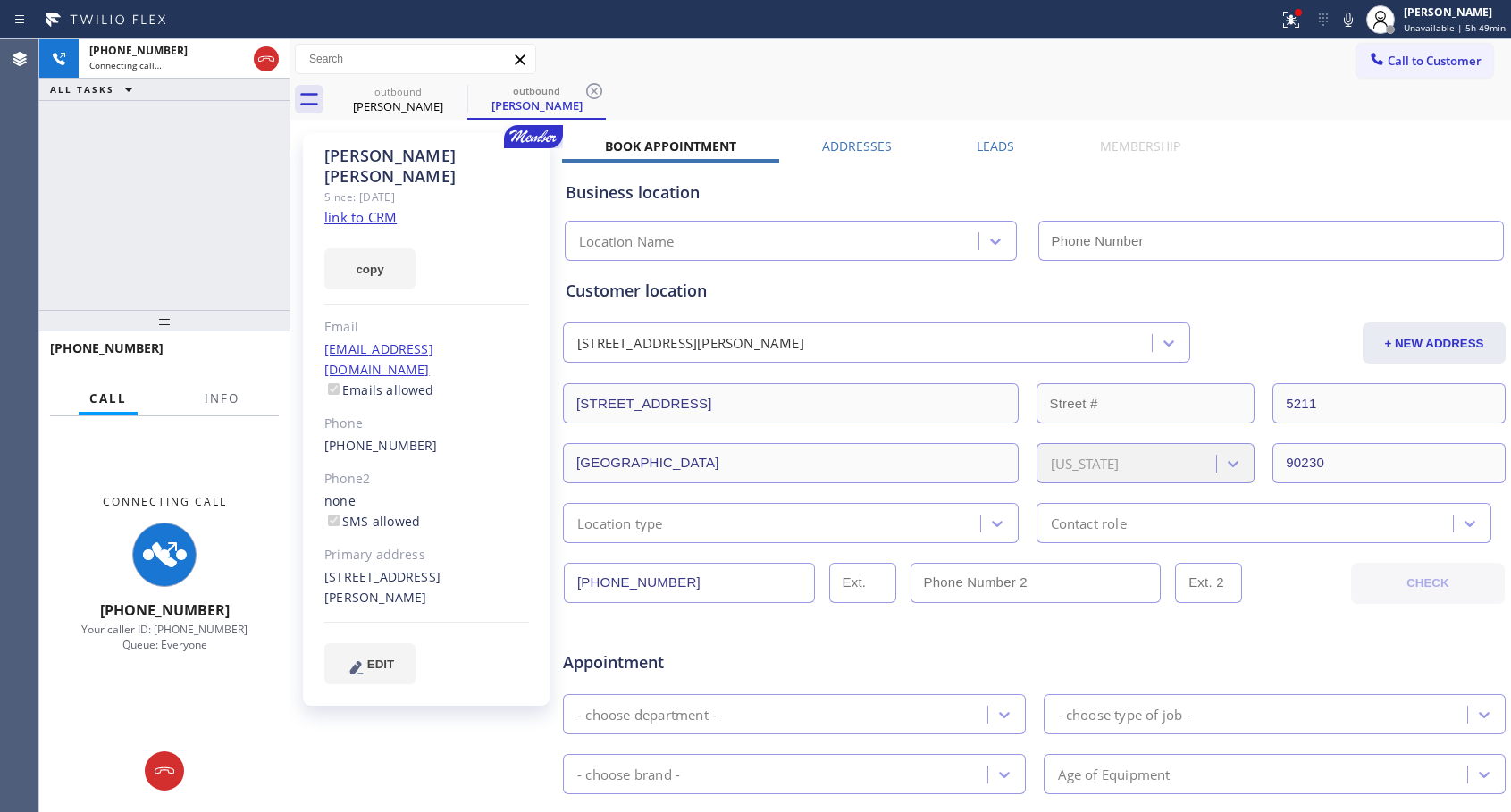
type input "[PHONE_NUMBER]"
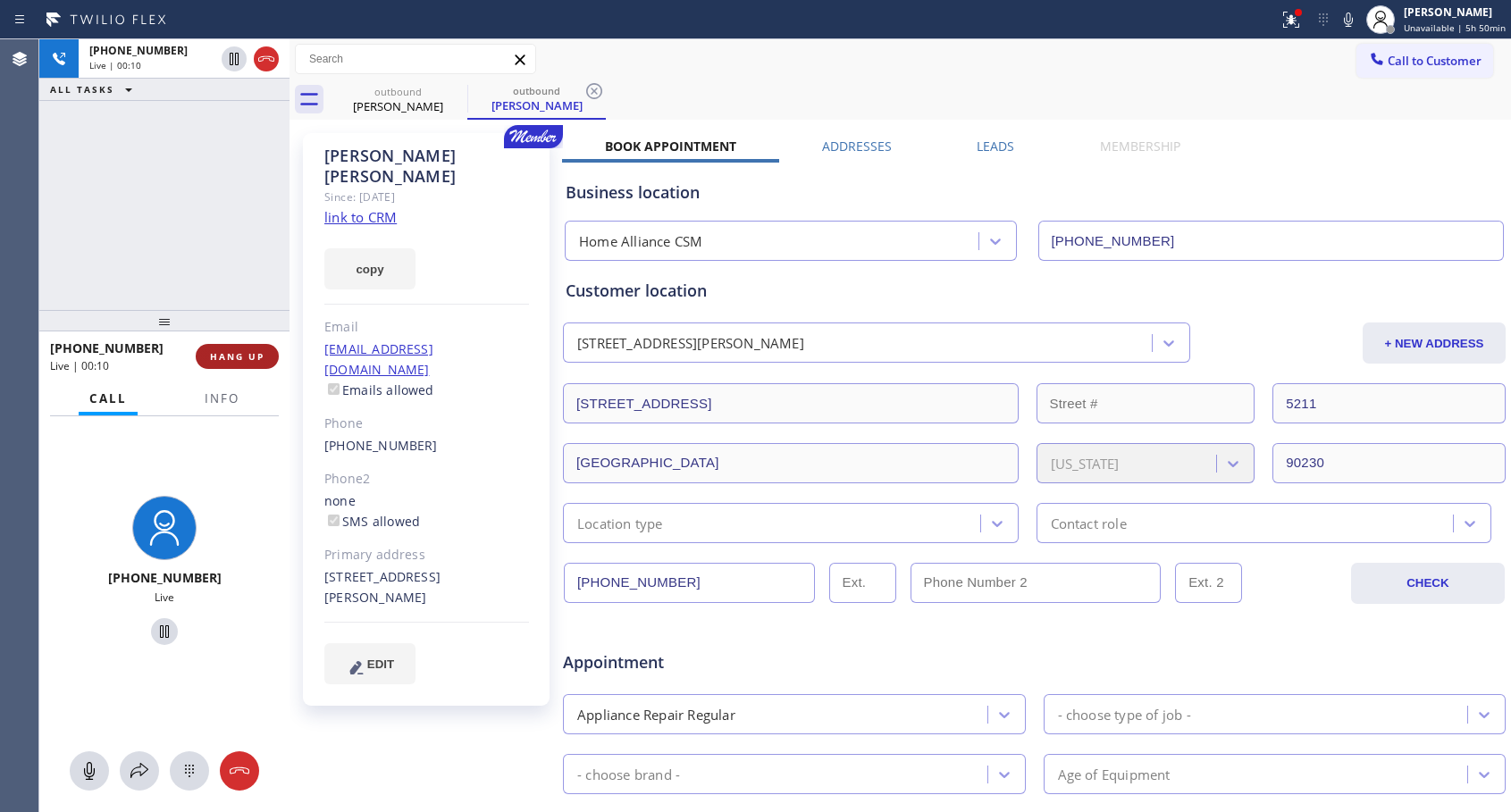
click at [256, 350] on span "HANG UP" at bounding box center [237, 356] width 55 height 12
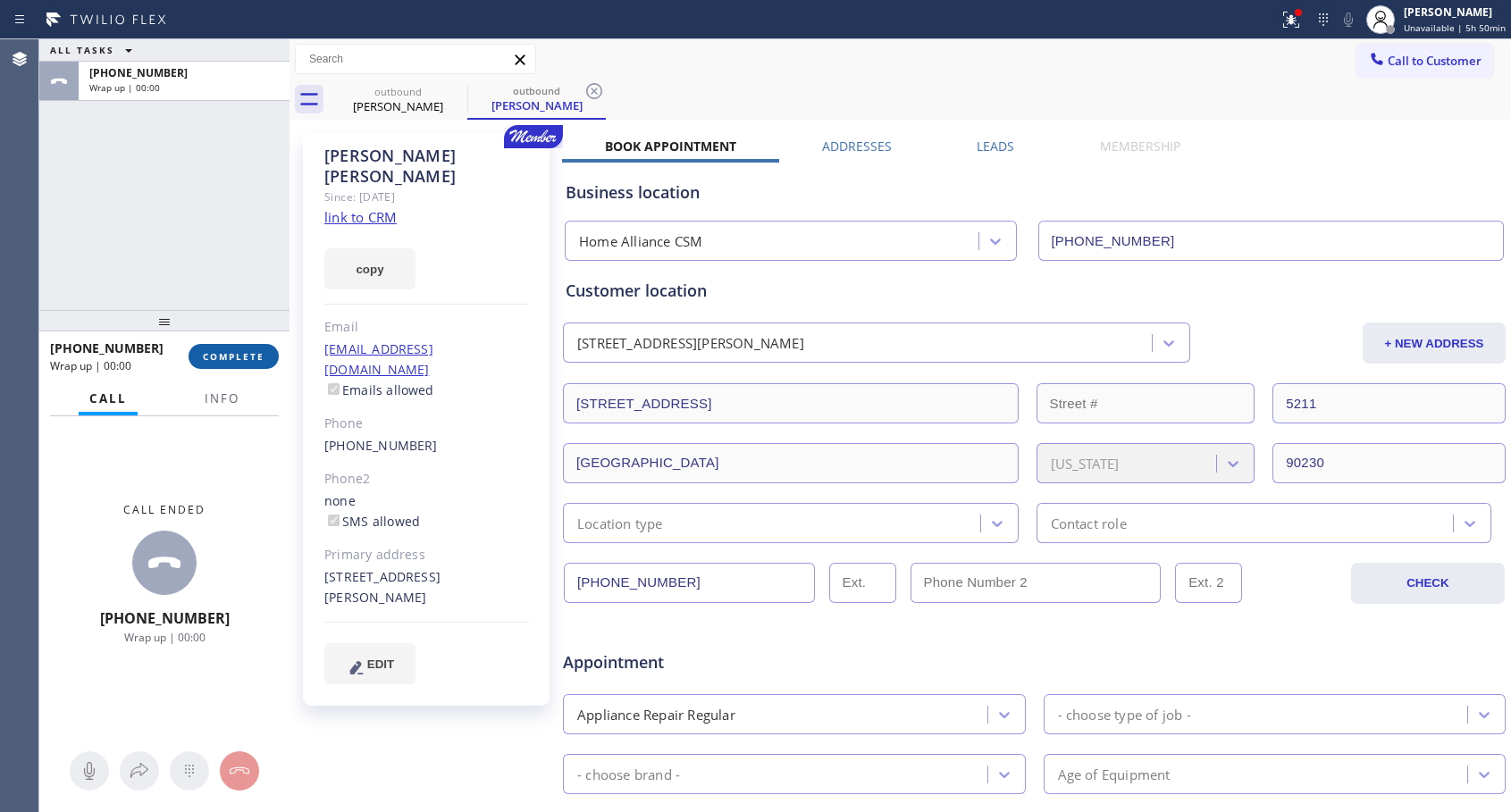
click at [256, 350] on span "COMPLETE" at bounding box center [233, 356] width 61 height 12
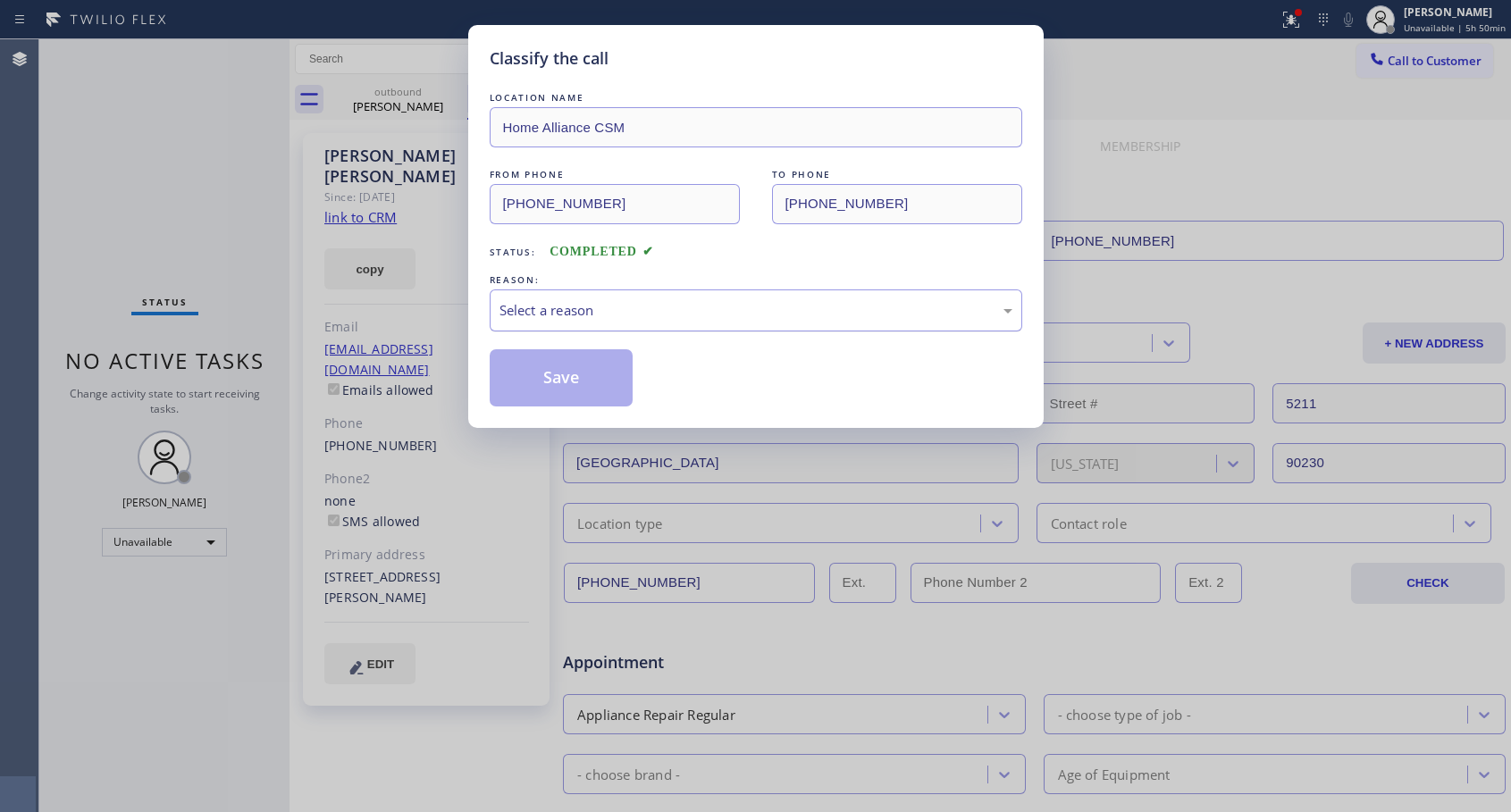
click at [565, 302] on div "Select a reason" at bounding box center [756, 310] width 513 height 20
click at [524, 379] on button "Save" at bounding box center [561, 378] width 144 height 58
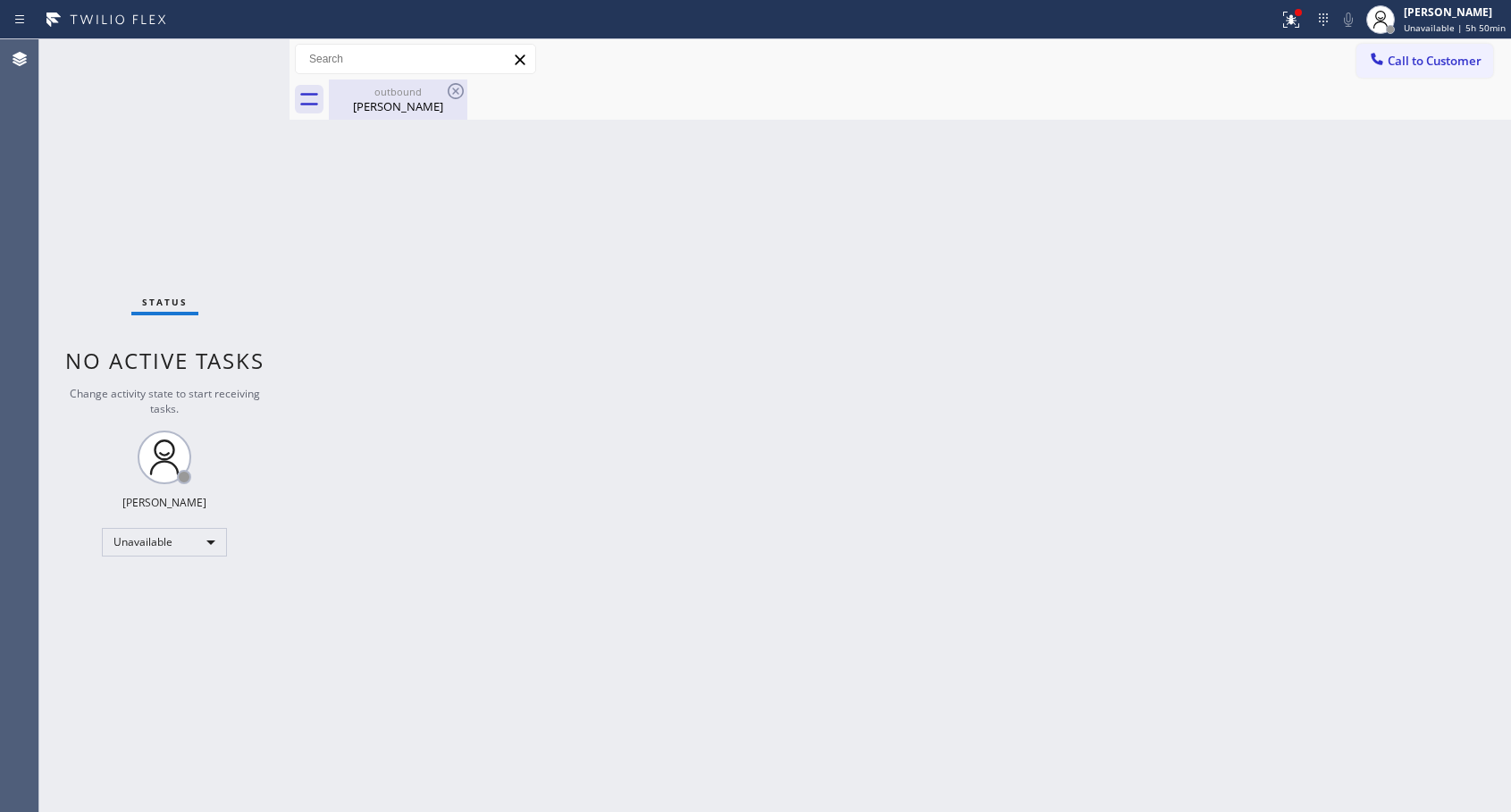
click at [403, 103] on div "[PERSON_NAME]" at bounding box center [398, 106] width 135 height 16
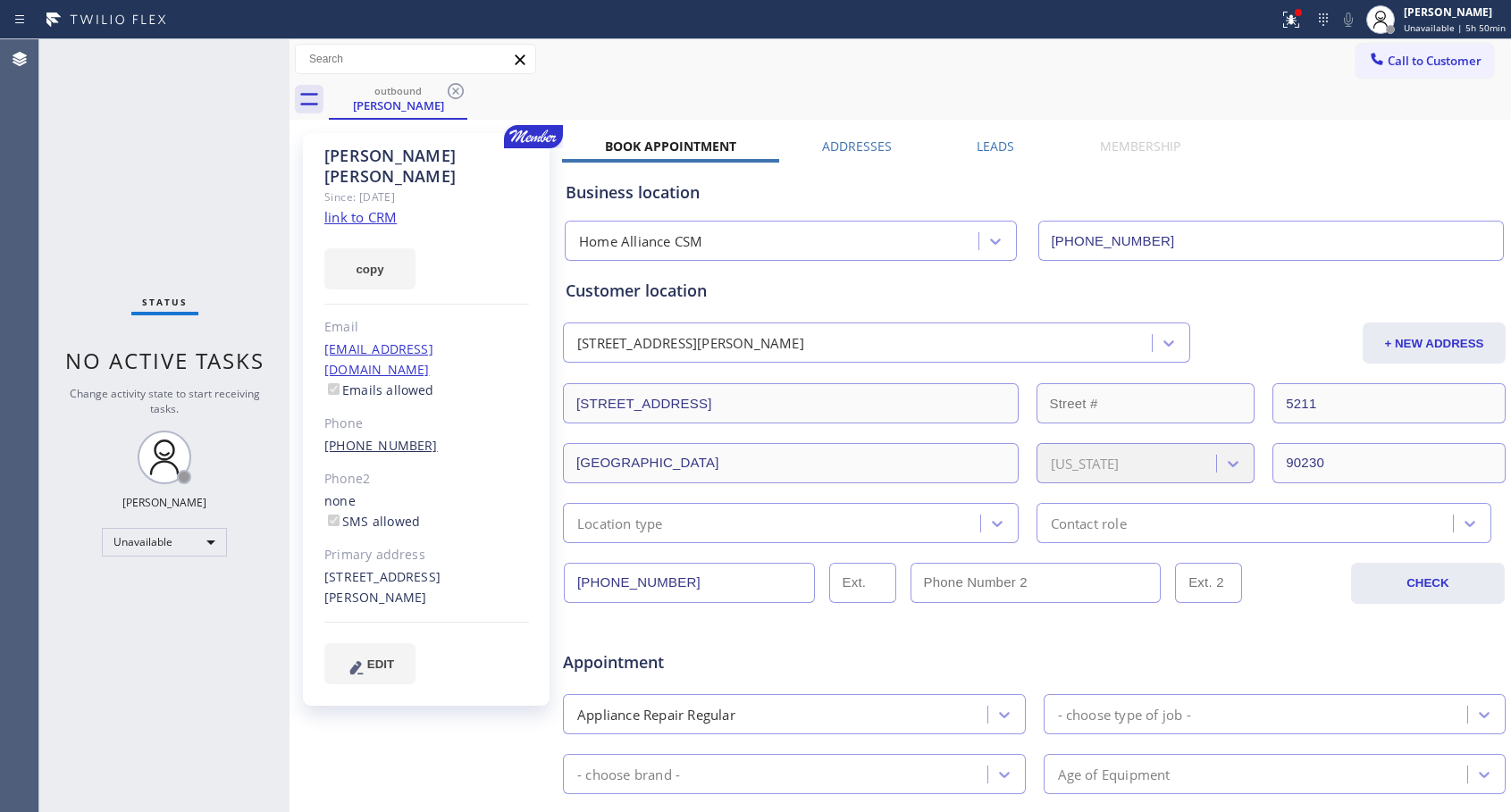
click at [377, 437] on link "[PHONE_NUMBER]" at bounding box center [381, 445] width 113 height 17
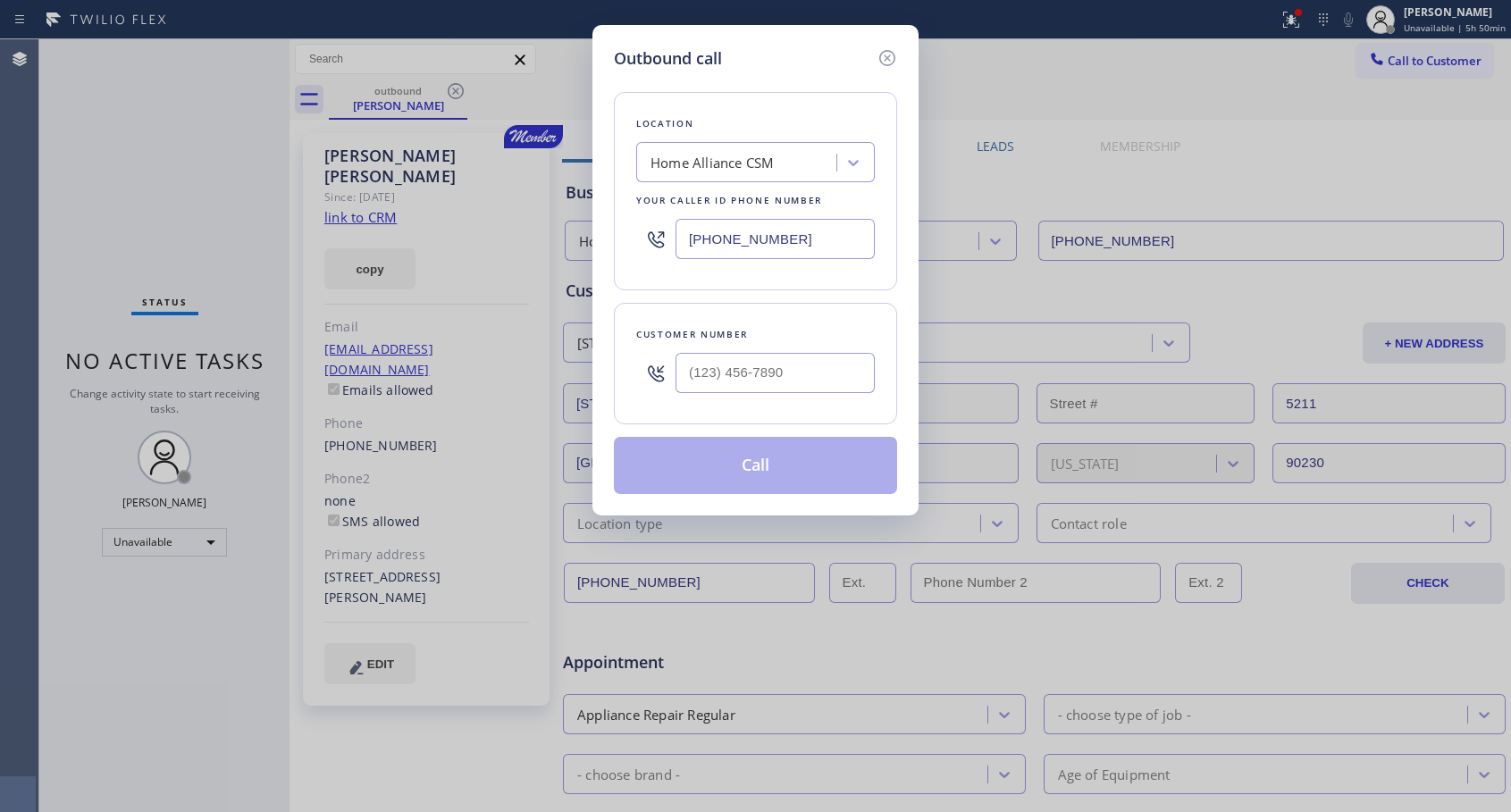
type input "[PHONE_NUMBER]"
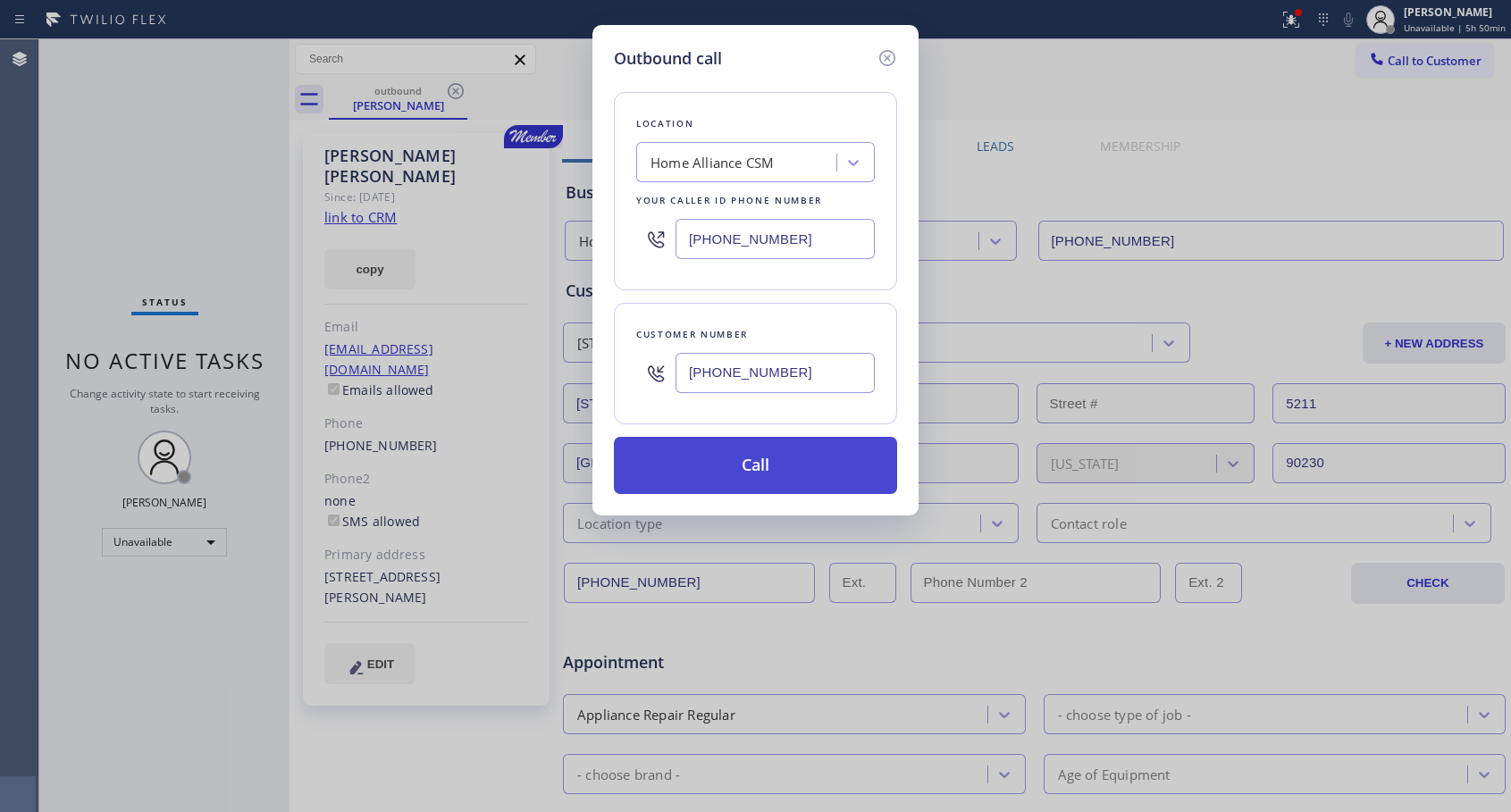
click at [748, 473] on button "Call" at bounding box center [755, 465] width 283 height 58
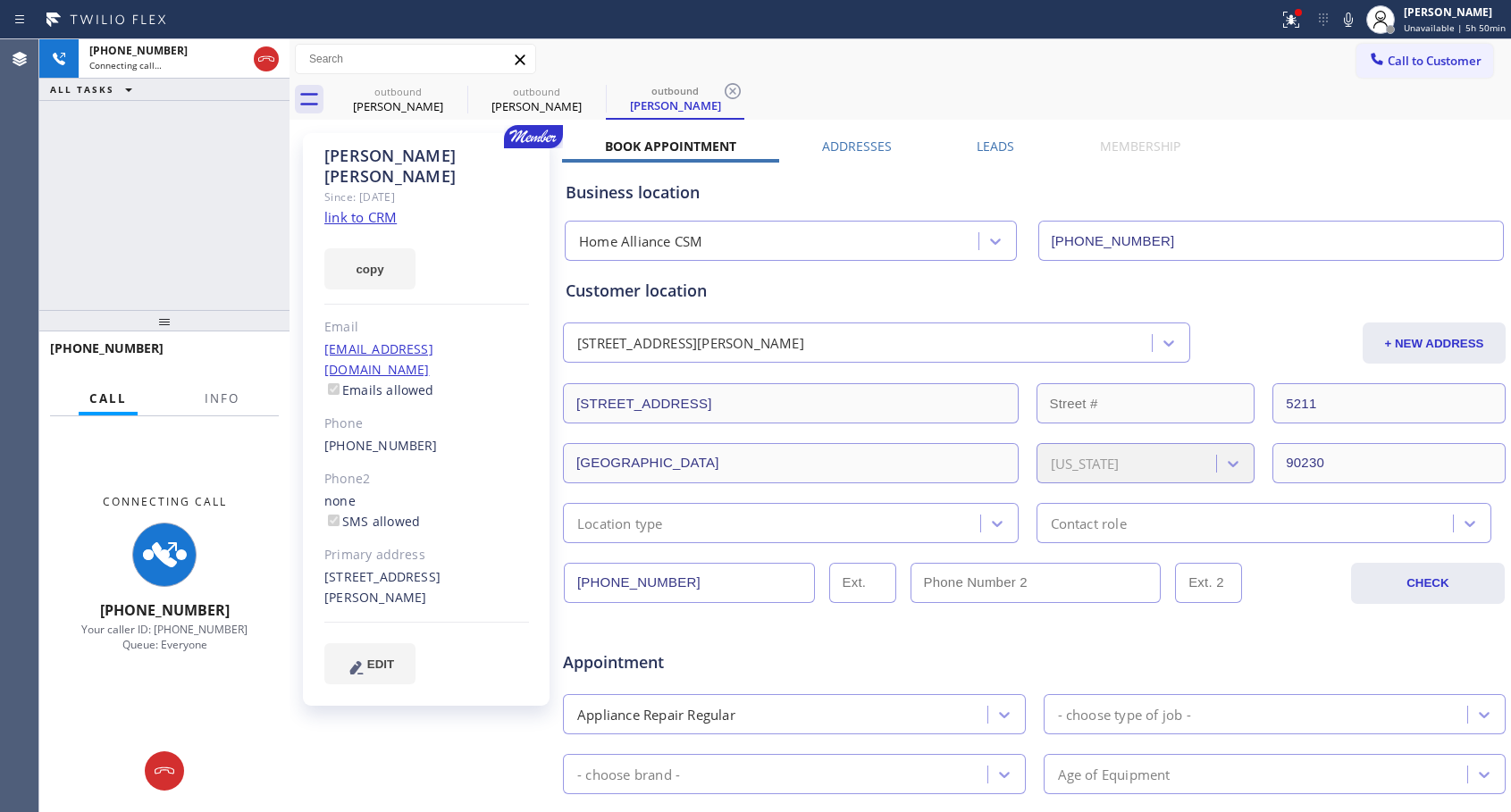
type input "[PHONE_NUMBER]"
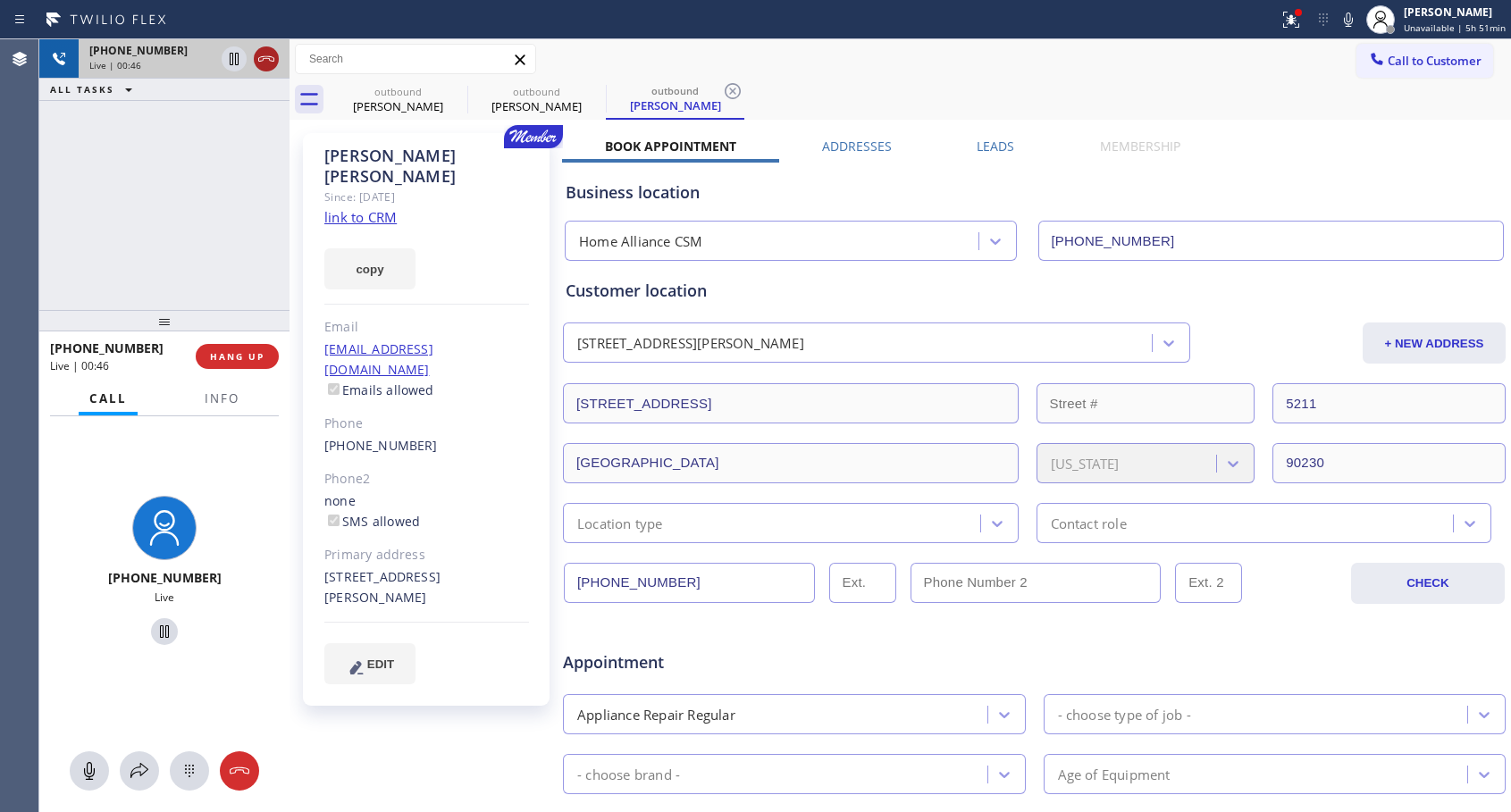
click at [266, 60] on icon at bounding box center [266, 59] width 21 height 21
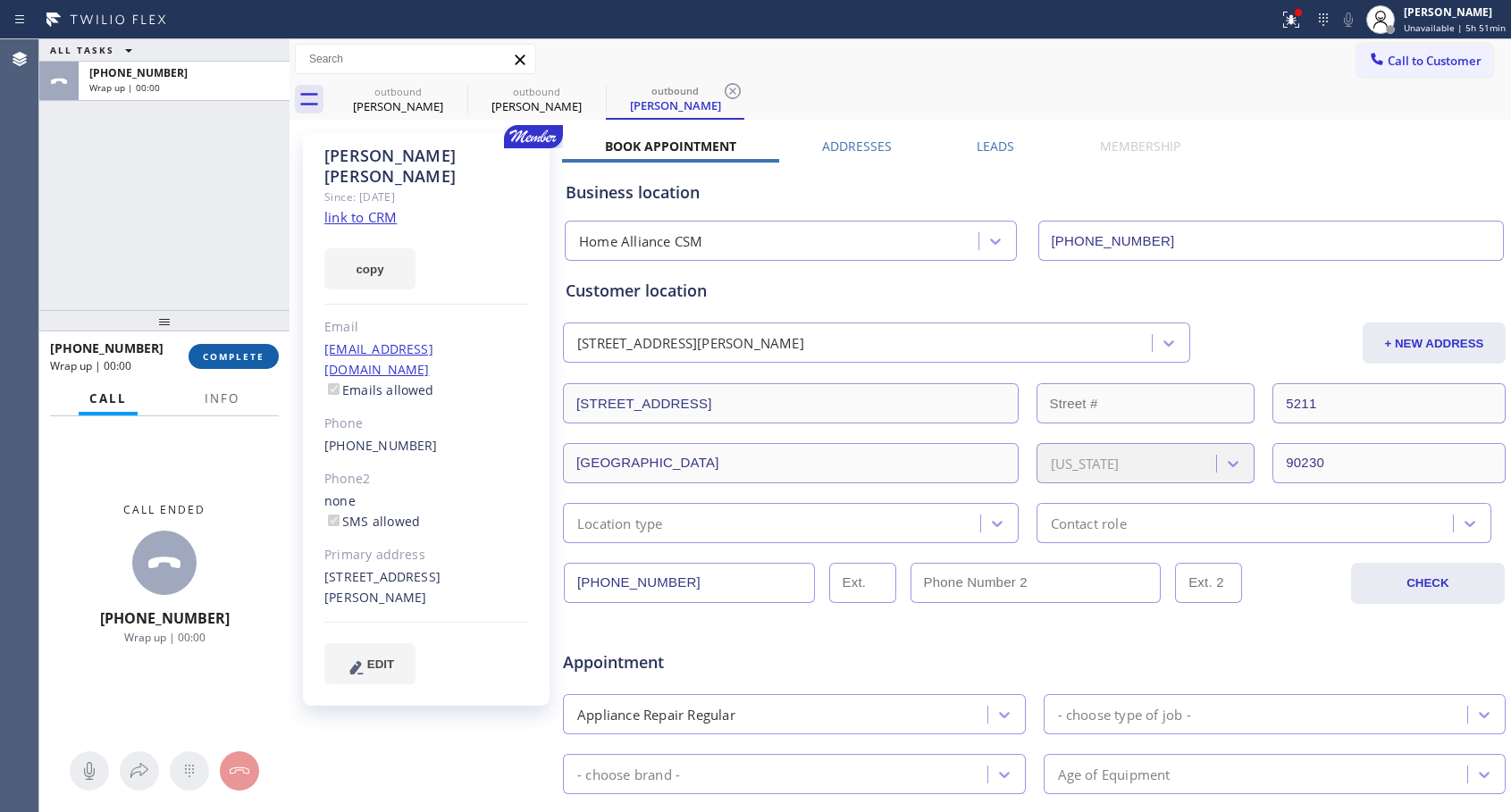
click at [256, 355] on span "COMPLETE" at bounding box center [233, 356] width 61 height 12
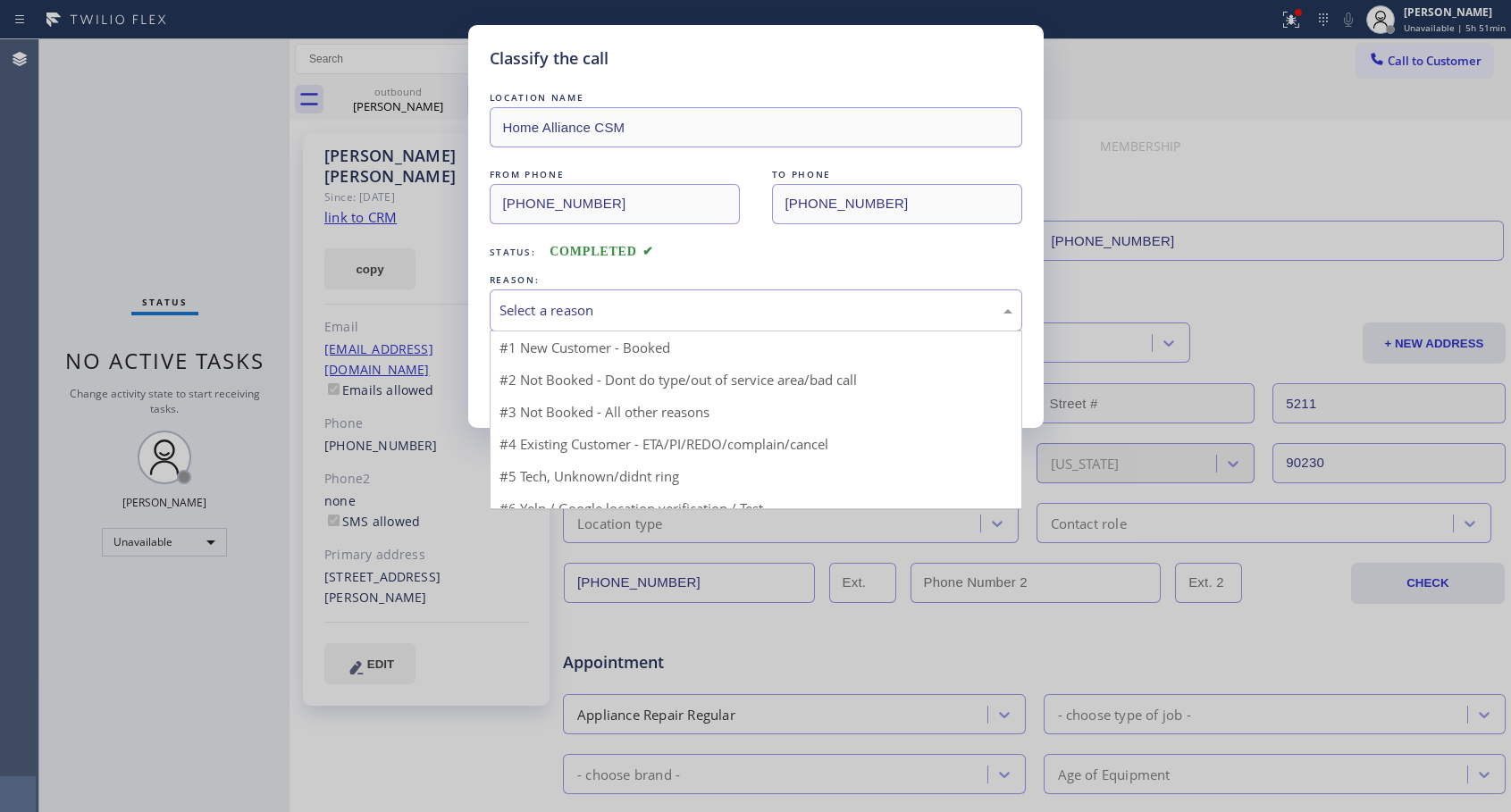
drag, startPoint x: 667, startPoint y: 315, endPoint x: 523, endPoint y: 395, distance: 164.7
click at [666, 316] on div "Select a reason" at bounding box center [756, 310] width 513 height 20
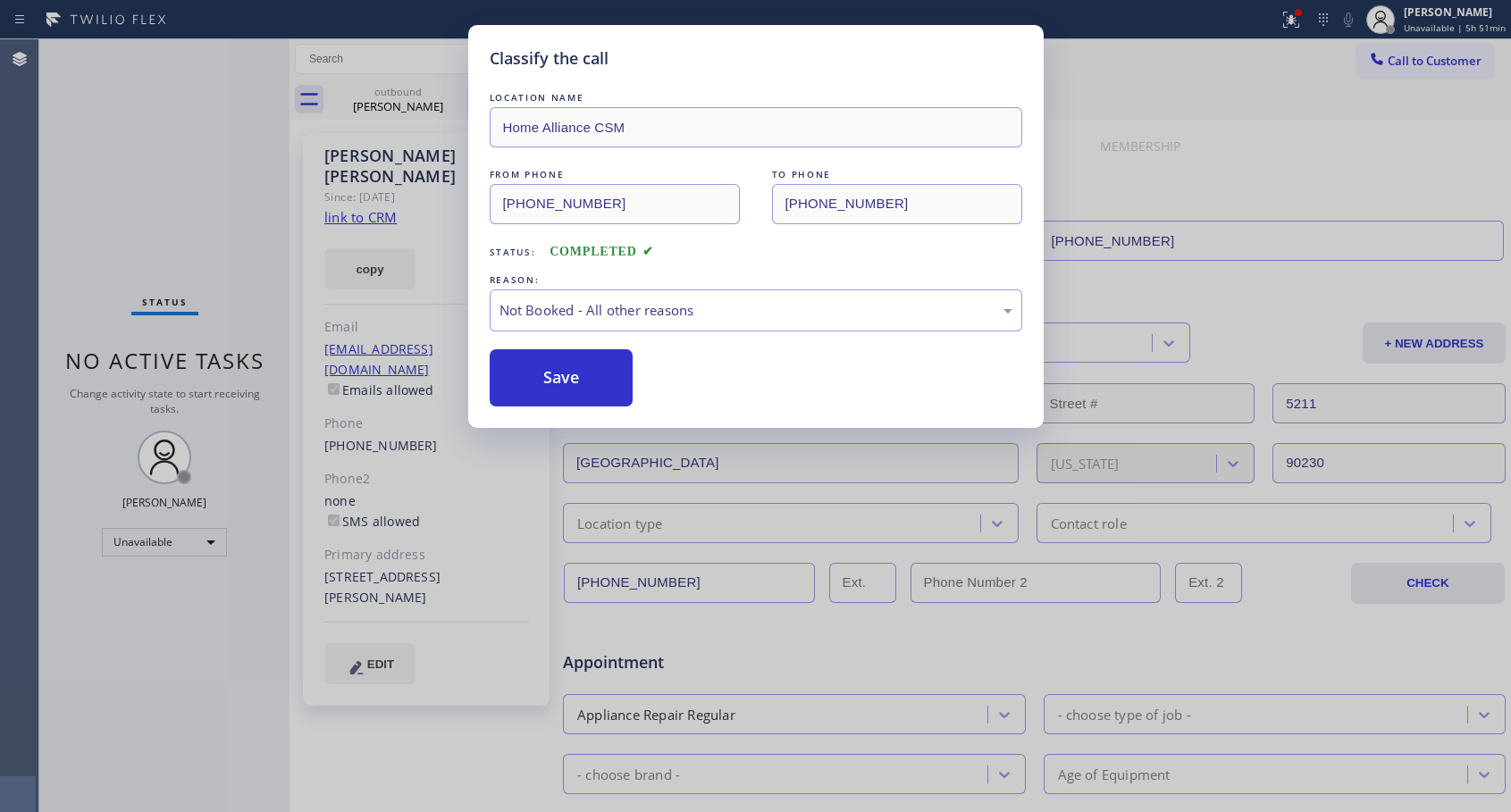
click at [538, 384] on button "Save" at bounding box center [561, 378] width 144 height 58
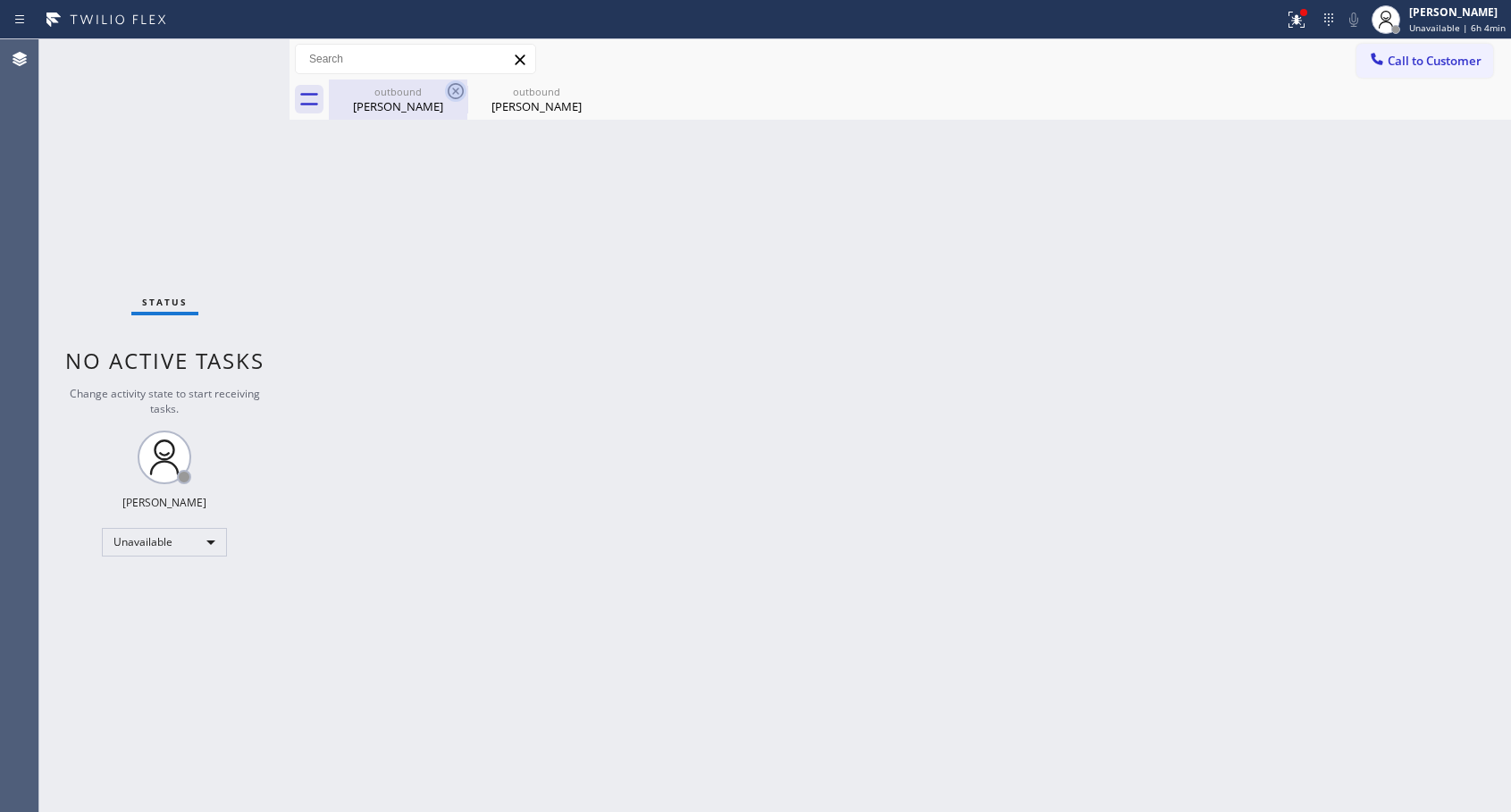
click at [453, 90] on icon at bounding box center [455, 90] width 16 height 16
click at [0, 0] on icon at bounding box center [0, 0] width 0 height 0
click at [453, 90] on div "outbound [PERSON_NAME] outbound [PERSON_NAME]" at bounding box center [920, 99] width 1182 height 40
click at [1399, 72] on button "Call to Customer" at bounding box center [1424, 60] width 137 height 34
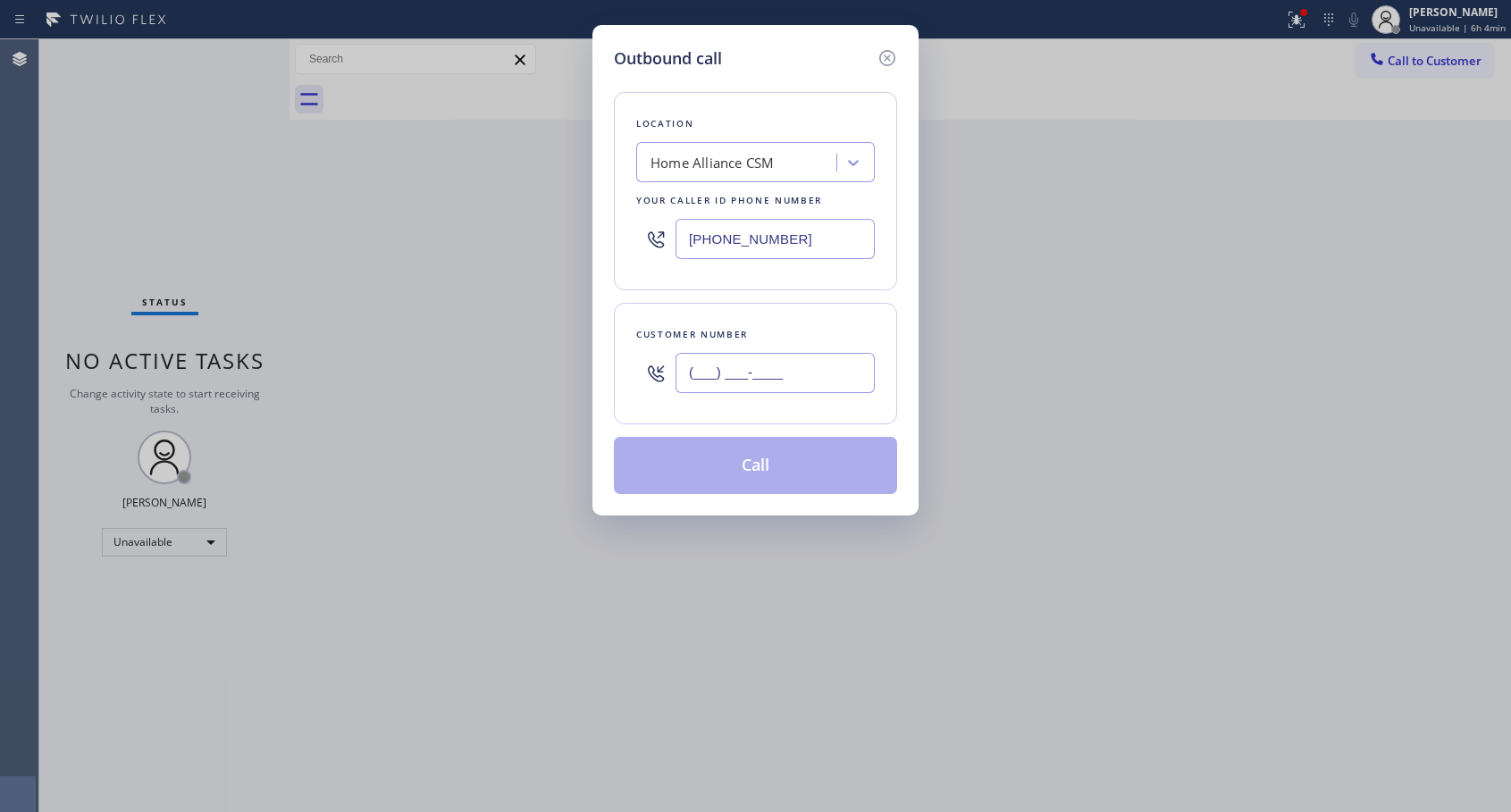
click at [753, 373] on input "(___) ___-____" at bounding box center [775, 373] width 199 height 40
paste input "702) 902-0305"
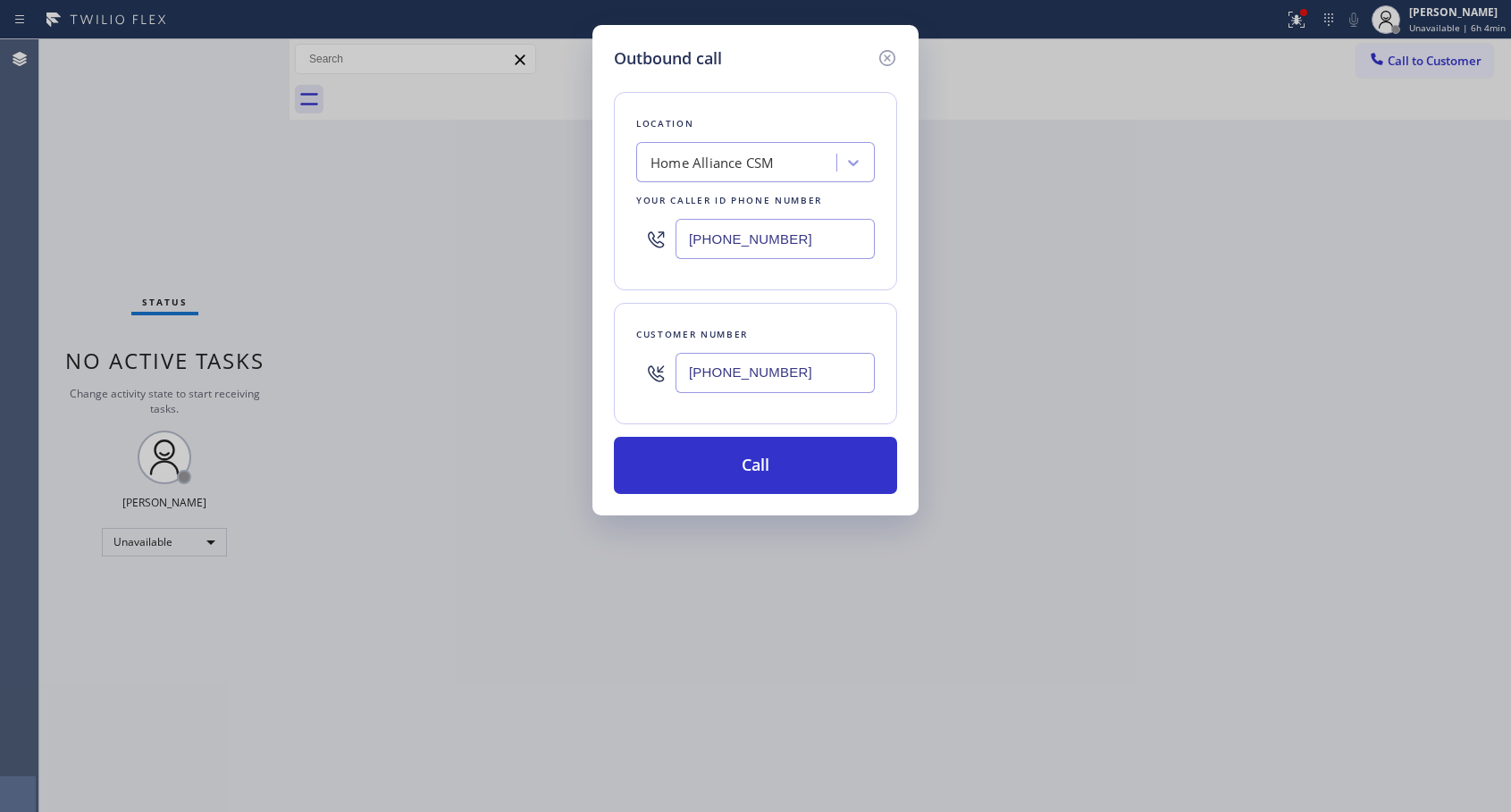
type input "[PHONE_NUMBER]"
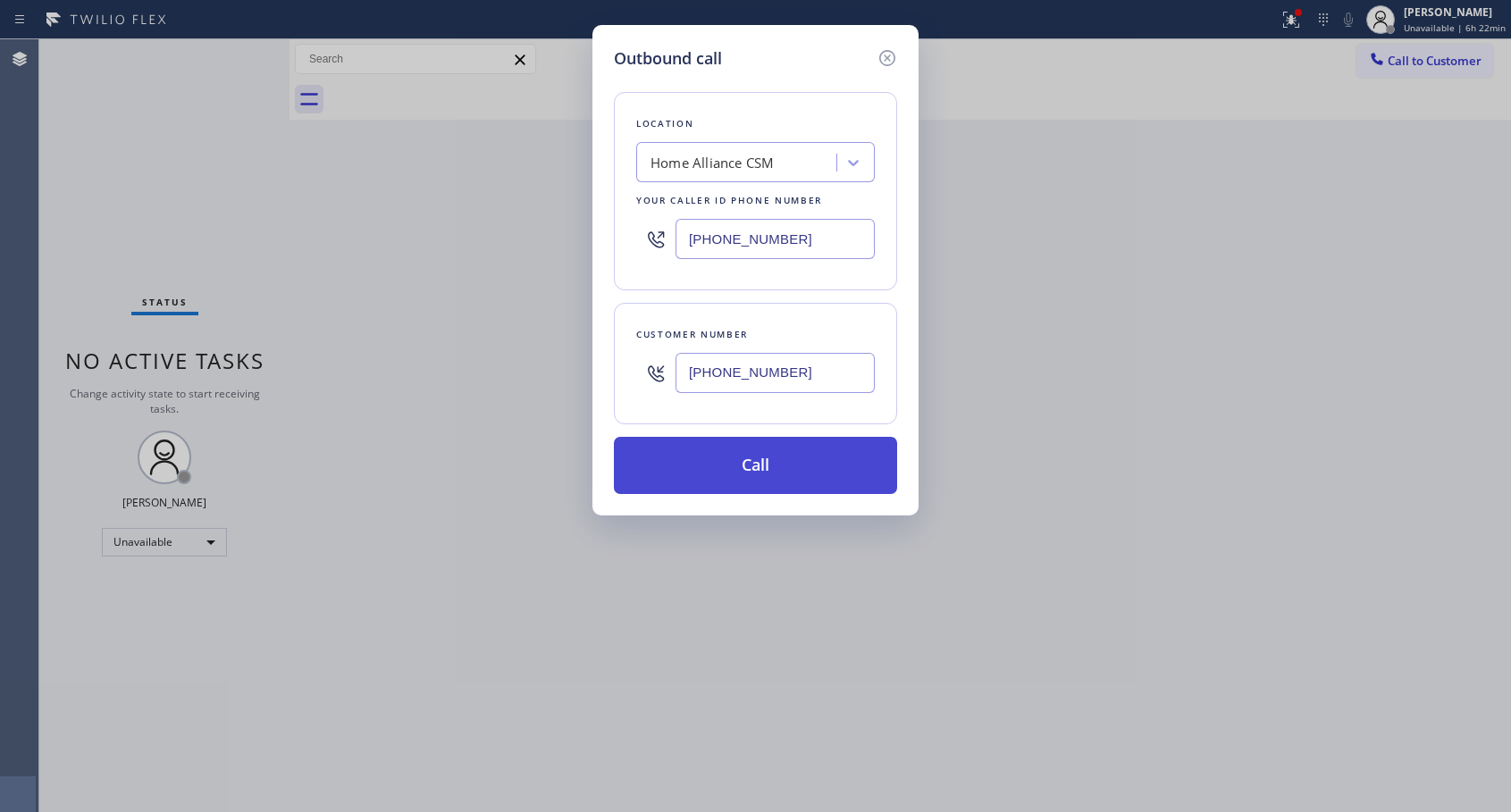
click at [805, 474] on button "Call" at bounding box center [755, 465] width 283 height 58
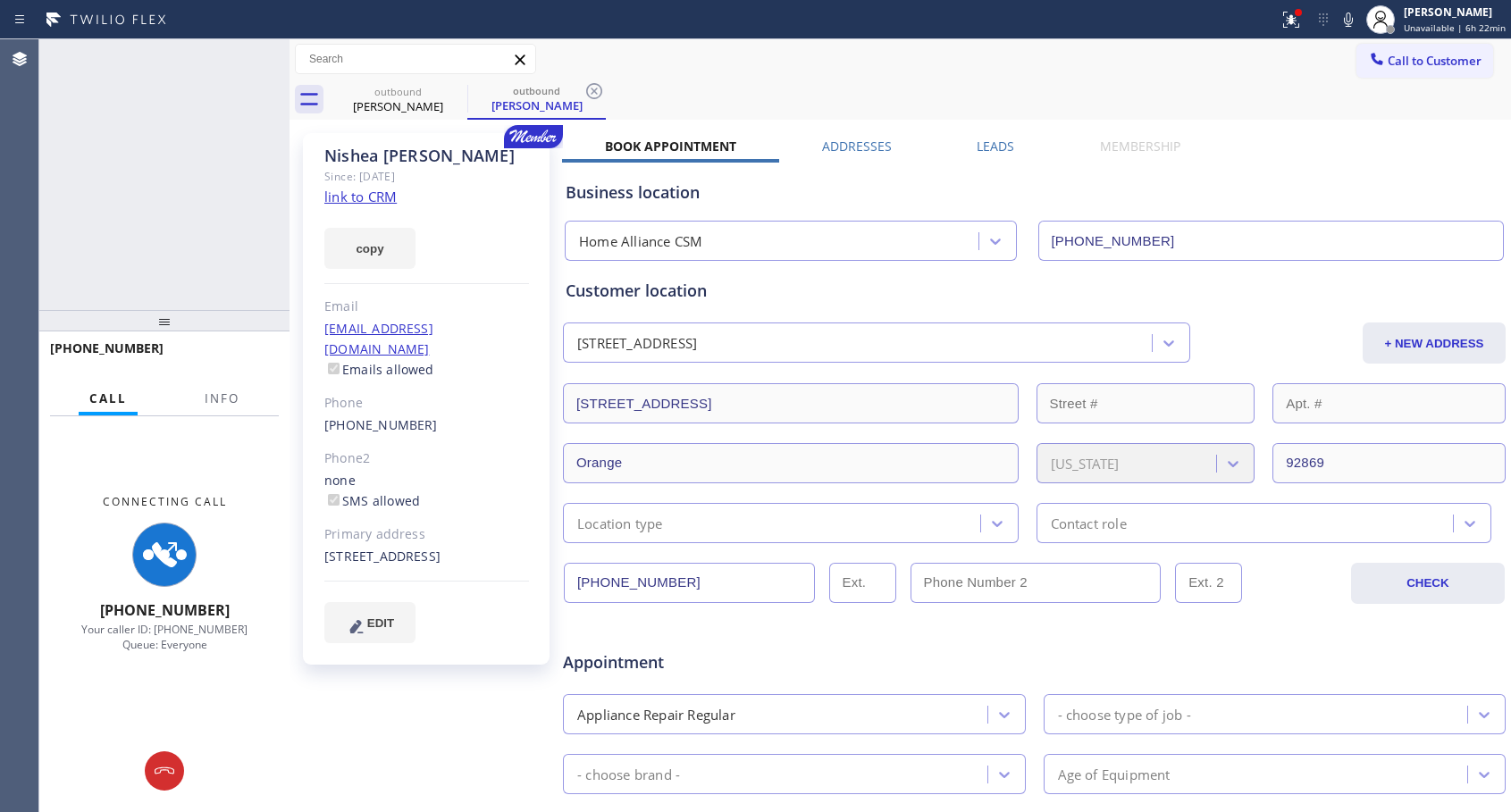
type input "[PHONE_NUMBER]"
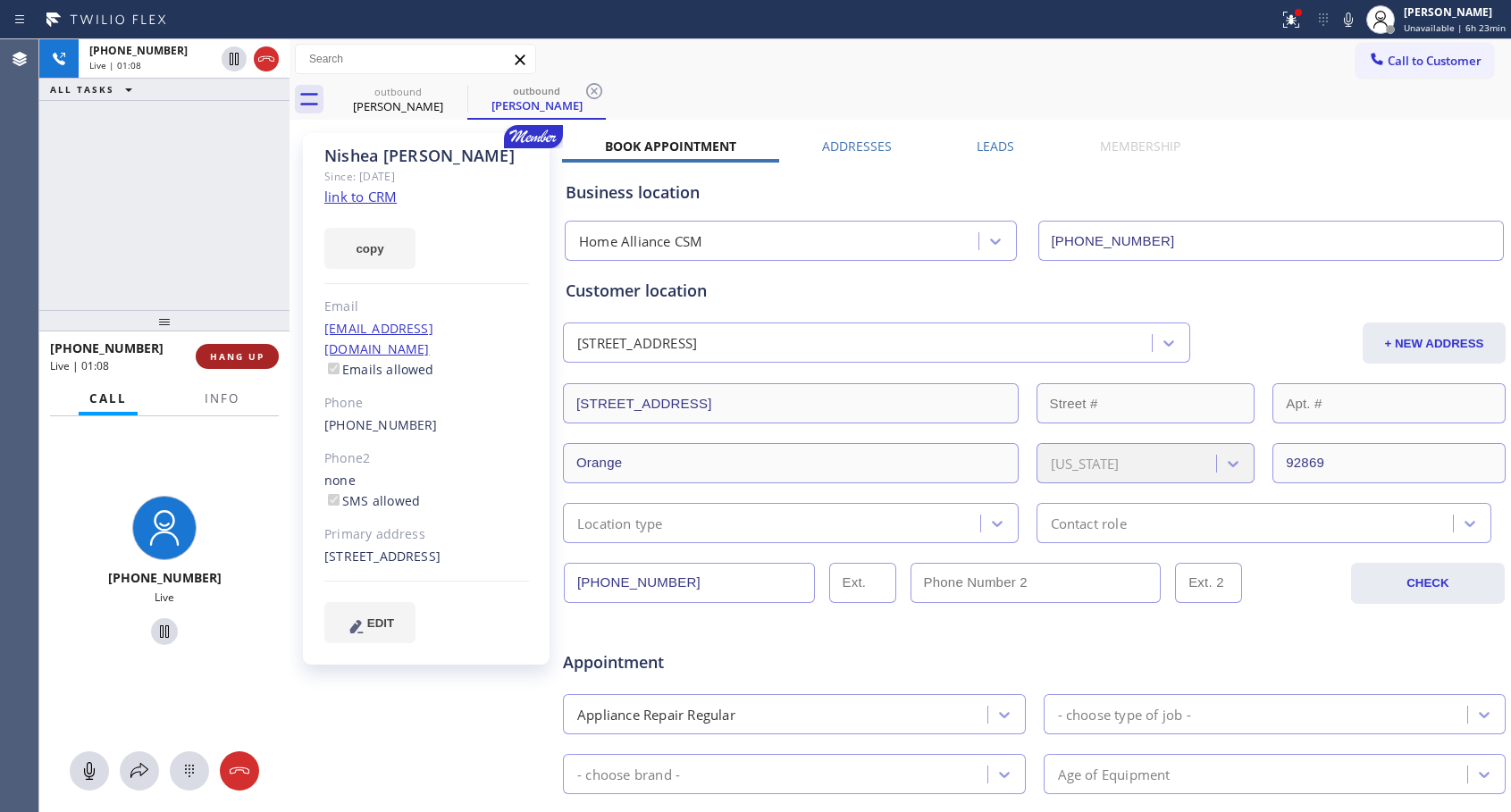
click at [243, 355] on span "HANG UP" at bounding box center [237, 356] width 55 height 12
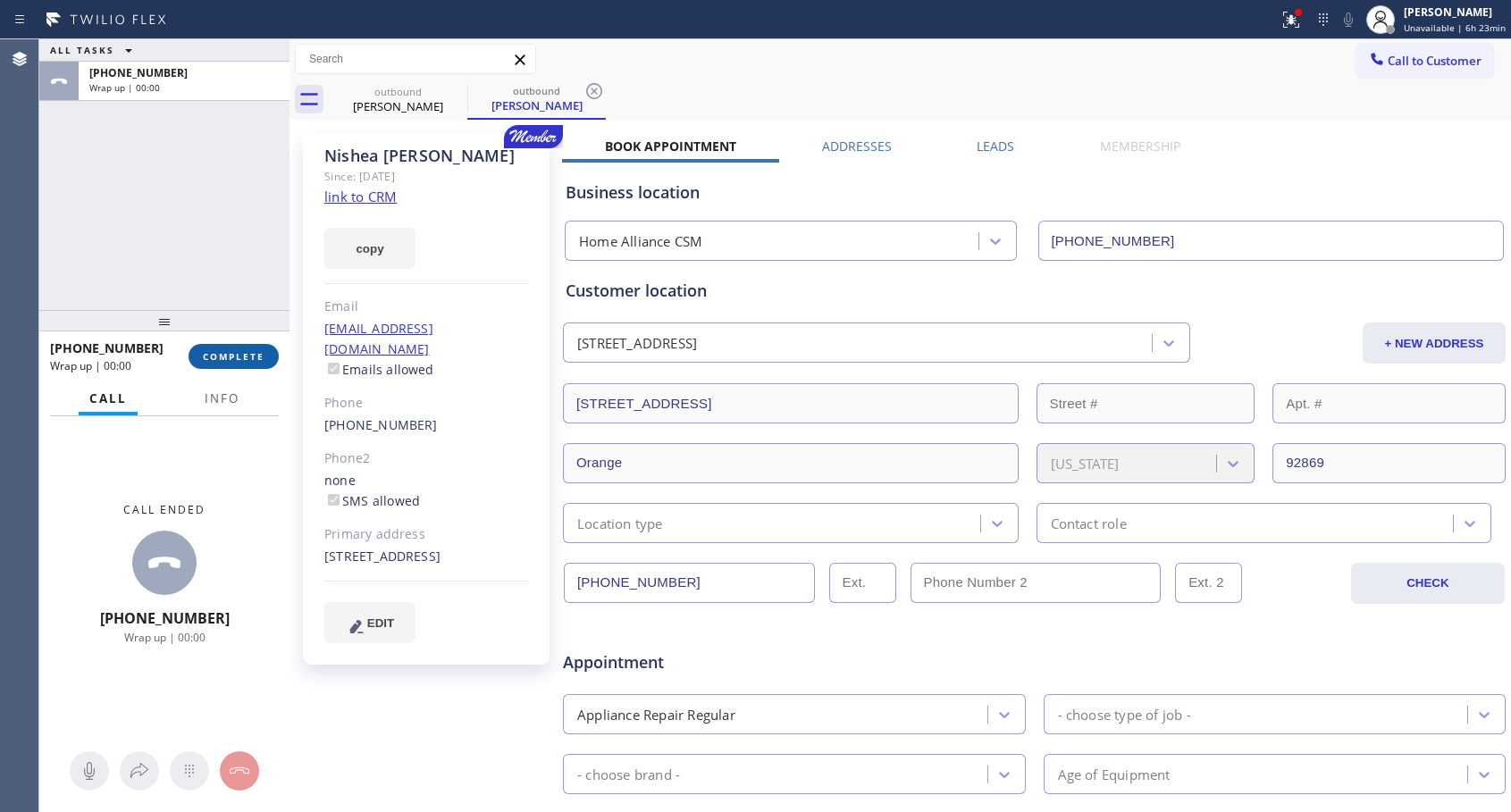
click at [243, 355] on span "COMPLETE" at bounding box center [233, 356] width 61 height 12
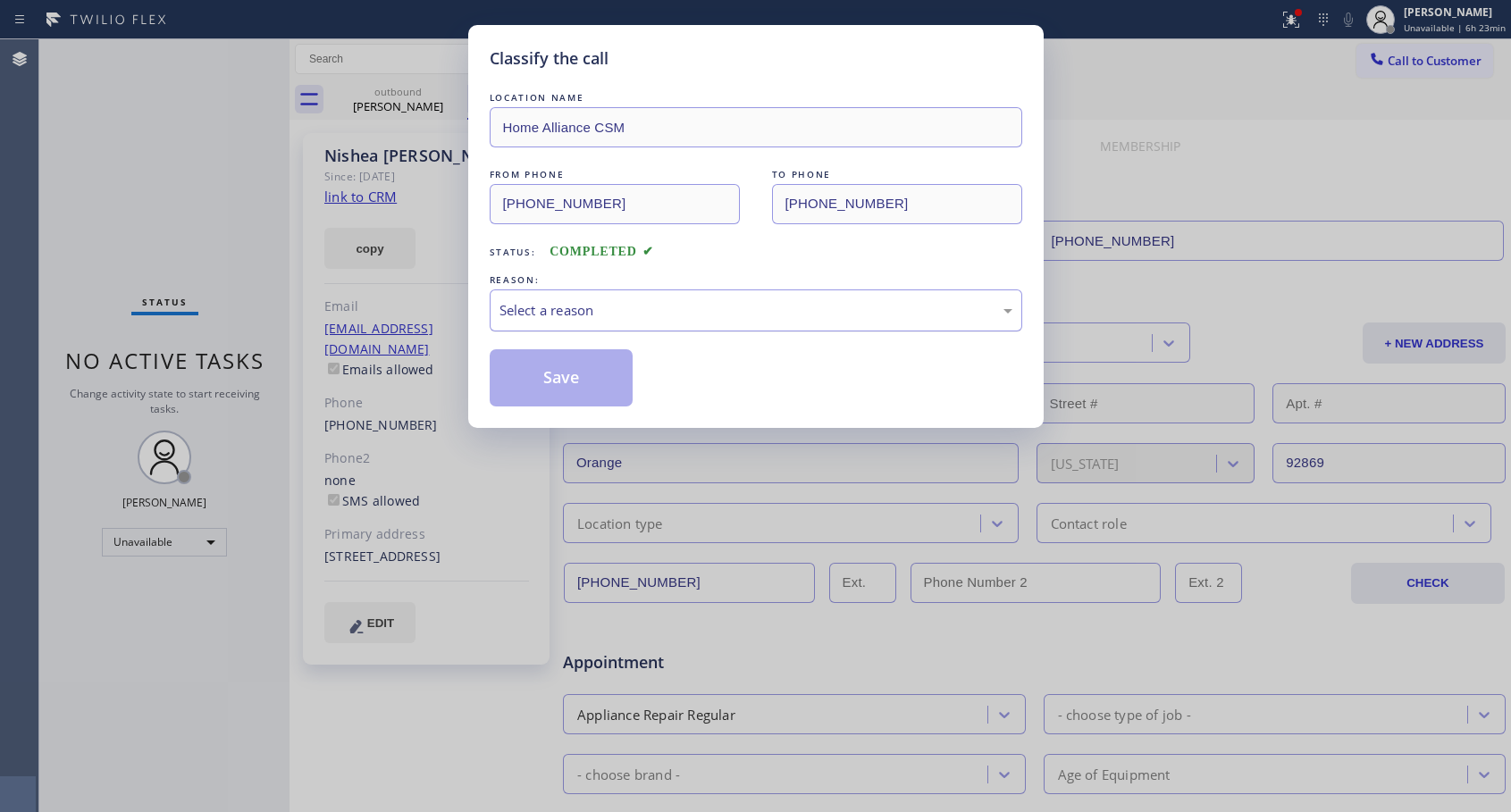
click at [577, 309] on div "Select a reason" at bounding box center [756, 310] width 513 height 20
click at [545, 380] on button "Save" at bounding box center [561, 378] width 144 height 58
